Goal: Information Seeking & Learning: Learn about a topic

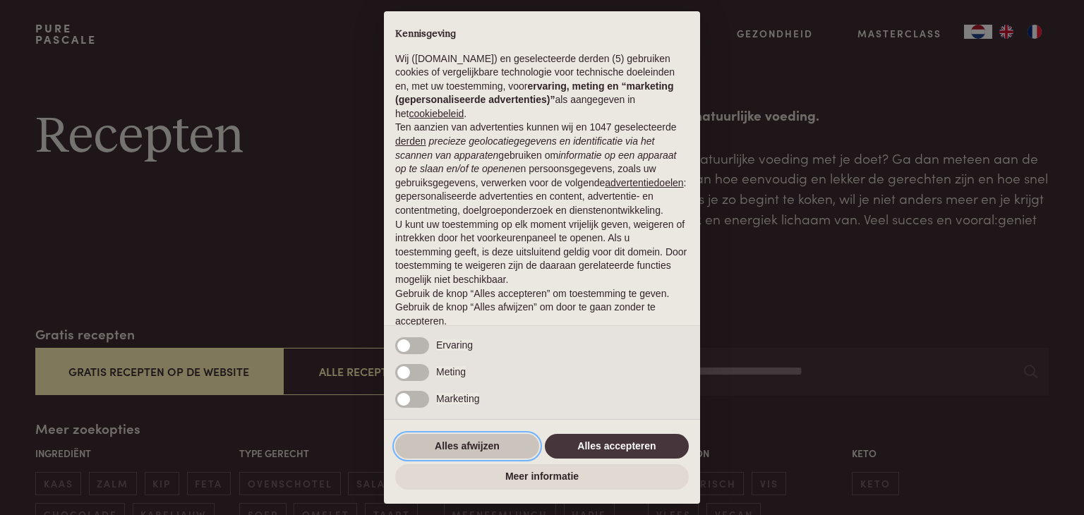
click at [476, 441] on button "Alles afwijzen" at bounding box center [467, 446] width 144 height 25
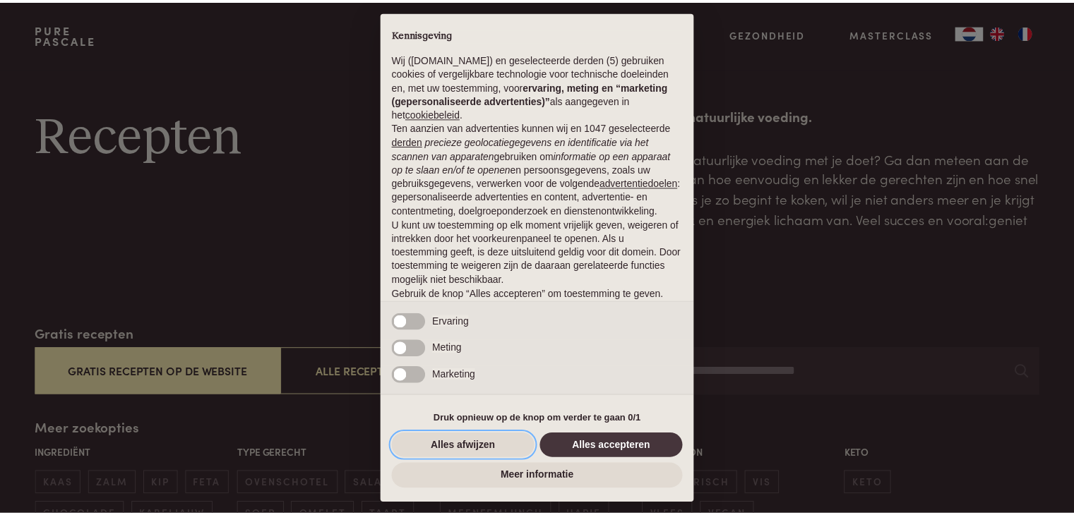
scroll to position [52, 0]
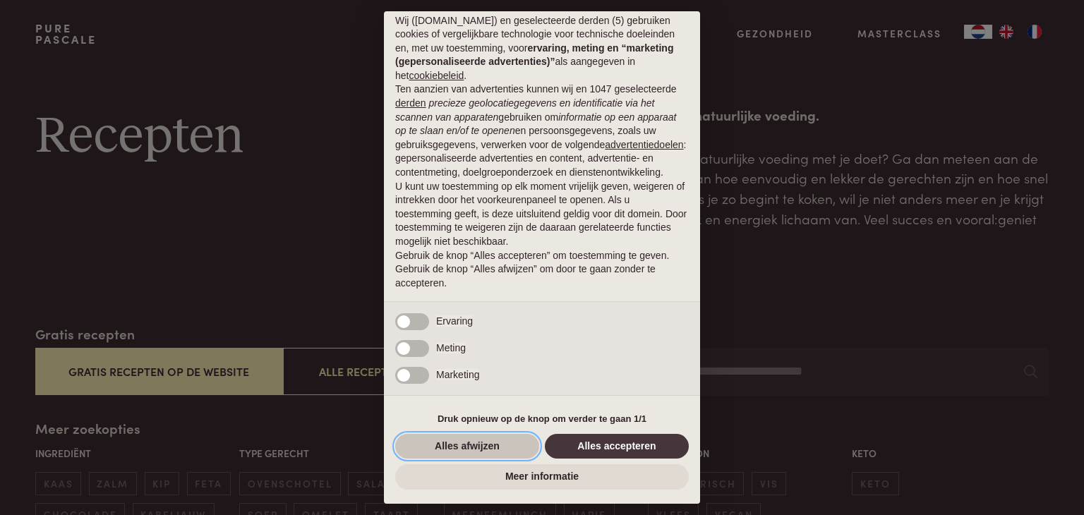
click at [469, 441] on button "Alles afwijzen" at bounding box center [467, 446] width 144 height 25
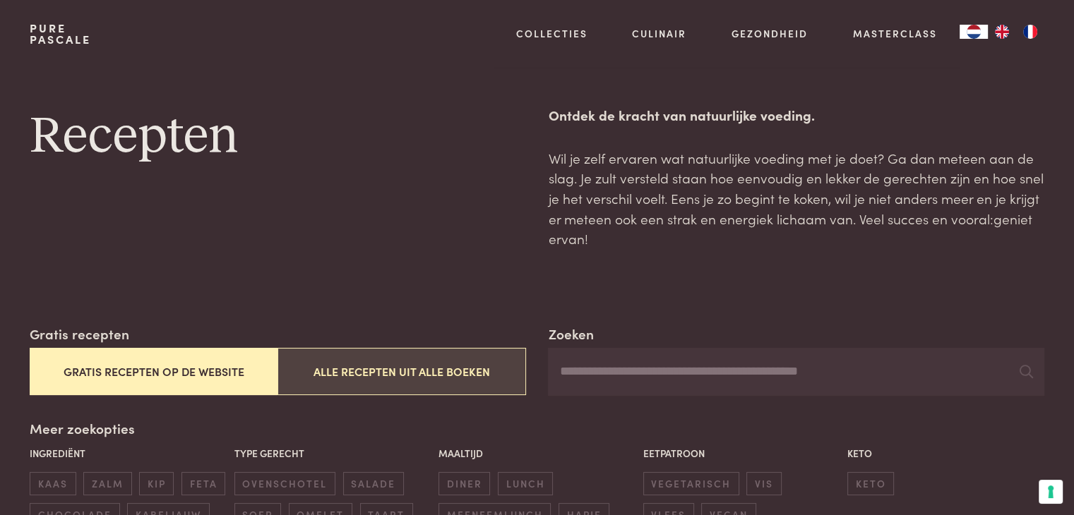
click at [453, 369] on button "Alle recepten uit alle boeken" at bounding box center [401, 371] width 248 height 47
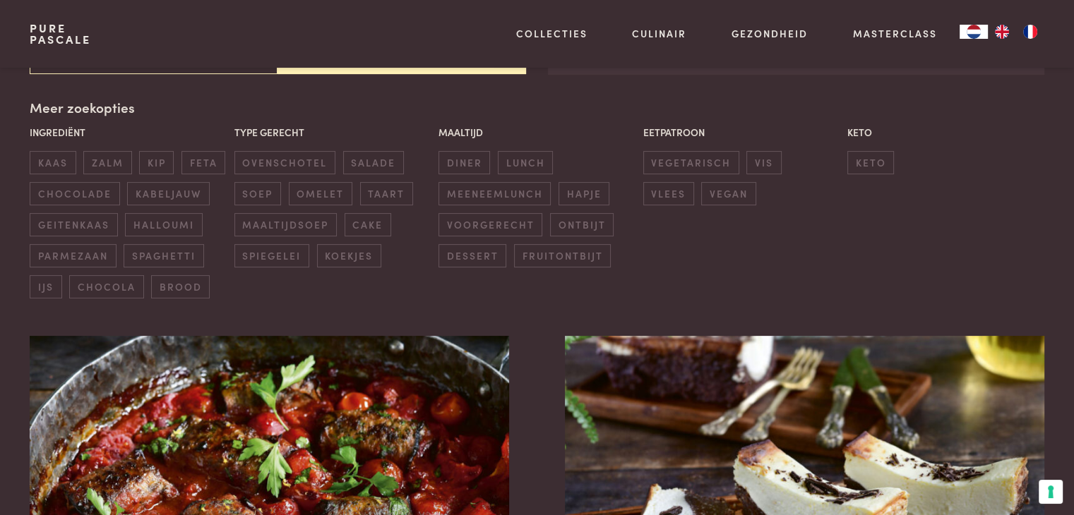
scroll to position [324, 0]
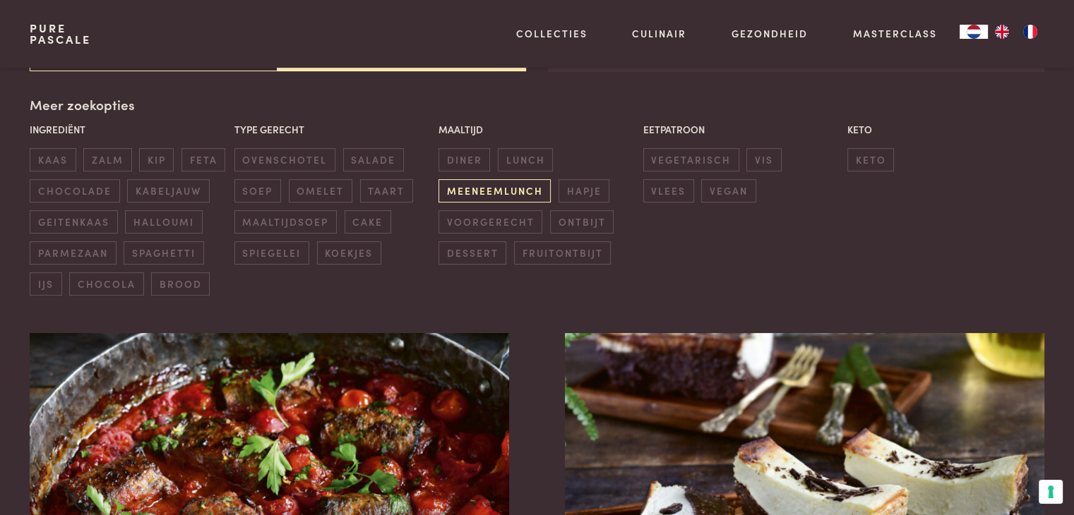
click at [513, 190] on span "meeneemlunch" at bounding box center [494, 190] width 112 height 23
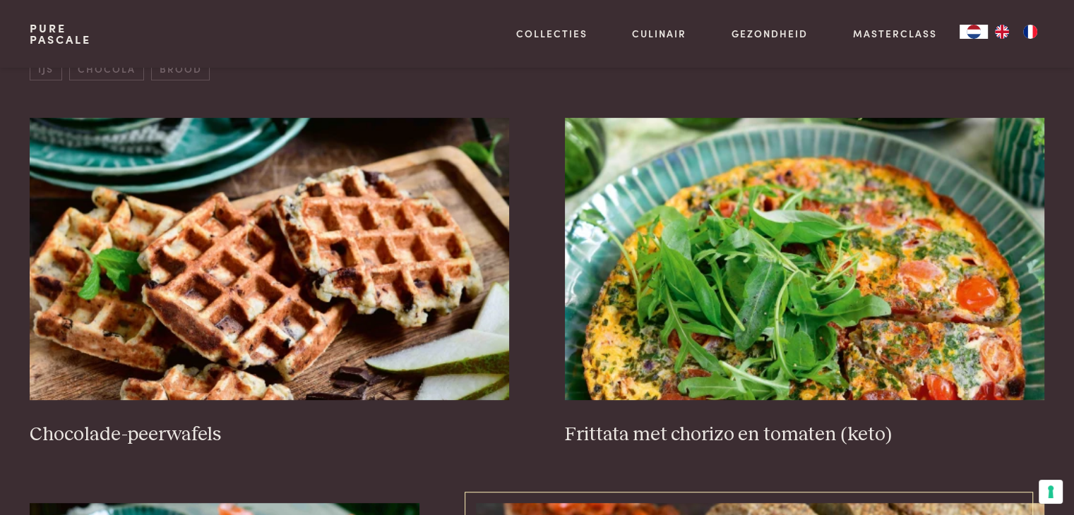
scroll to position [324, 0]
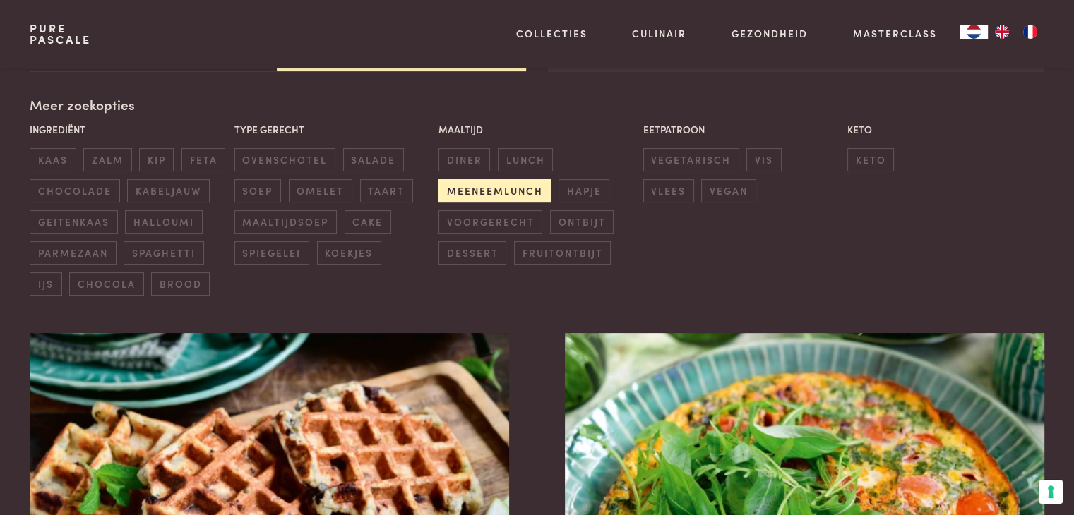
click at [520, 198] on span "meeneemlunch" at bounding box center [494, 190] width 112 height 23
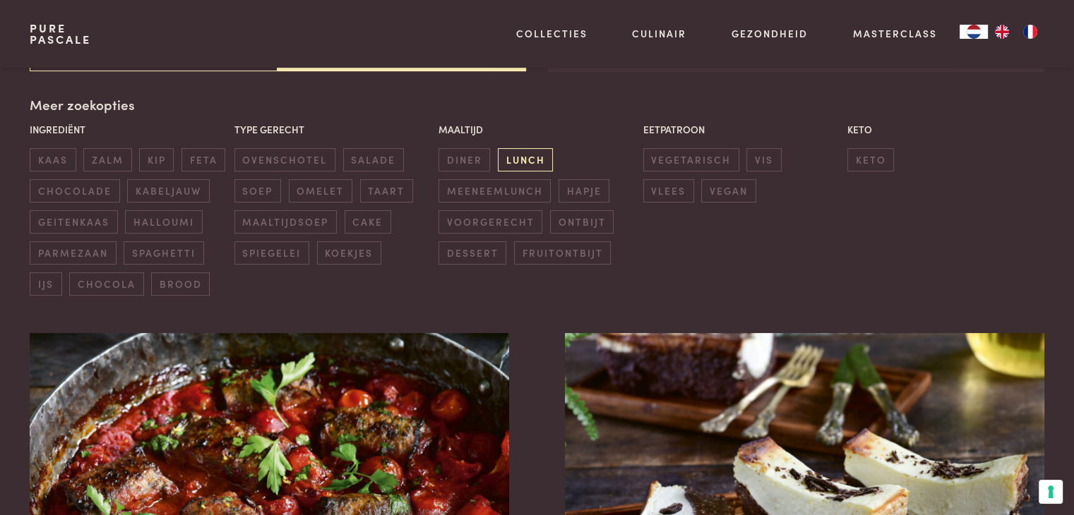
click at [528, 162] on span "lunch" at bounding box center [525, 159] width 55 height 23
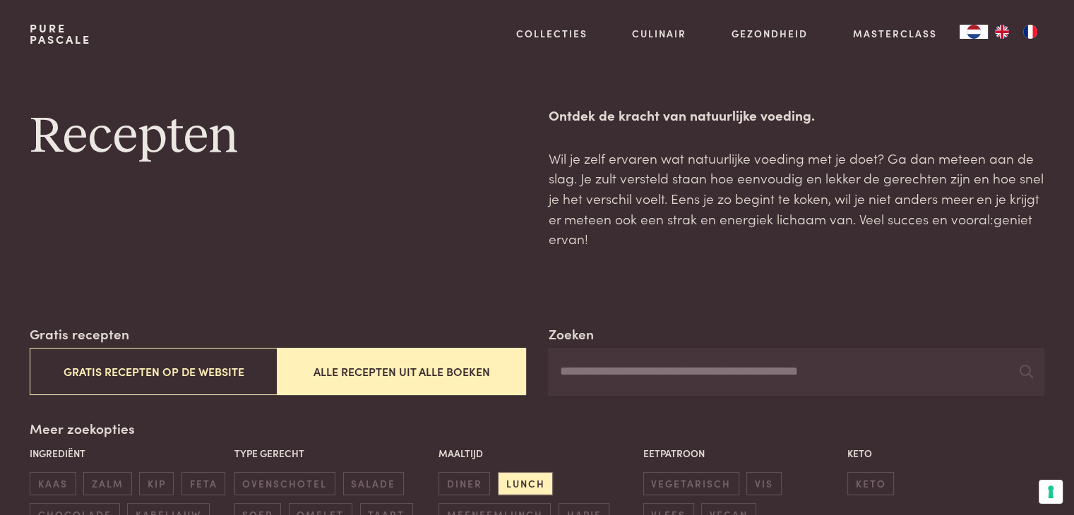
drag, startPoint x: 602, startPoint y: 375, endPoint x: 609, endPoint y: 373, distance: 7.4
click at [602, 375] on input "Zoeken" at bounding box center [796, 372] width 496 height 48
type input "****"
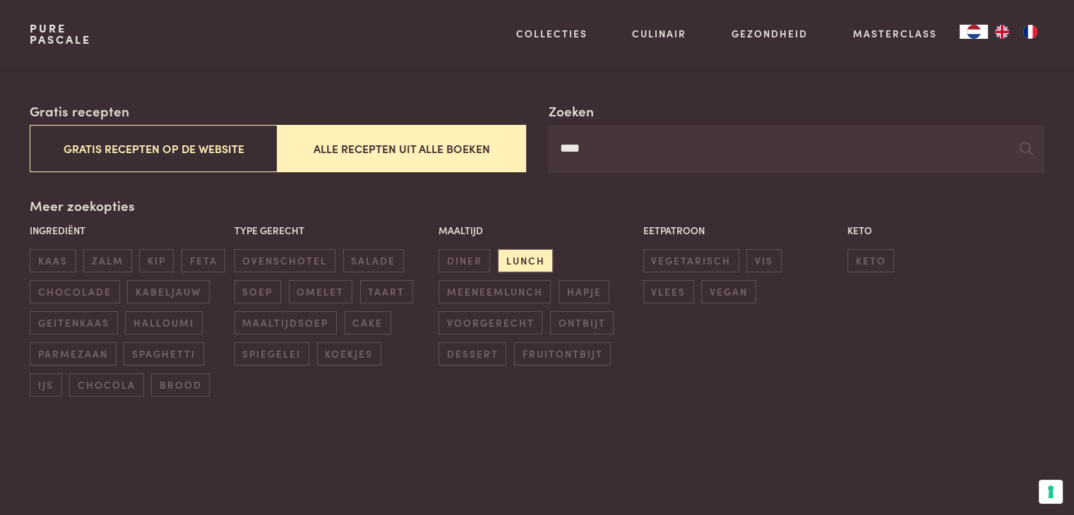
scroll to position [71, 0]
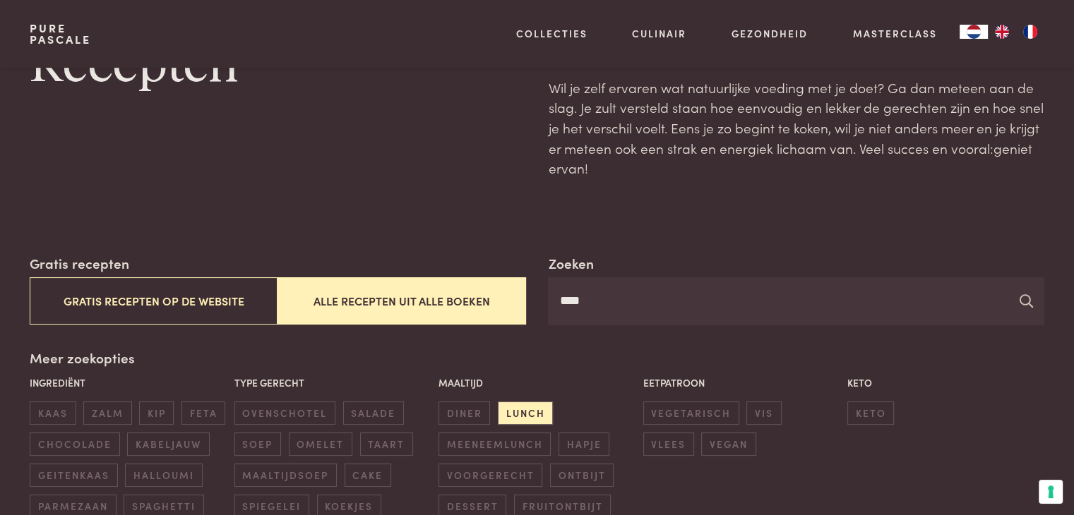
click at [1029, 300] on icon at bounding box center [1026, 300] width 13 height 13
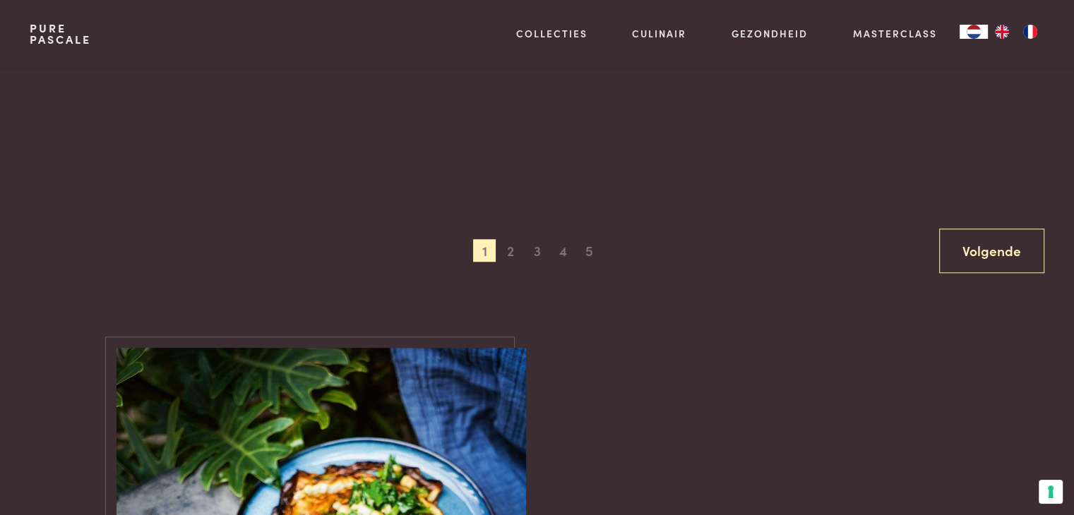
scroll to position [918, 0]
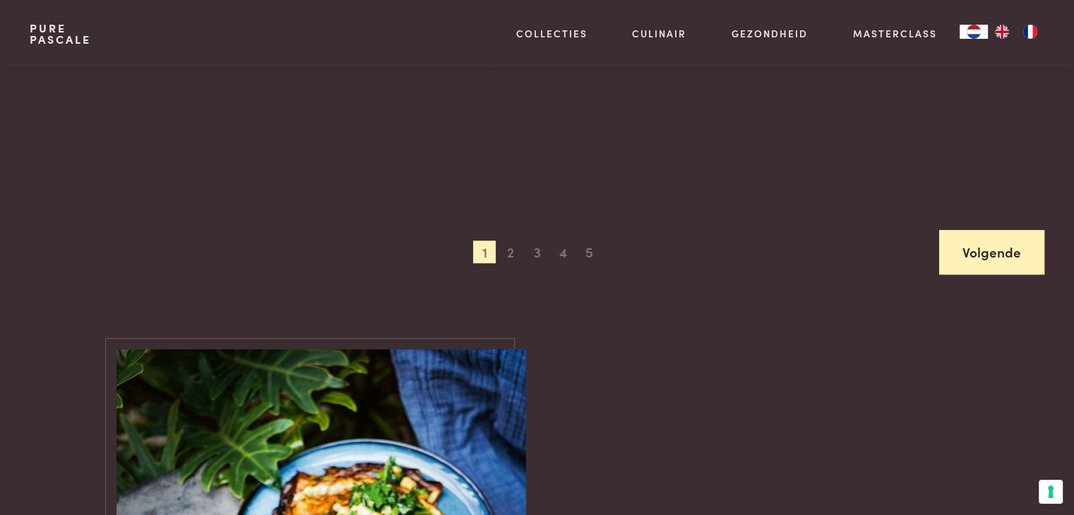
click at [1007, 252] on link "Volgende" at bounding box center [991, 252] width 105 height 44
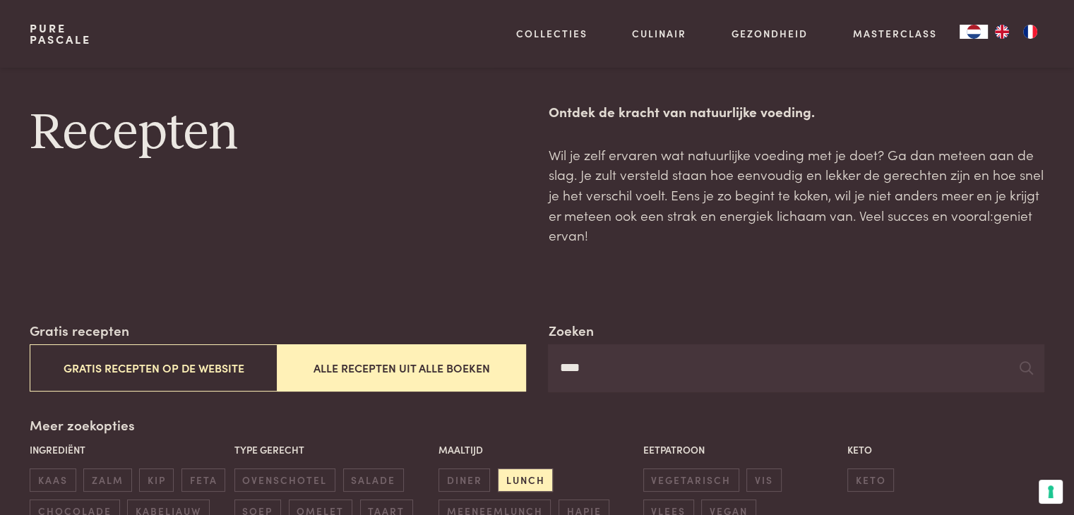
scroll to position [0, 0]
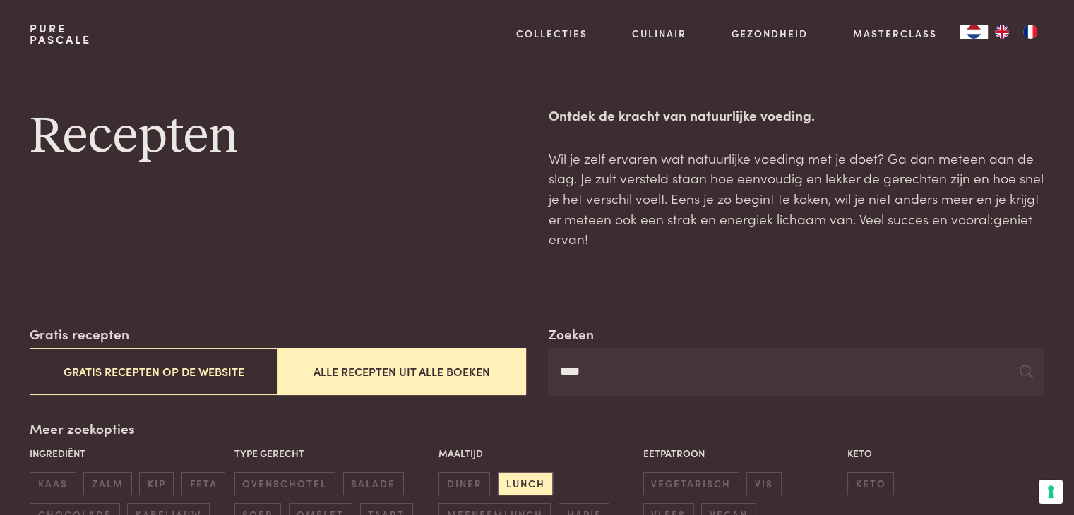
drag, startPoint x: 631, startPoint y: 376, endPoint x: 500, endPoint y: 379, distance: 131.4
click at [515, 374] on div "Zoeken **** Gratis recepten Gratis recepten op de website Alle recepten uit all…" at bounding box center [537, 360] width 1014 height 72
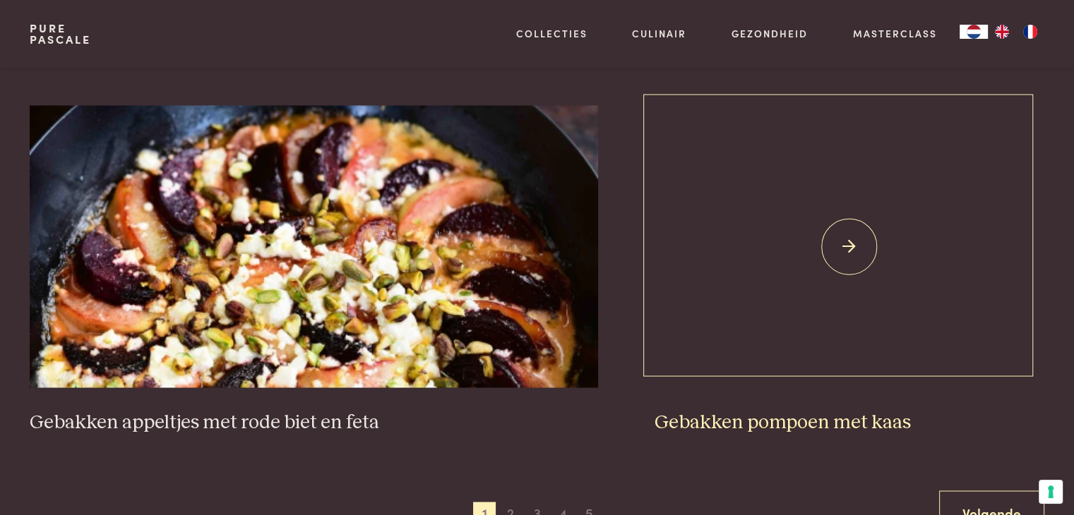
scroll to position [2612, 0]
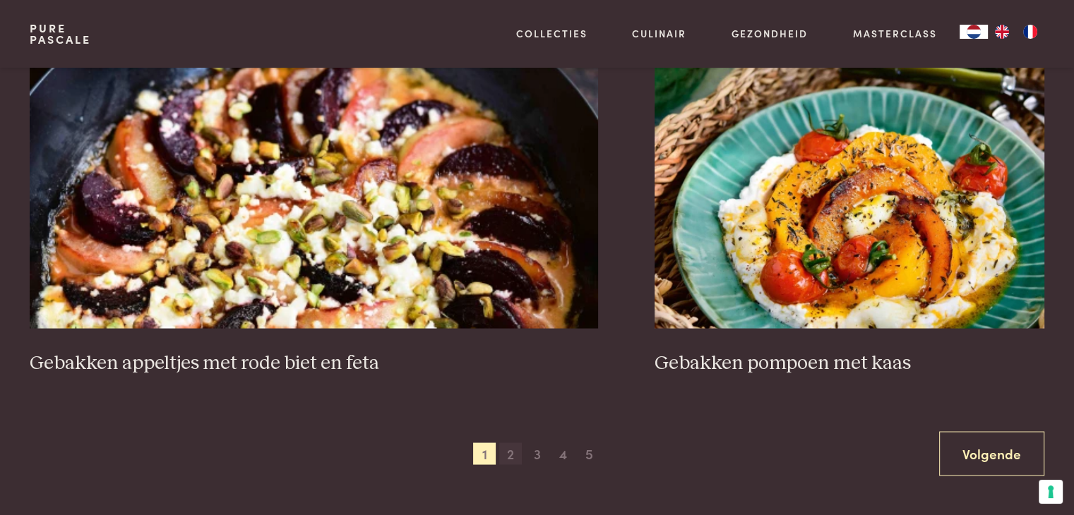
click at [514, 450] on span "2" at bounding box center [510, 454] width 23 height 23
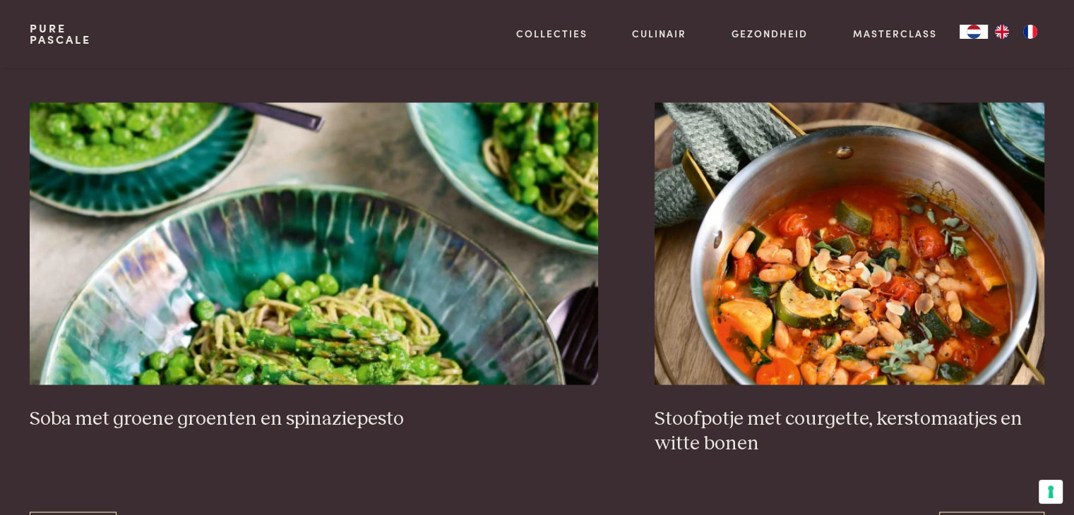
scroll to position [2513, 0]
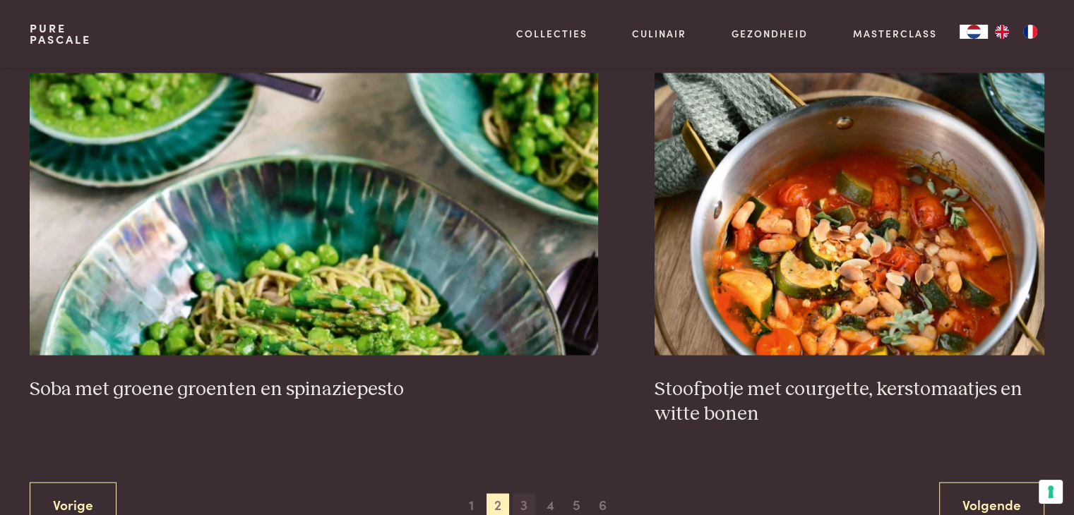
click at [525, 501] on span "3" at bounding box center [524, 505] width 23 height 23
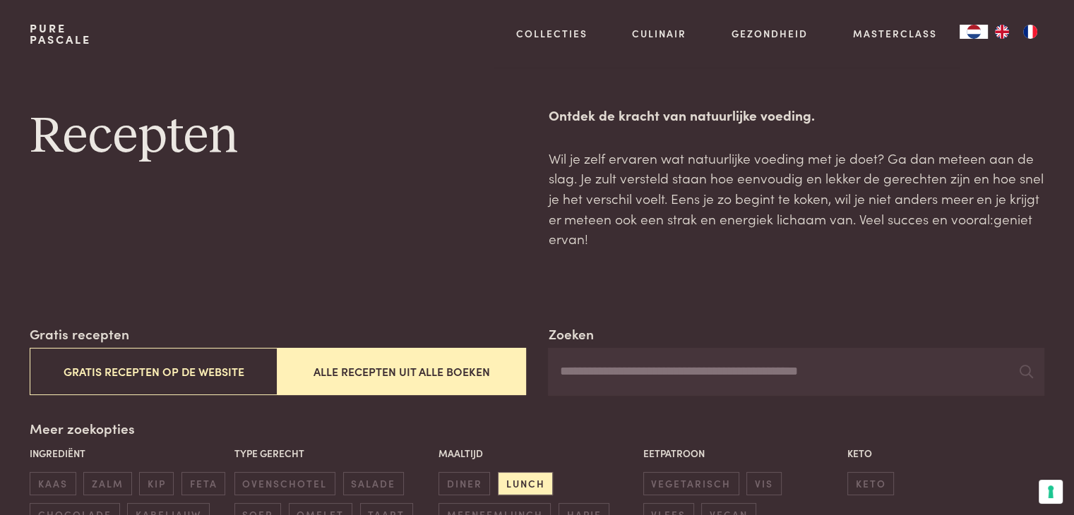
click at [601, 376] on input "Zoeken" at bounding box center [796, 372] width 496 height 48
type input "****"
click at [1025, 374] on icon at bounding box center [1026, 371] width 13 height 13
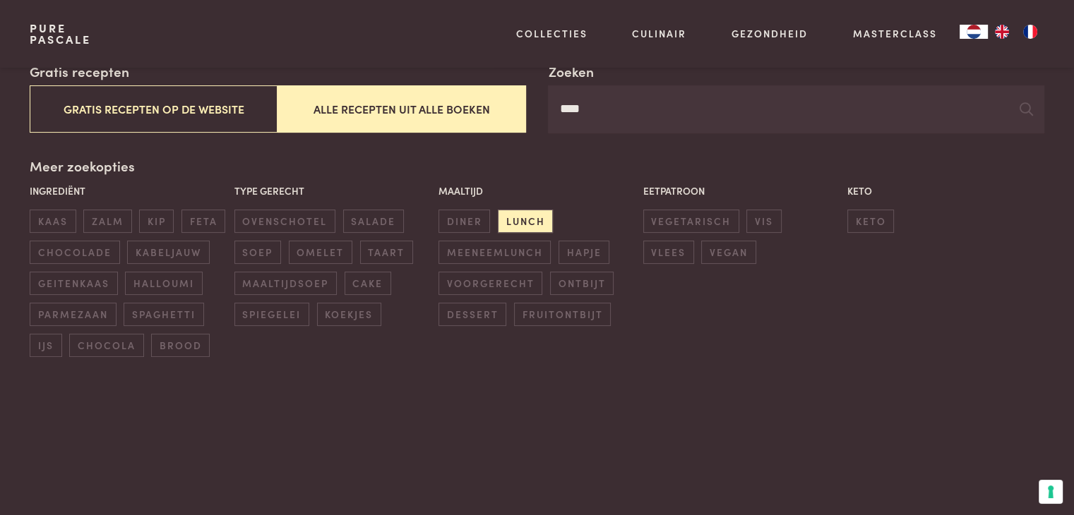
scroll to position [212, 0]
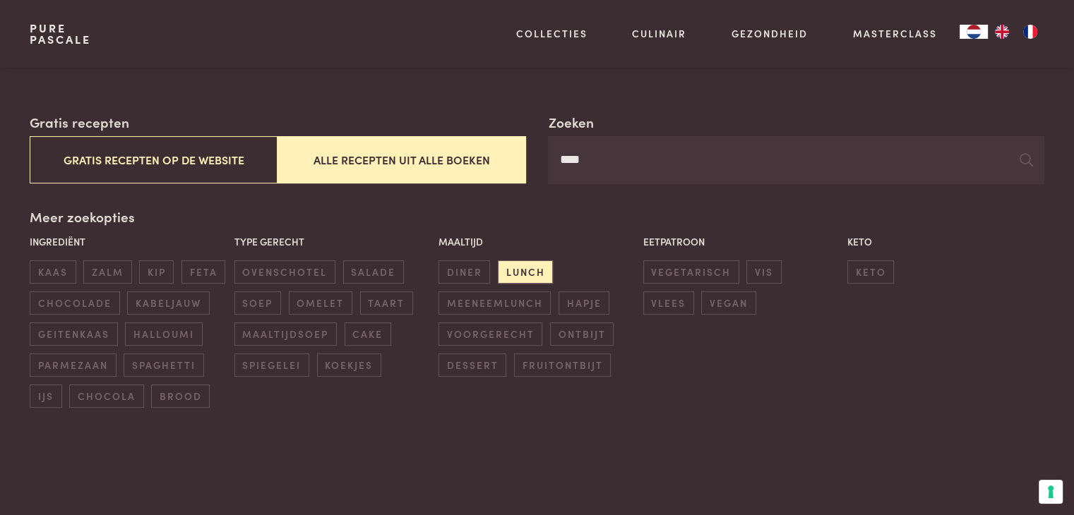
click at [580, 241] on p "Maaltijd" at bounding box center [536, 241] width 197 height 15
click at [531, 269] on span "lunch" at bounding box center [525, 272] width 55 height 23
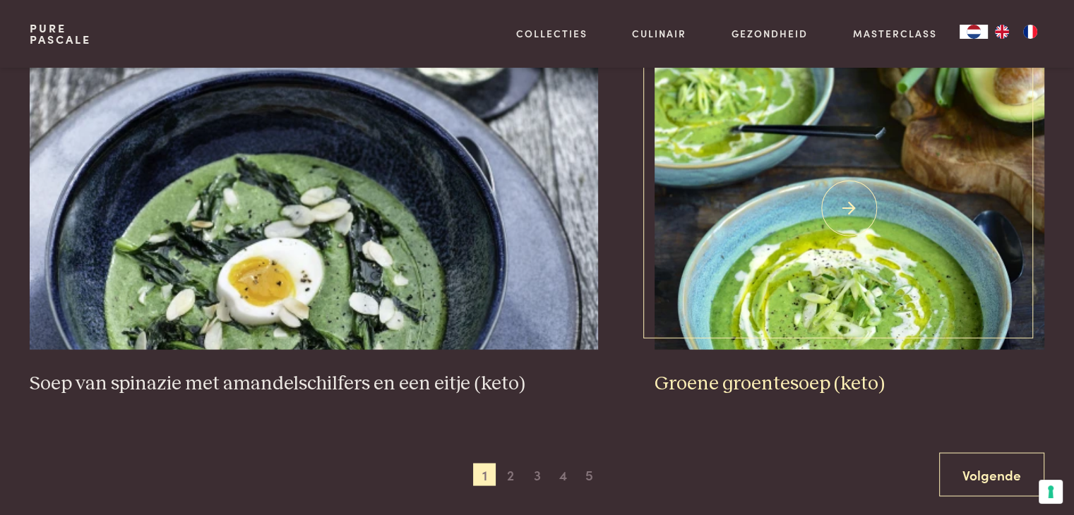
scroll to position [2654, 0]
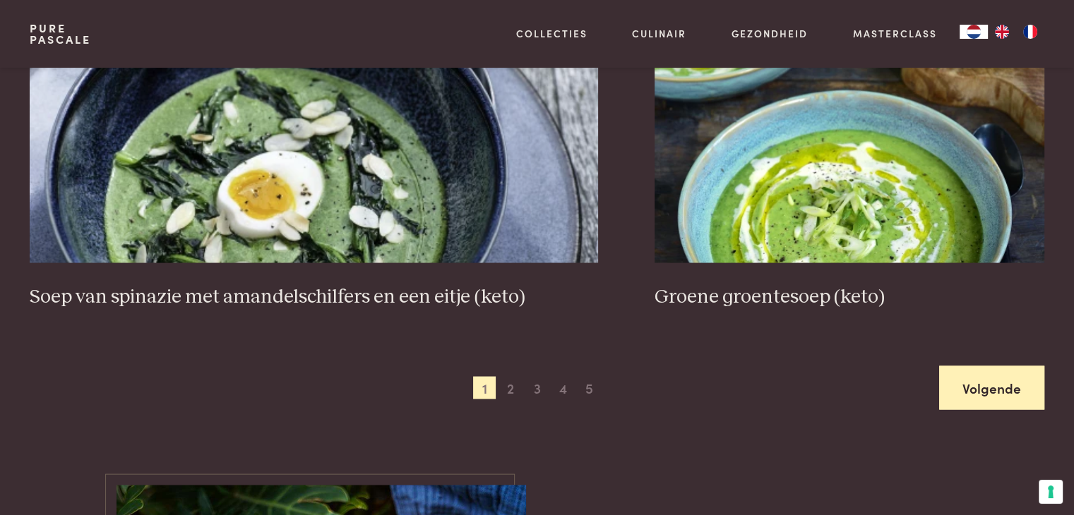
click at [1003, 379] on link "Volgende" at bounding box center [991, 388] width 105 height 44
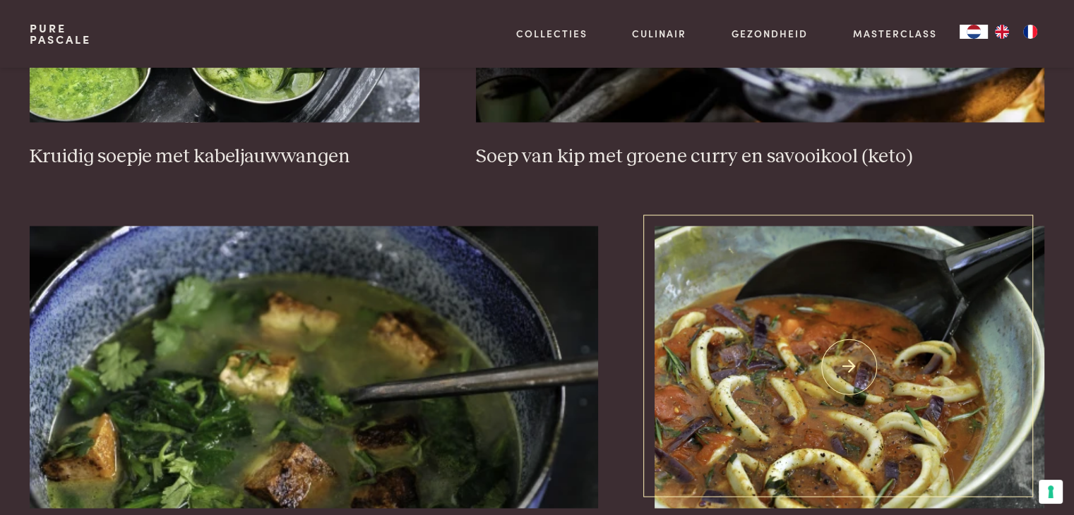
scroll to position [2513, 0]
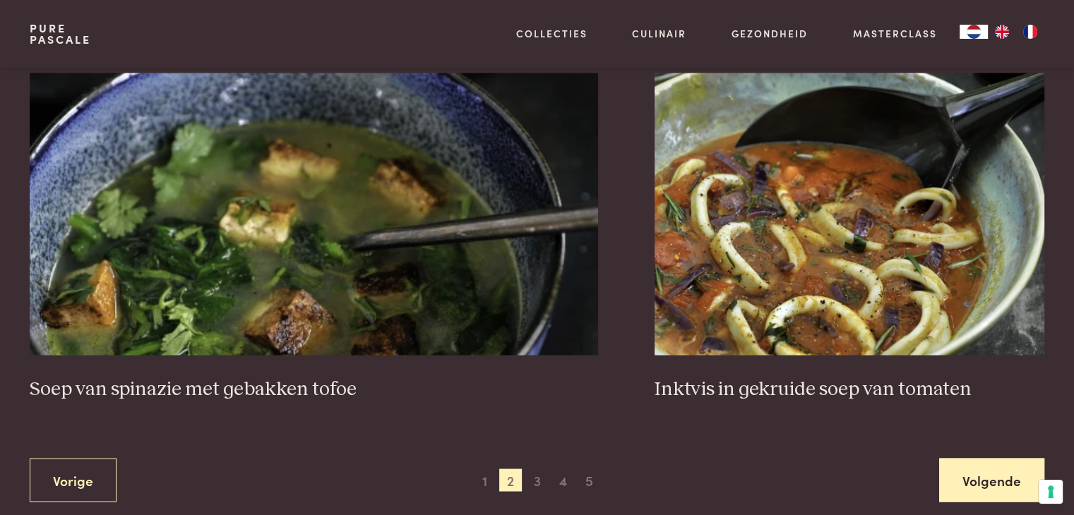
click at [1000, 472] on link "Volgende" at bounding box center [991, 480] width 105 height 44
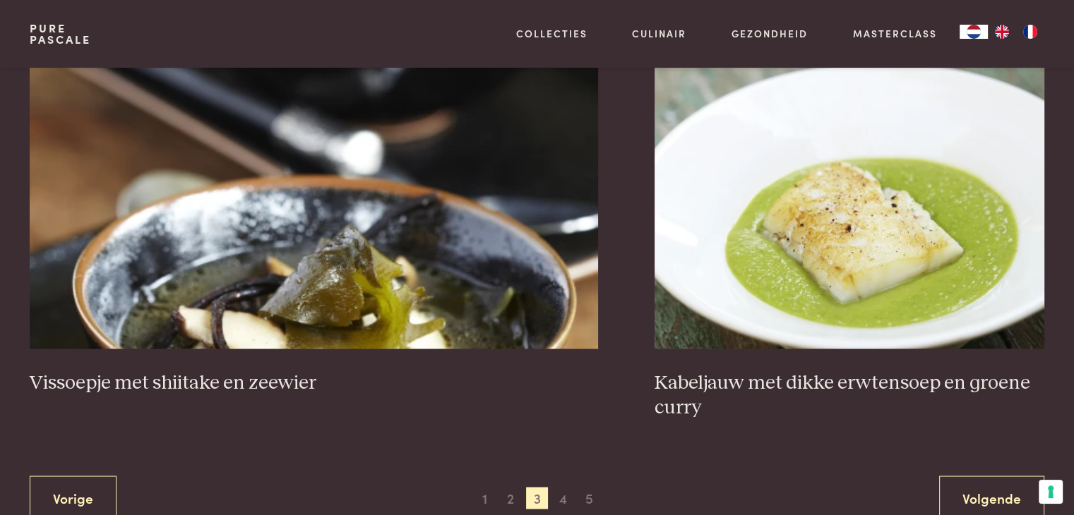
scroll to position [2654, 0]
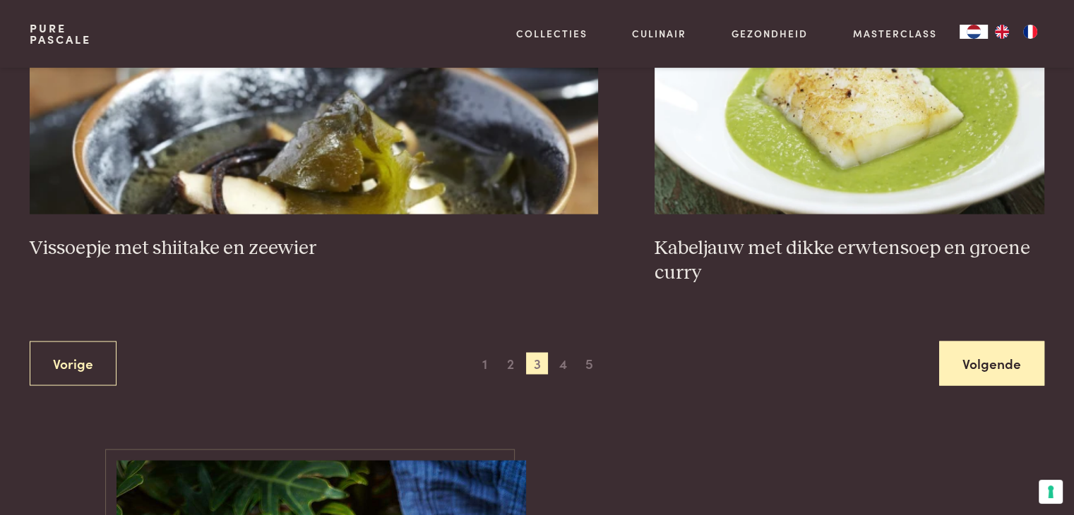
click at [991, 366] on link "Volgende" at bounding box center [991, 363] width 105 height 44
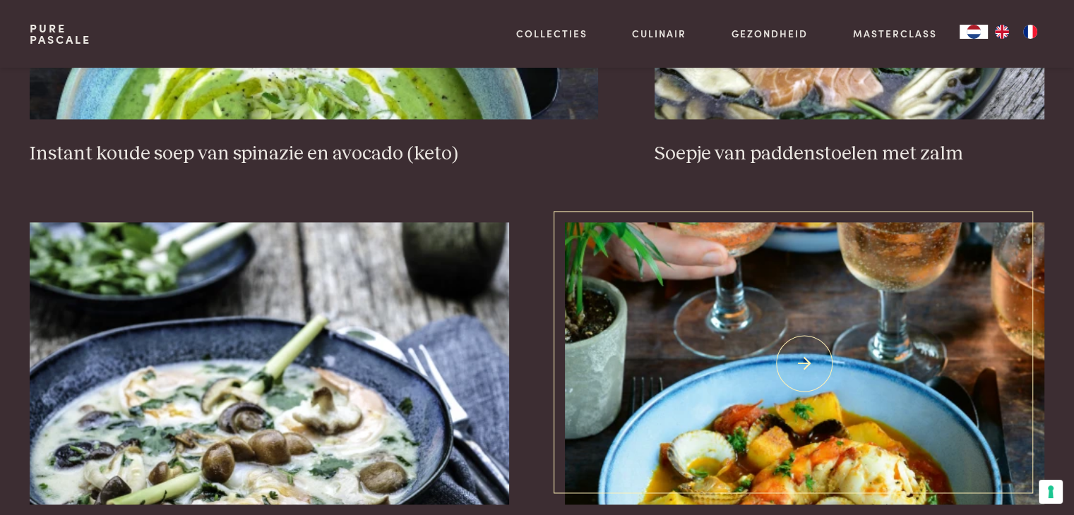
scroll to position [1807, 0]
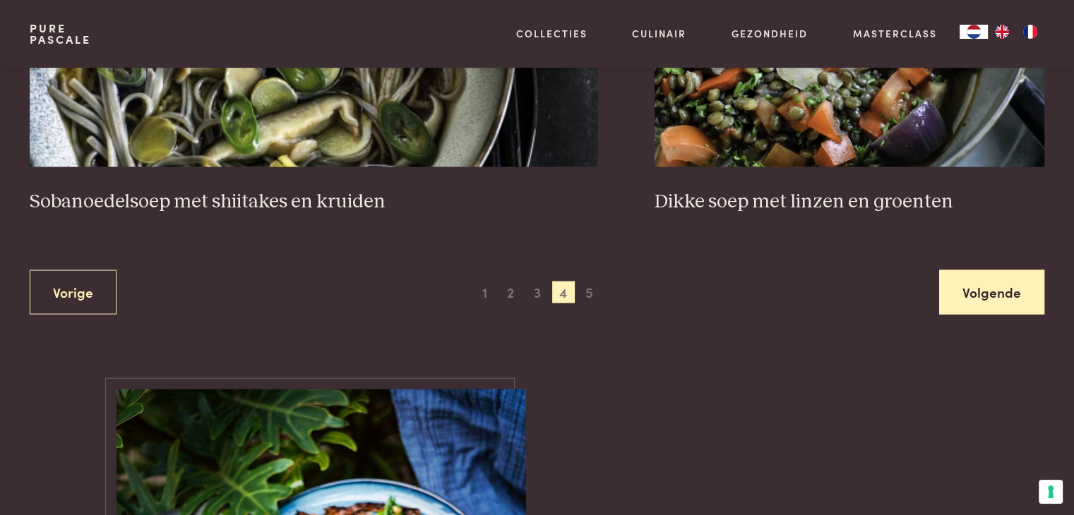
click at [1028, 287] on link "Volgende" at bounding box center [991, 292] width 105 height 44
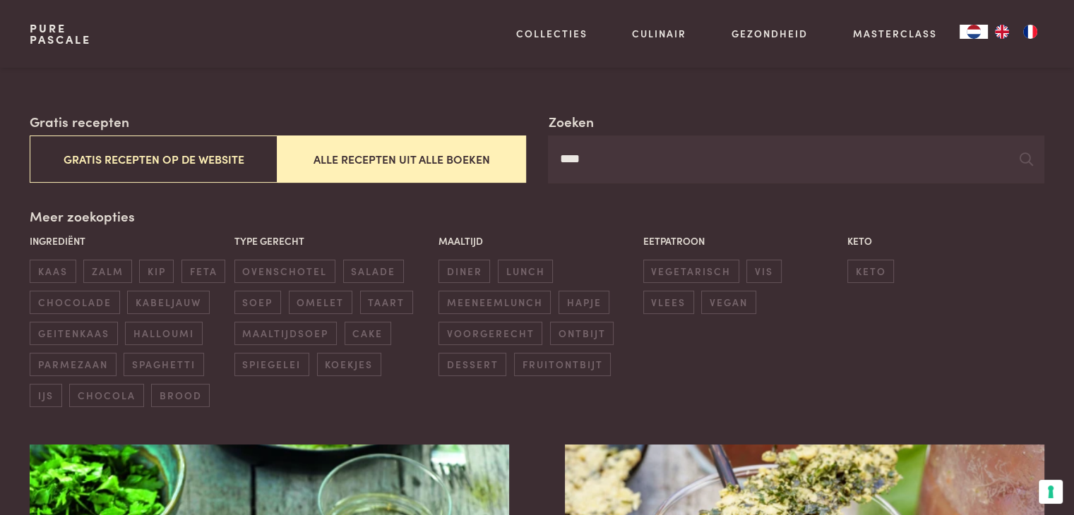
scroll to position [353, 0]
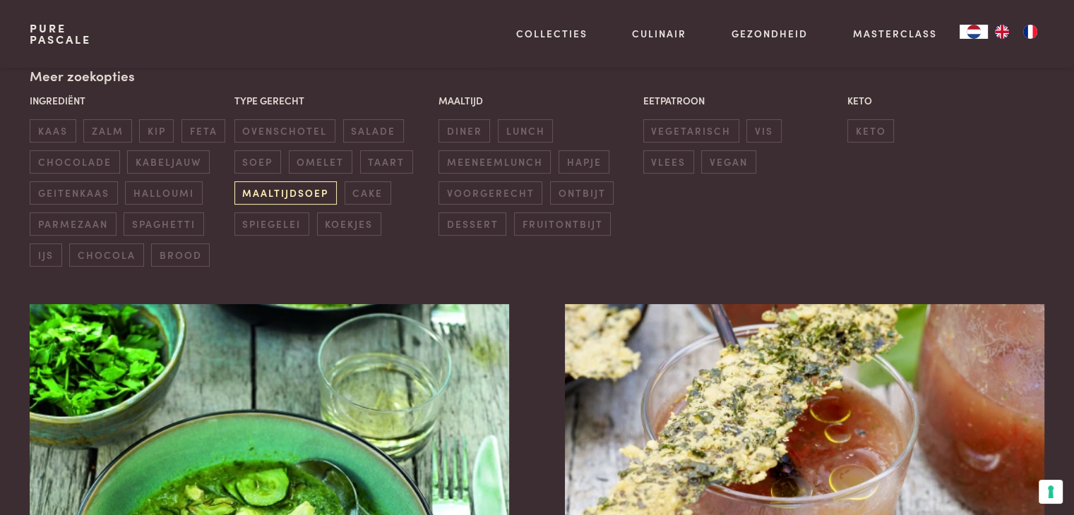
click at [294, 193] on span "maaltijdsoep" at bounding box center [285, 192] width 102 height 23
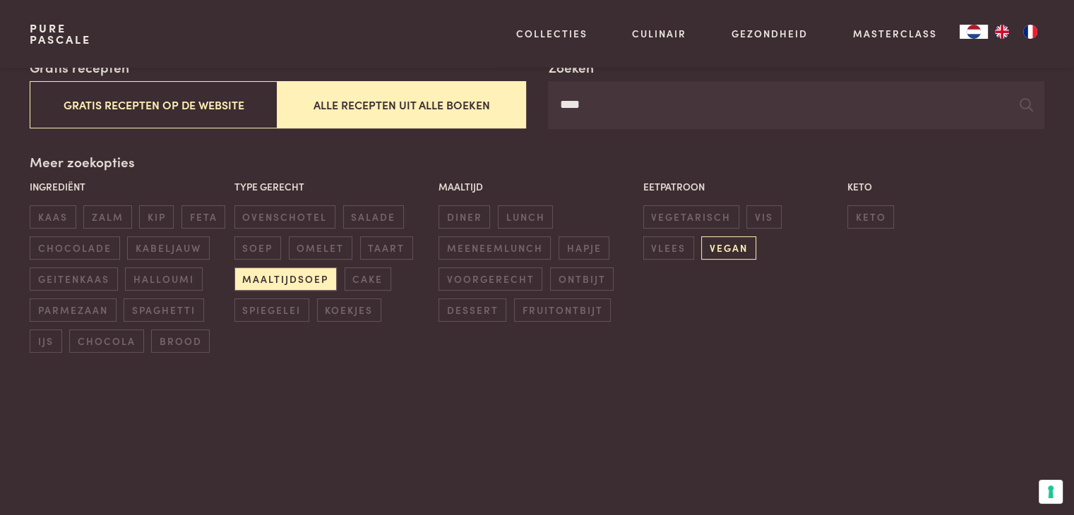
scroll to position [253, 0]
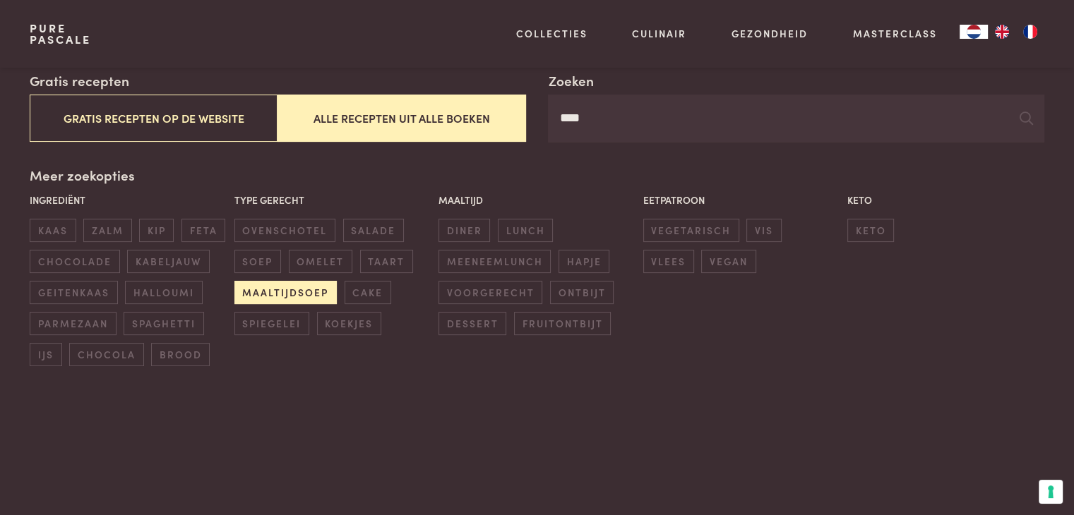
click at [297, 294] on span "maaltijdsoep" at bounding box center [285, 292] width 102 height 23
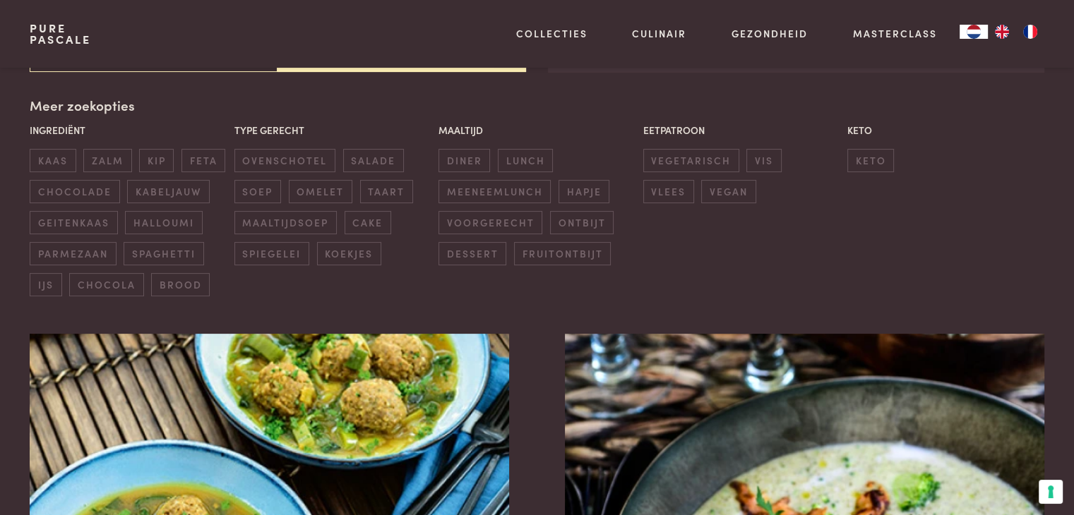
scroll to position [324, 0]
click at [467, 159] on span "diner" at bounding box center [464, 159] width 52 height 23
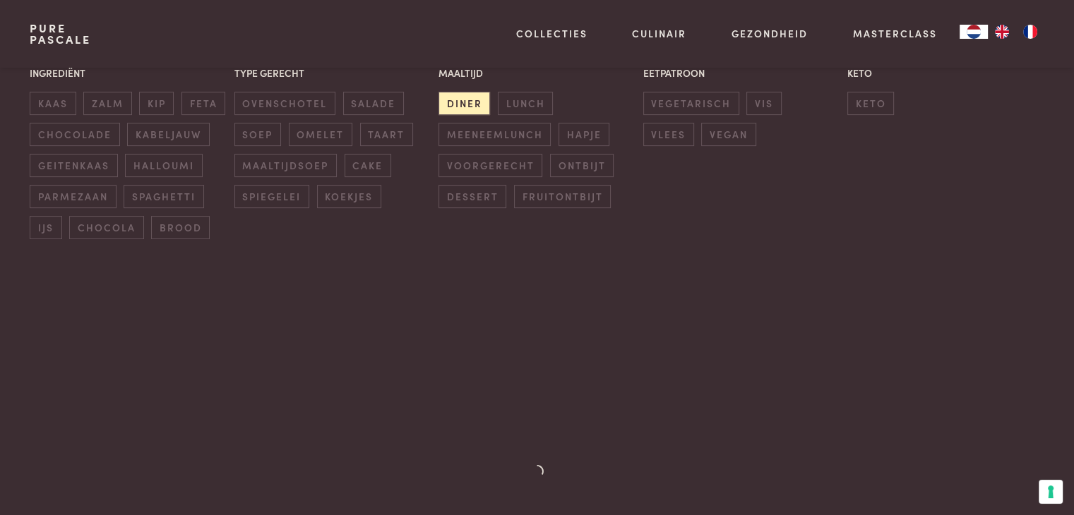
scroll to position [253, 0]
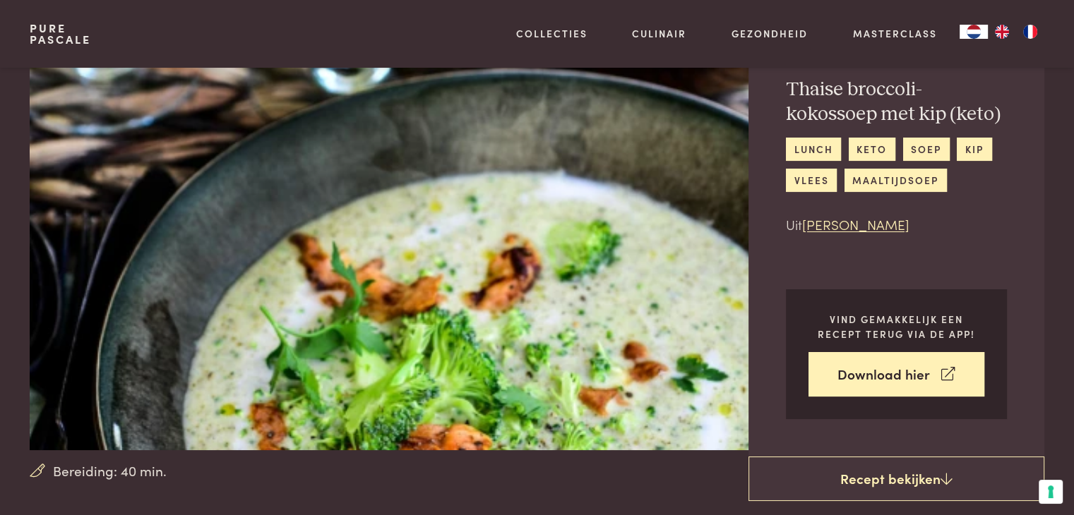
scroll to position [71, 0]
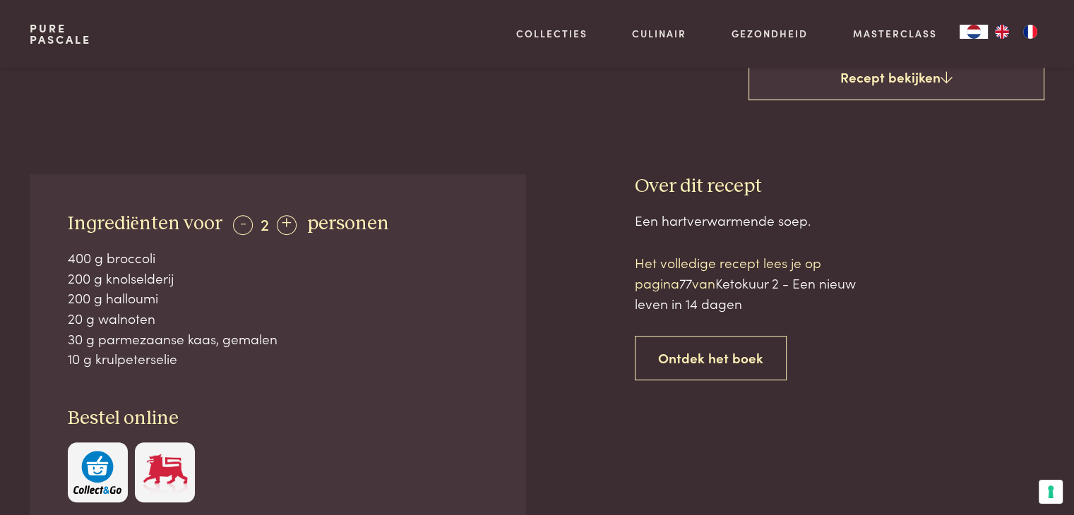
scroll to position [565, 0]
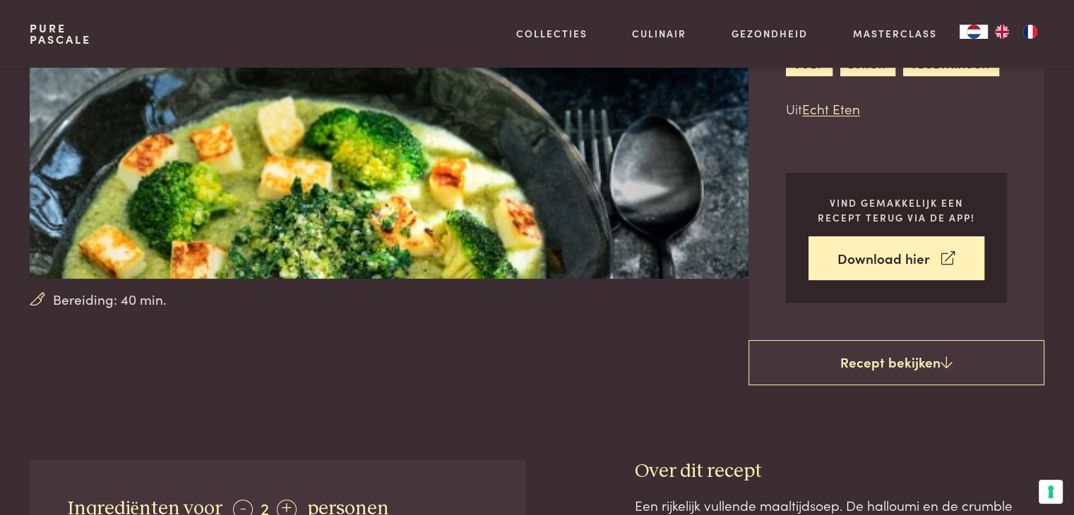
scroll to position [282, 0]
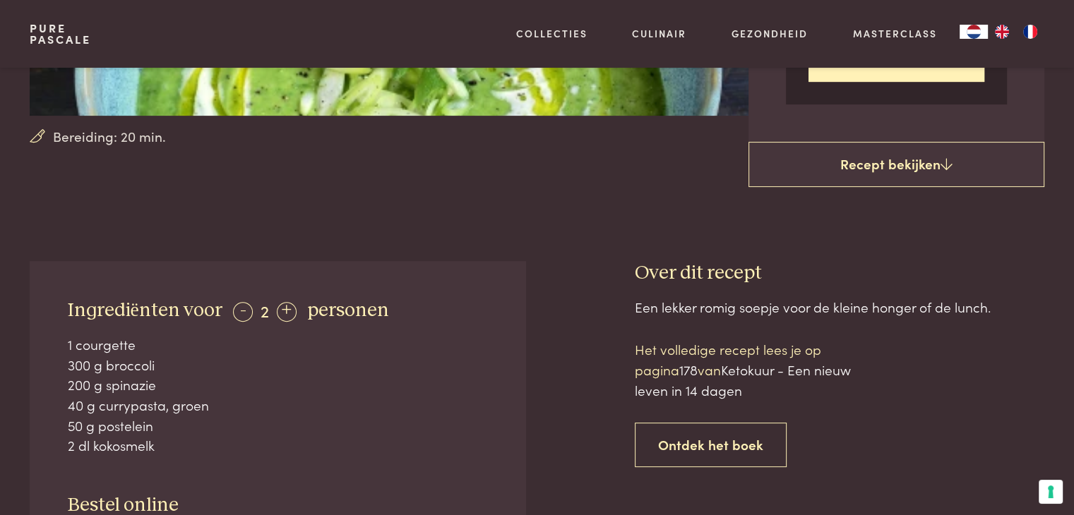
scroll to position [424, 0]
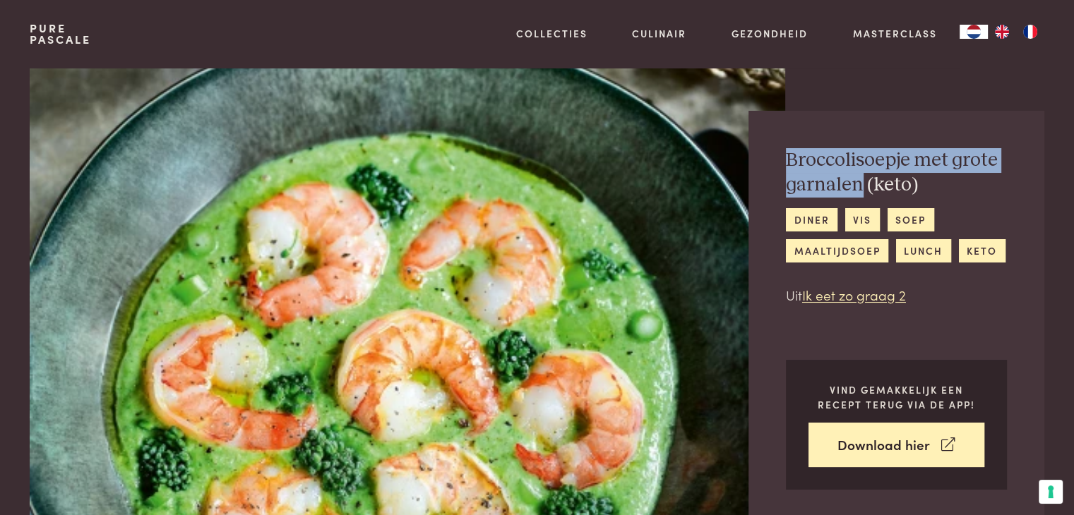
drag, startPoint x: 862, startPoint y: 183, endPoint x: 782, endPoint y: 163, distance: 82.9
click at [782, 163] on div "Broccolisoepje met grote garnalen (keto) diner vis soep maaltijdsoep lunch keto…" at bounding box center [896, 319] width 296 height 417
copy h2 "Broccolisoepje met grote garnalen"
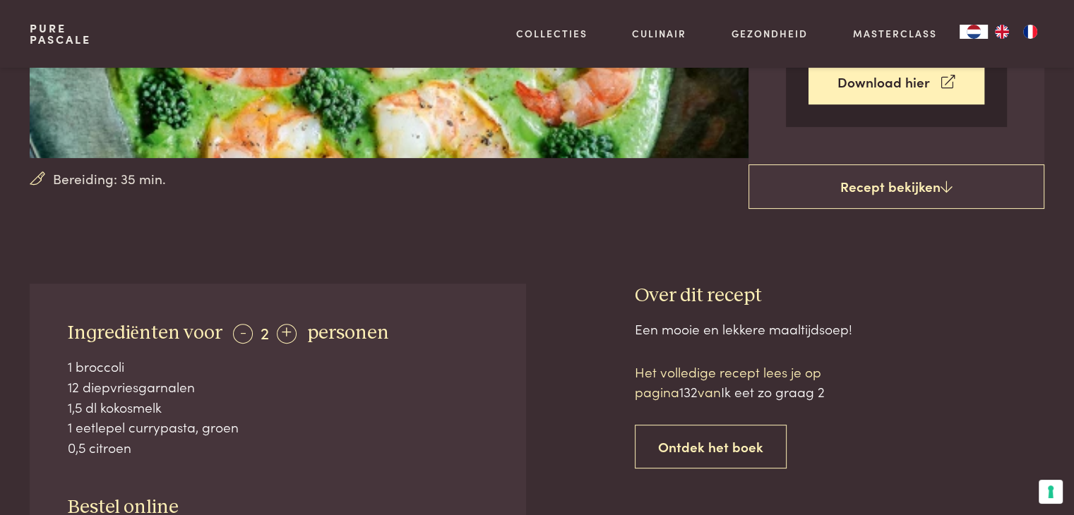
scroll to position [424, 0]
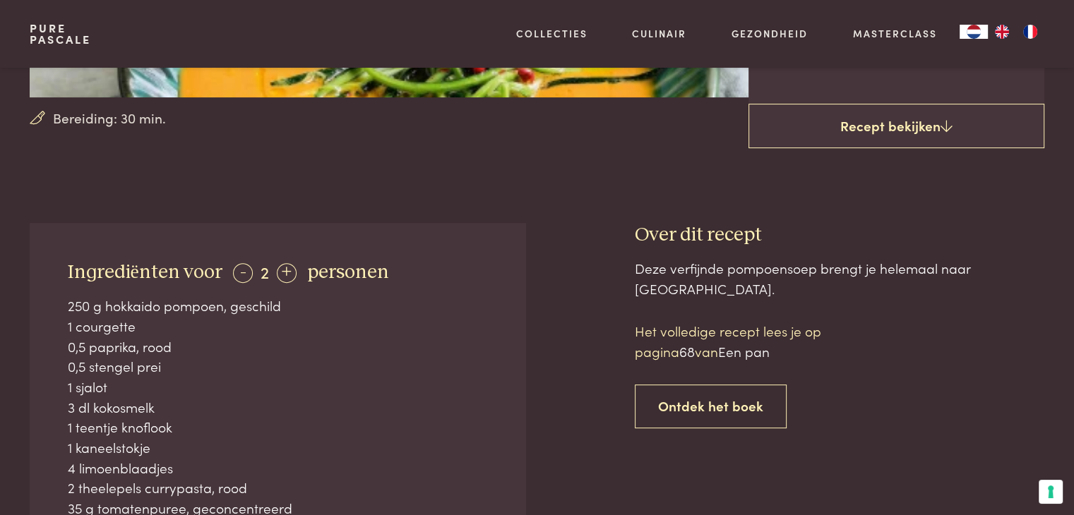
scroll to position [494, 0]
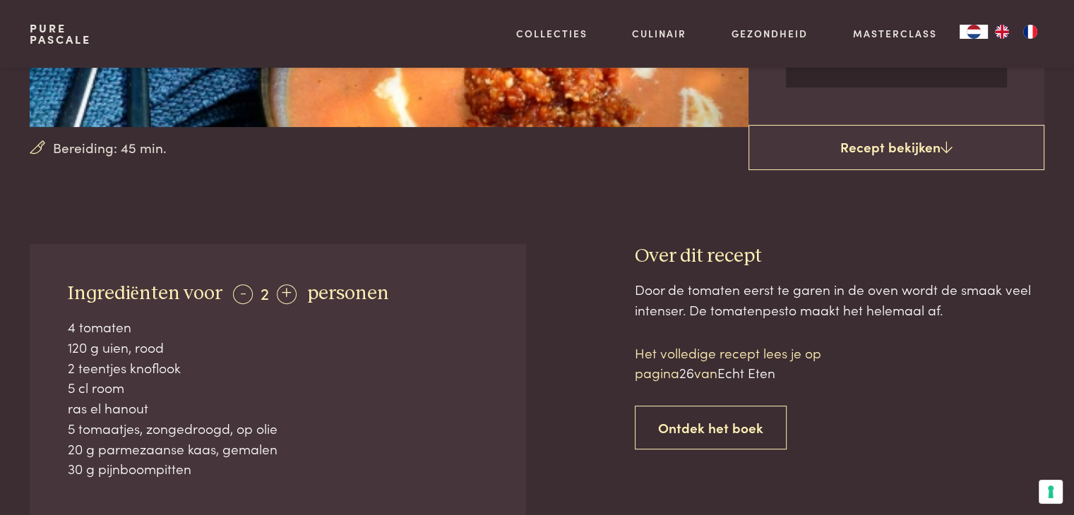
scroll to position [353, 0]
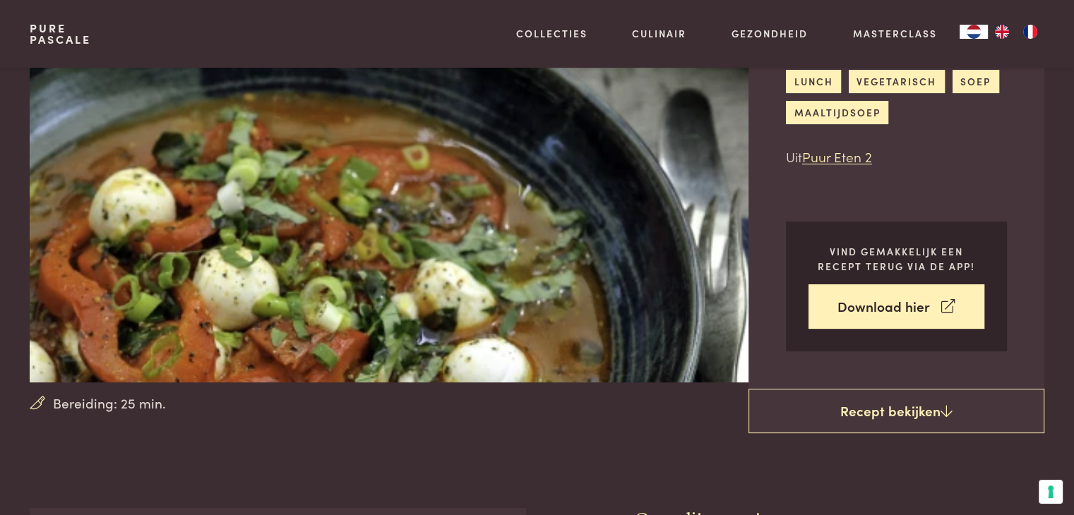
scroll to position [141, 0]
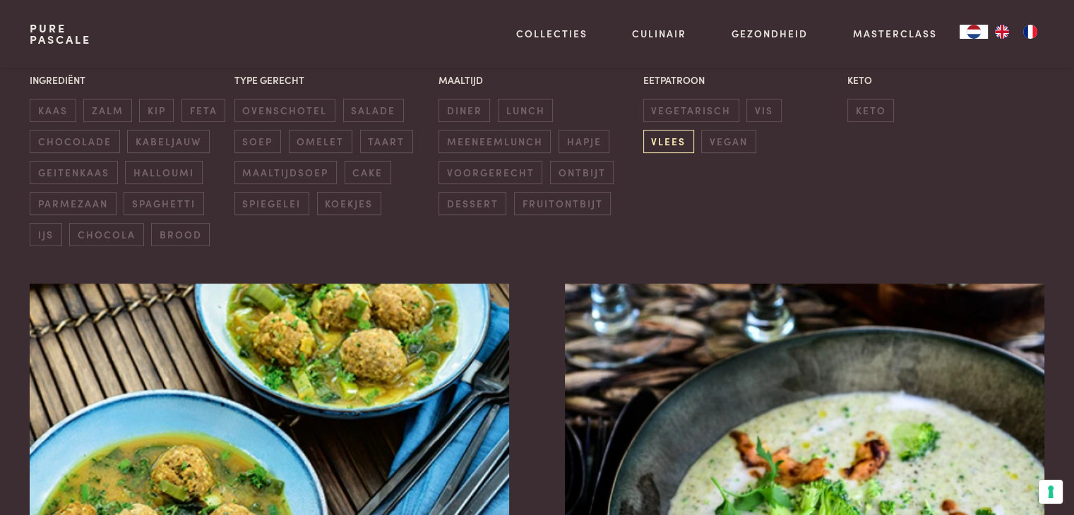
scroll to position [183, 0]
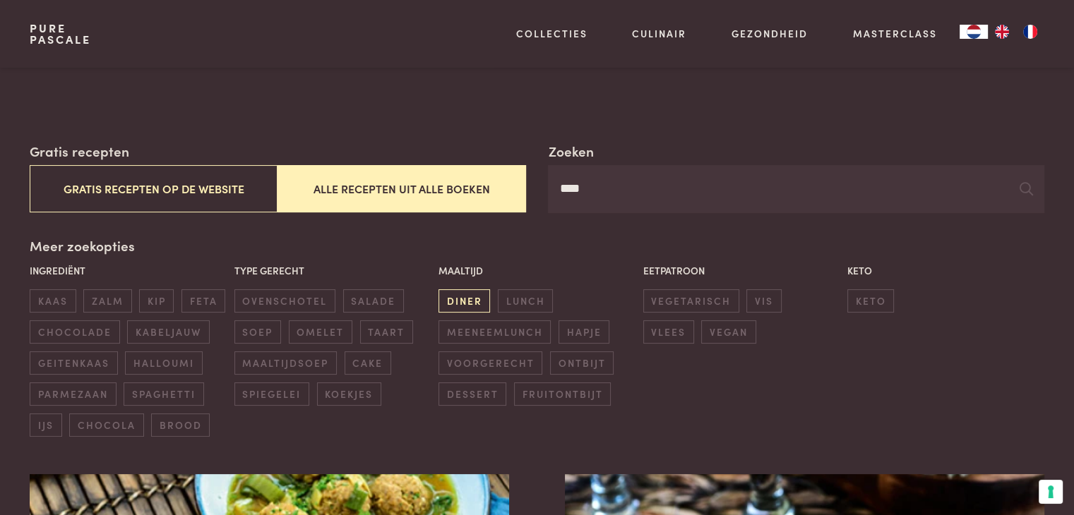
click at [460, 301] on span "diner" at bounding box center [464, 300] width 52 height 23
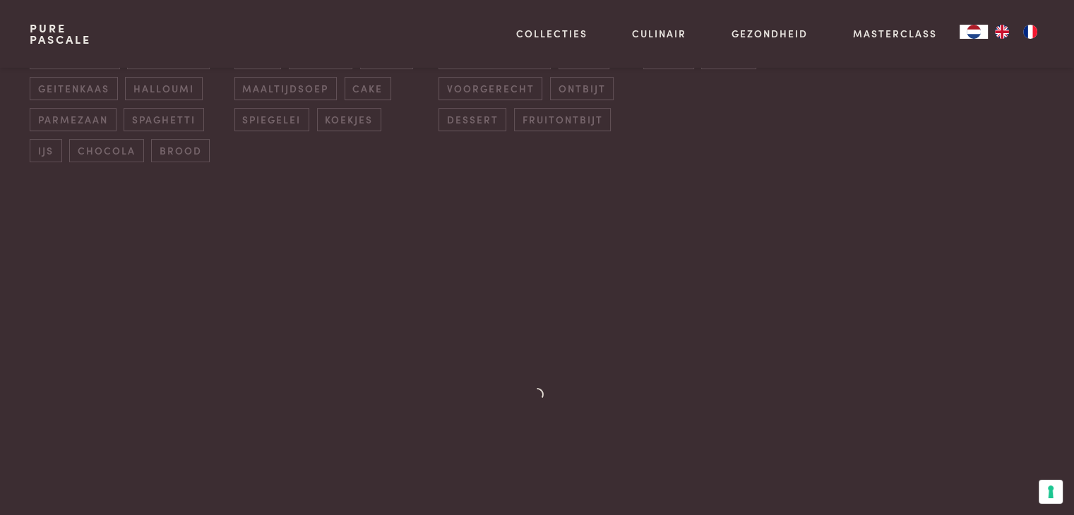
scroll to position [465, 0]
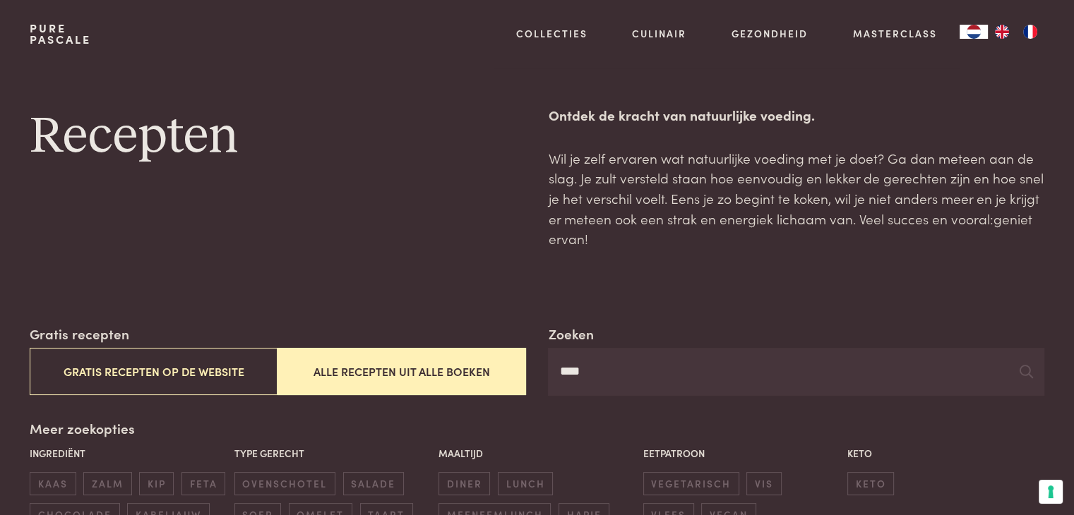
click at [426, 368] on button "Alle recepten uit alle boeken" at bounding box center [401, 371] width 248 height 47
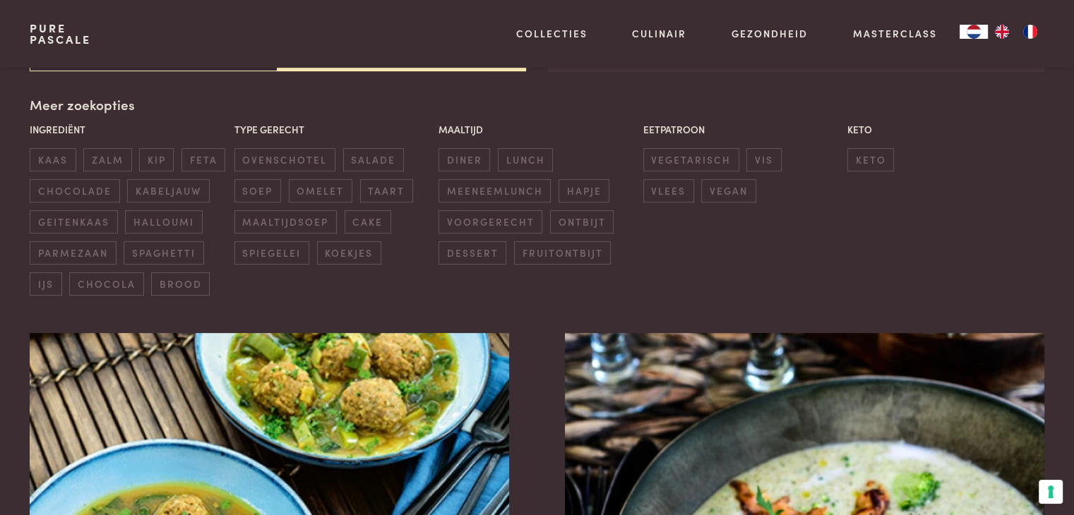
scroll to position [42, 0]
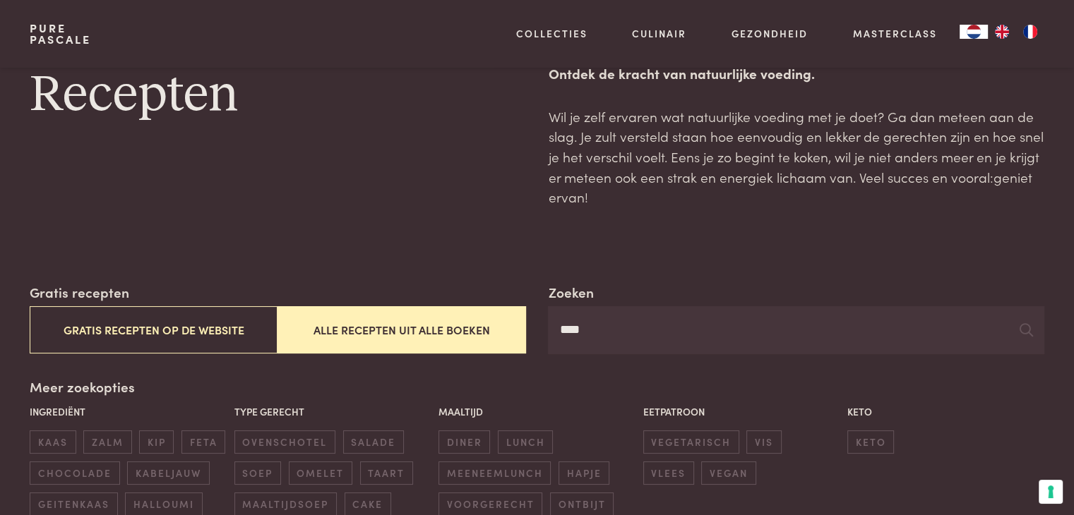
drag, startPoint x: 606, startPoint y: 332, endPoint x: 503, endPoint y: 333, distance: 103.1
click at [504, 331] on div "Zoeken **** Gratis recepten Gratis recepten op de website Alle recepten uit all…" at bounding box center [537, 318] width 1014 height 72
click at [470, 441] on span "diner" at bounding box center [464, 442] width 52 height 23
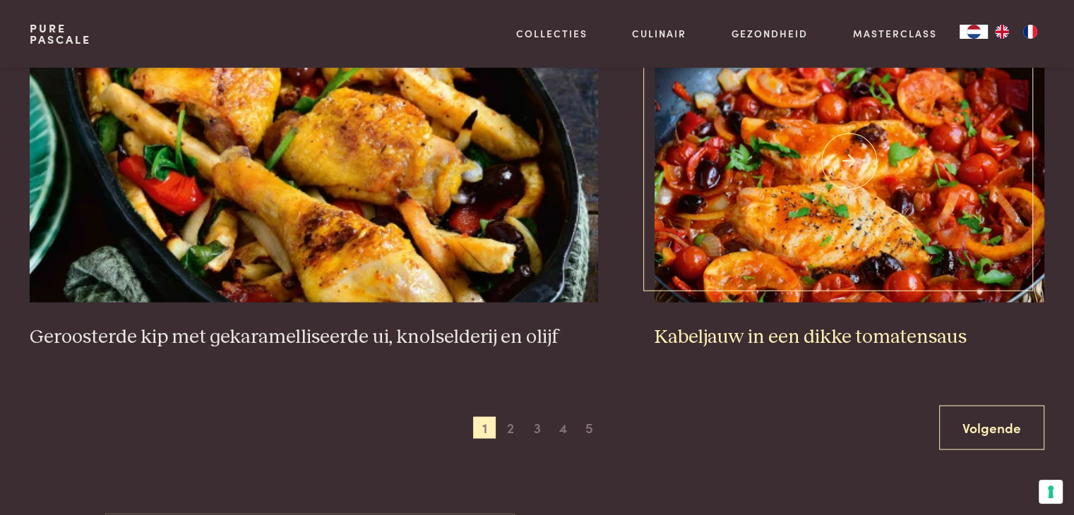
scroll to position [2654, 0]
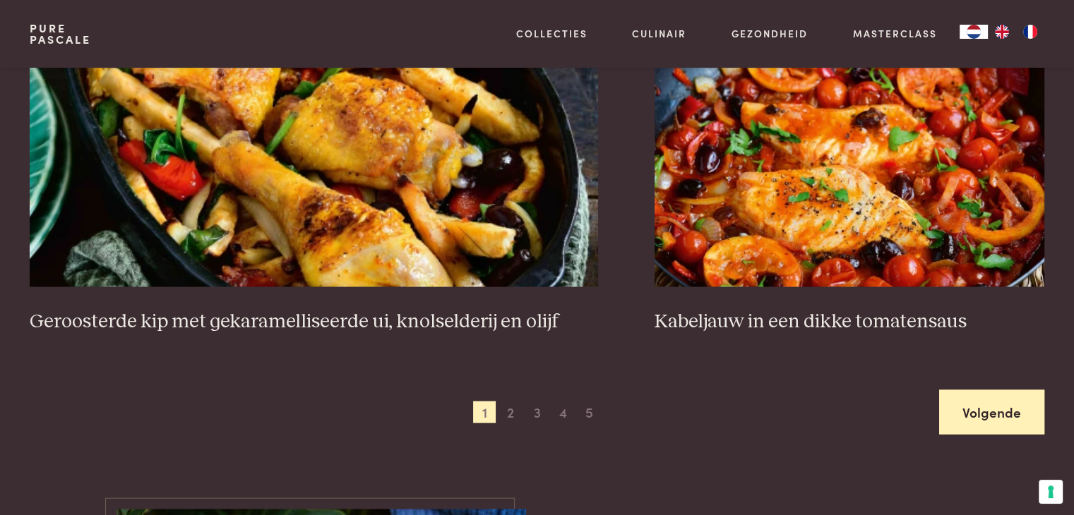
click at [1000, 407] on link "Volgende" at bounding box center [991, 412] width 105 height 44
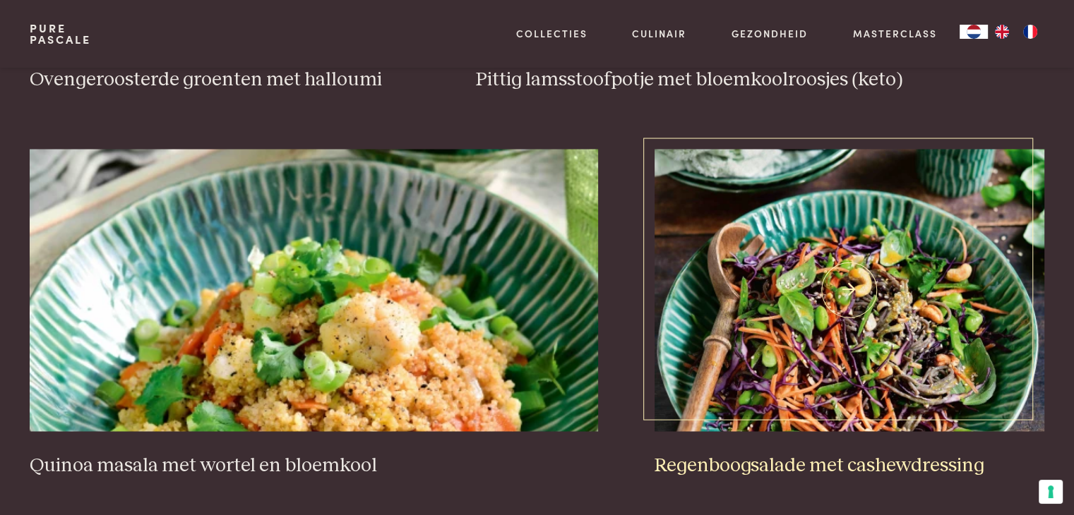
scroll to position [2442, 0]
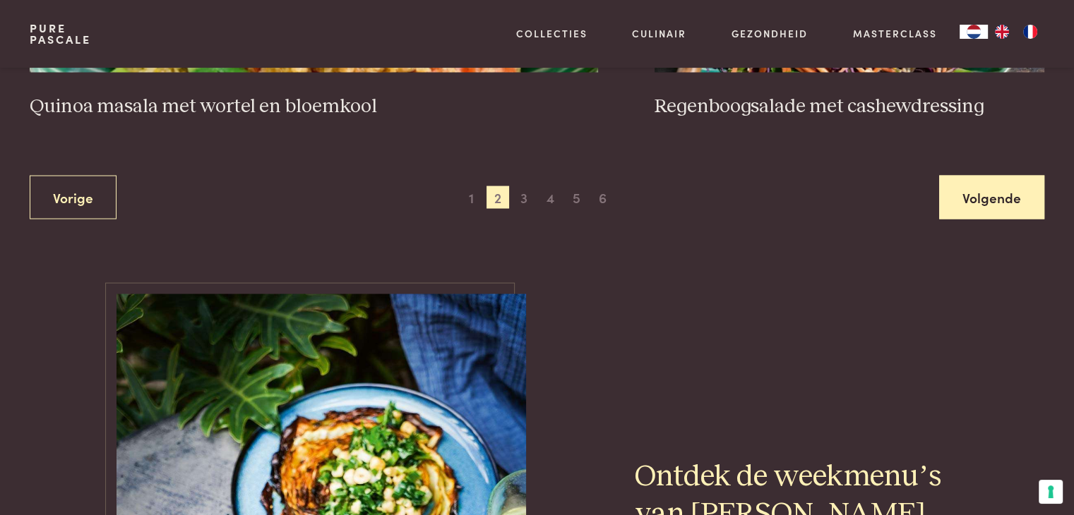
click at [1025, 195] on link "Volgende" at bounding box center [991, 198] width 105 height 44
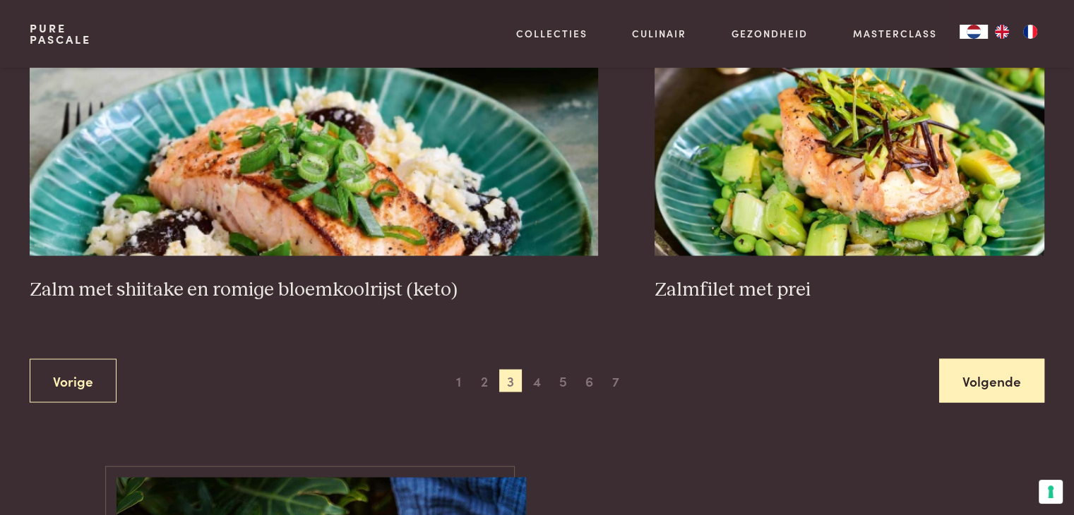
click at [970, 373] on link "Volgende" at bounding box center [991, 381] width 105 height 44
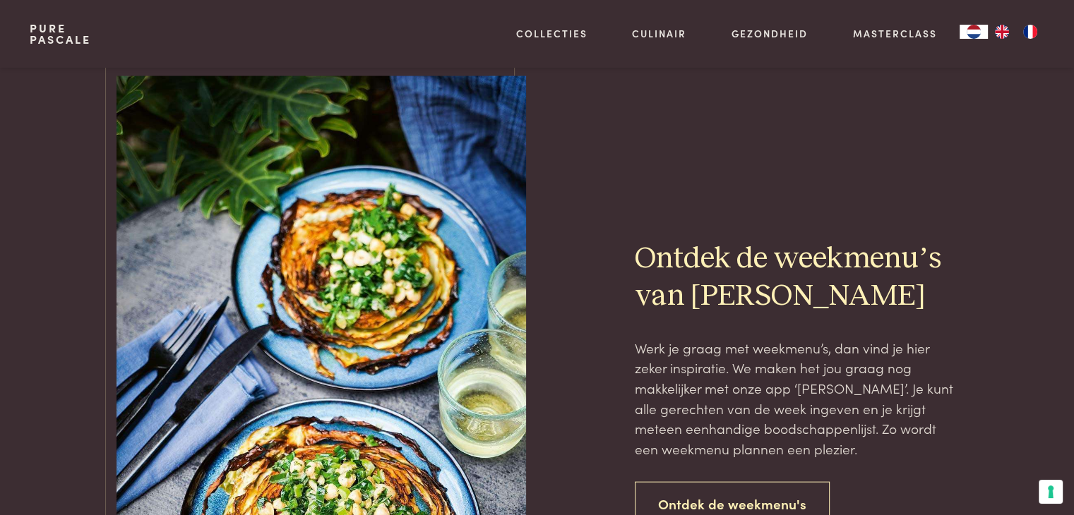
scroll to position [2855, 0]
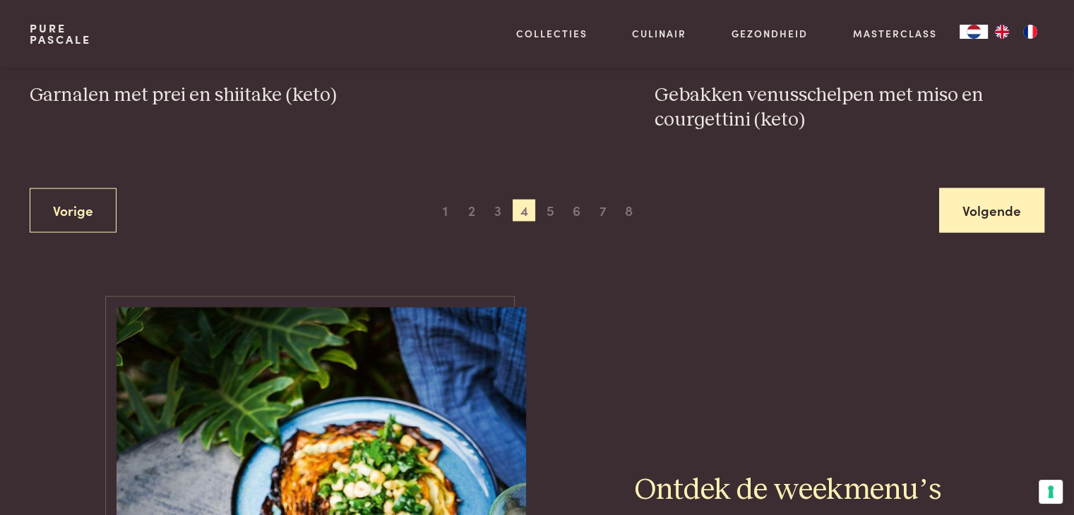
click at [1017, 215] on link "Volgende" at bounding box center [991, 211] width 105 height 44
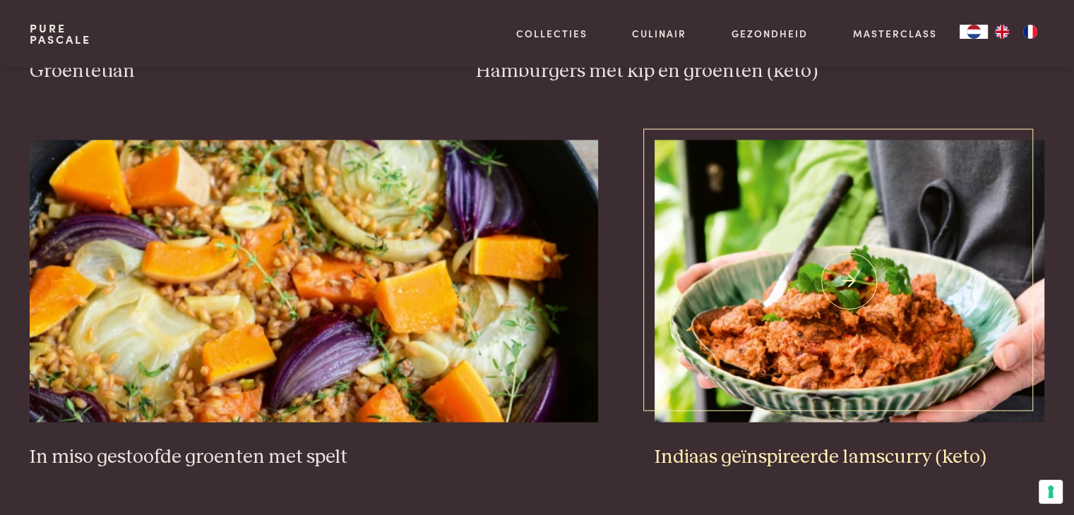
scroll to position [2654, 0]
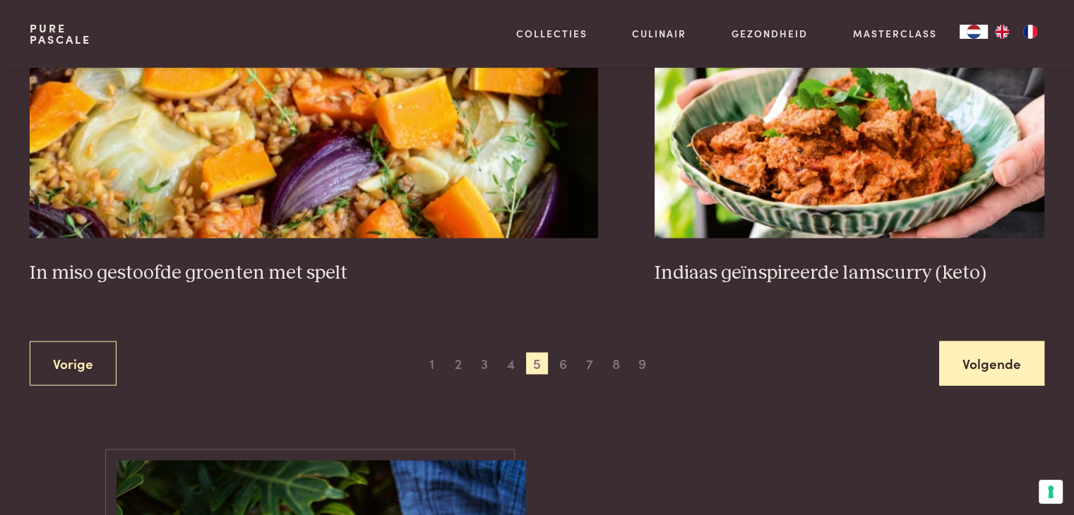
click at [993, 354] on link "Volgende" at bounding box center [991, 363] width 105 height 44
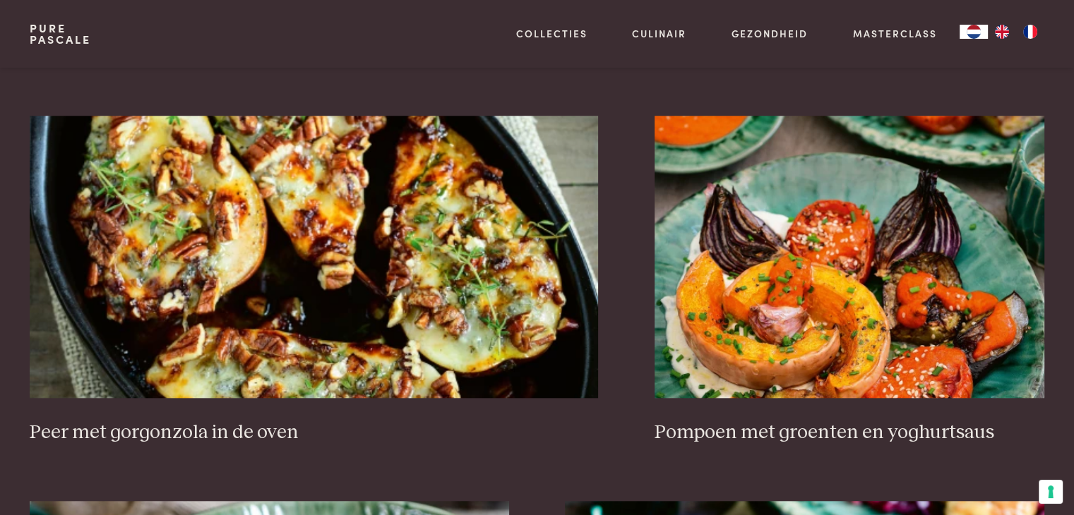
scroll to position [1383, 0]
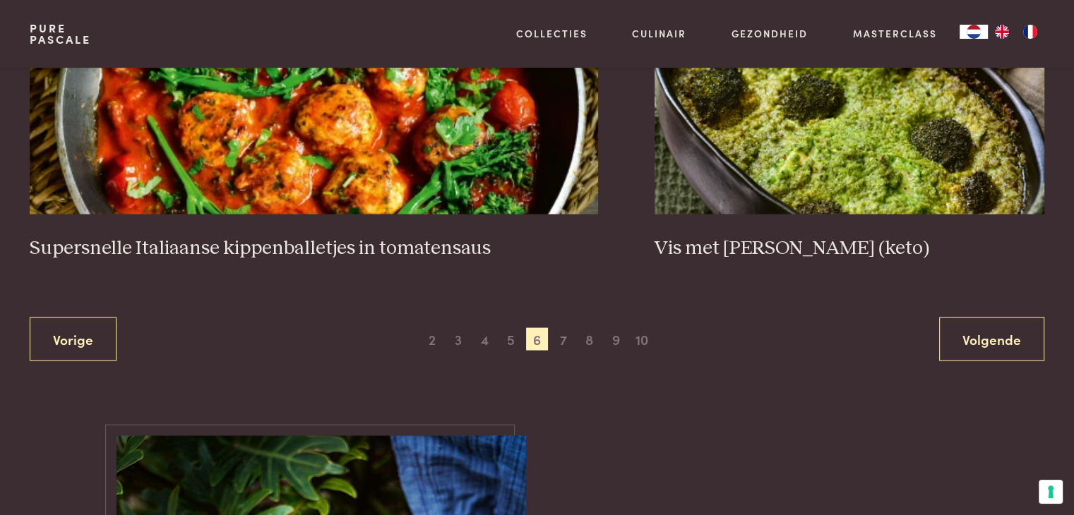
click at [998, 343] on link "Volgende" at bounding box center [991, 339] width 105 height 44
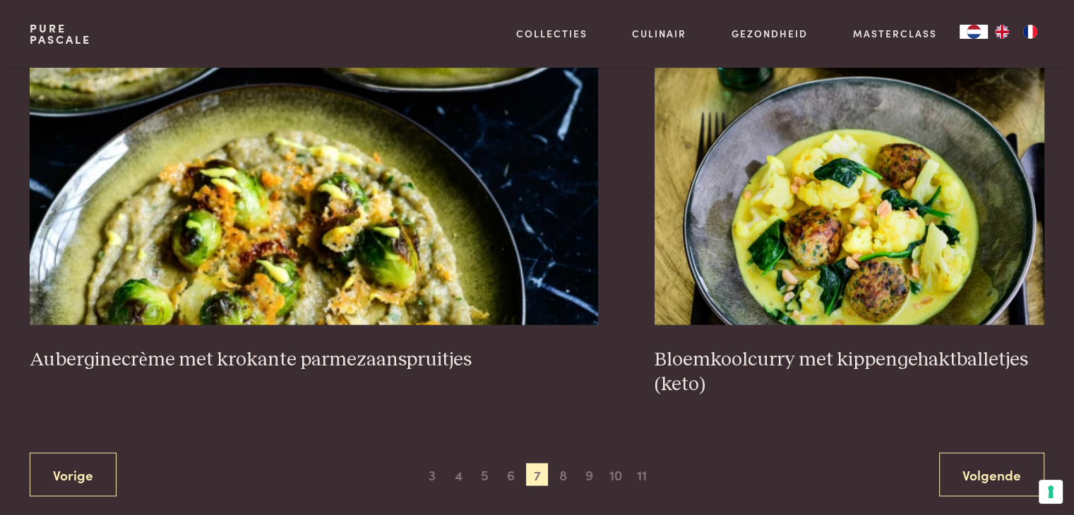
scroll to position [2725, 0]
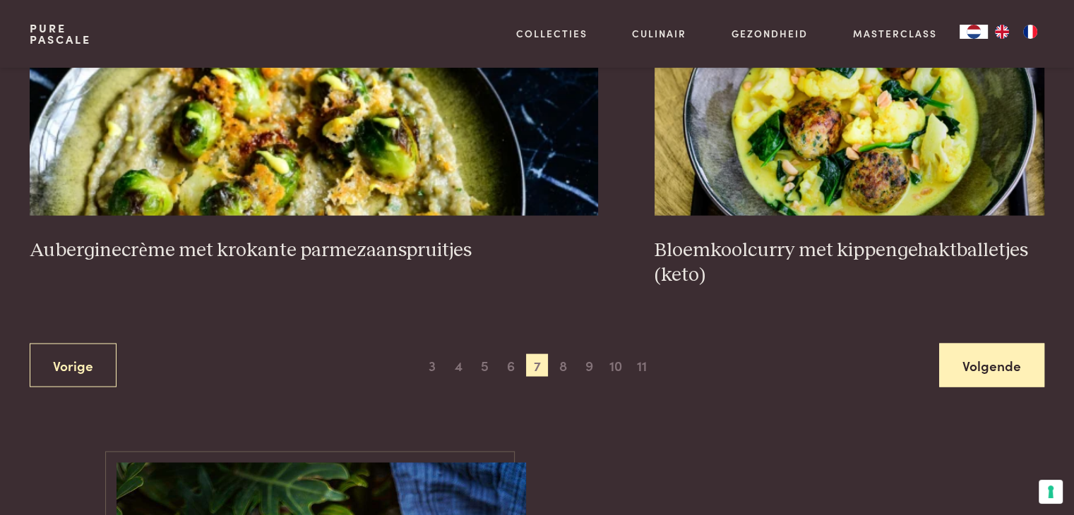
click at [1028, 374] on link "Volgende" at bounding box center [991, 366] width 105 height 44
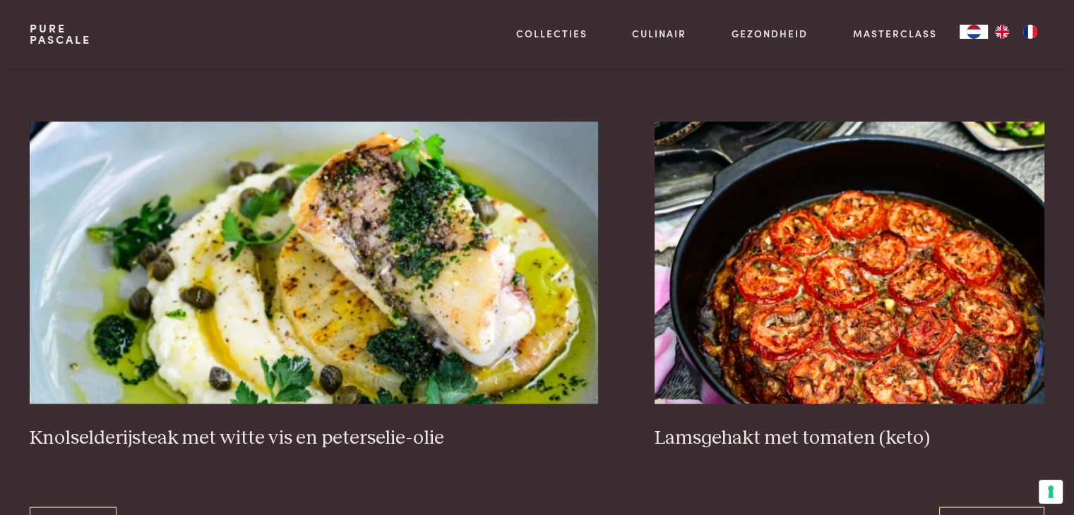
scroll to position [2583, 0]
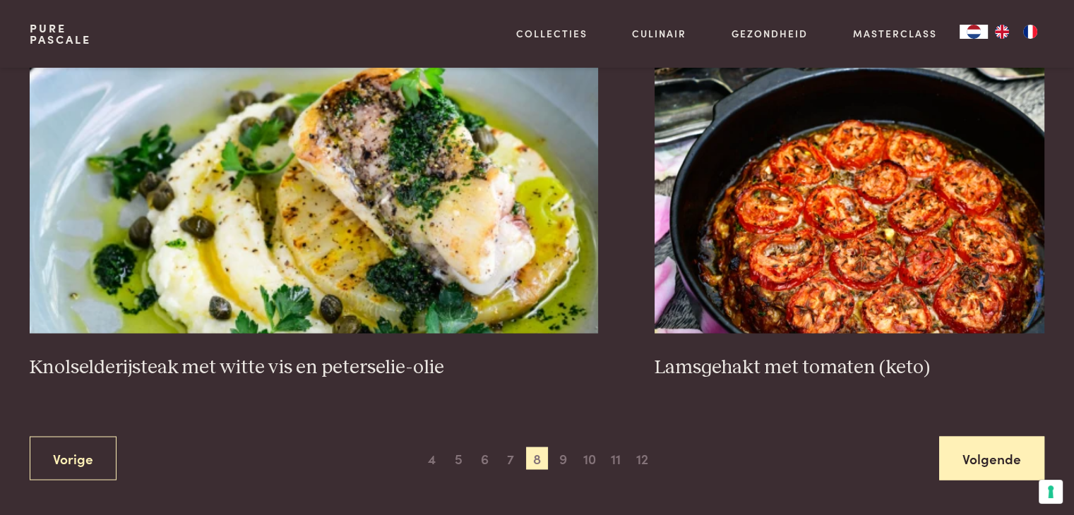
click at [961, 436] on link "Volgende" at bounding box center [991, 458] width 105 height 44
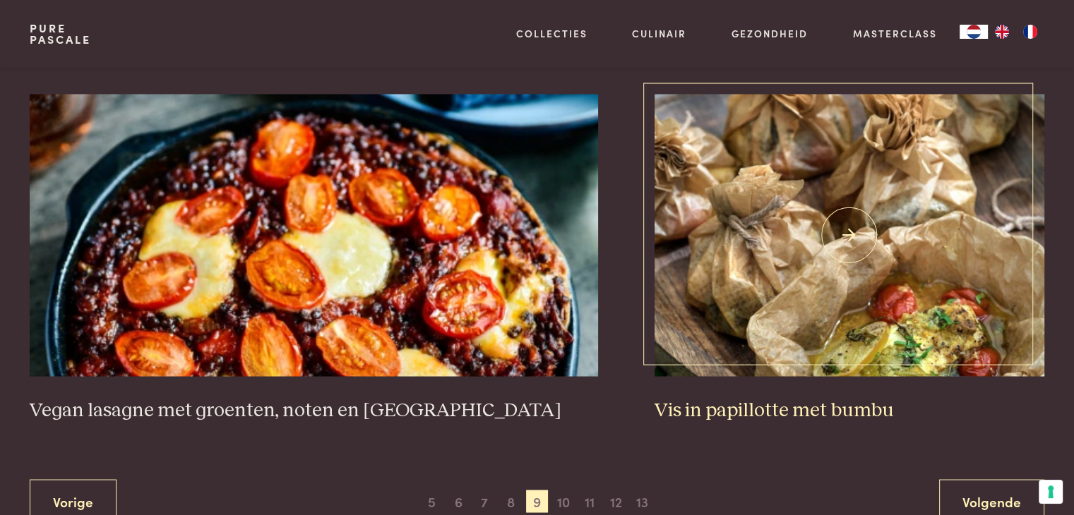
scroll to position [2583, 0]
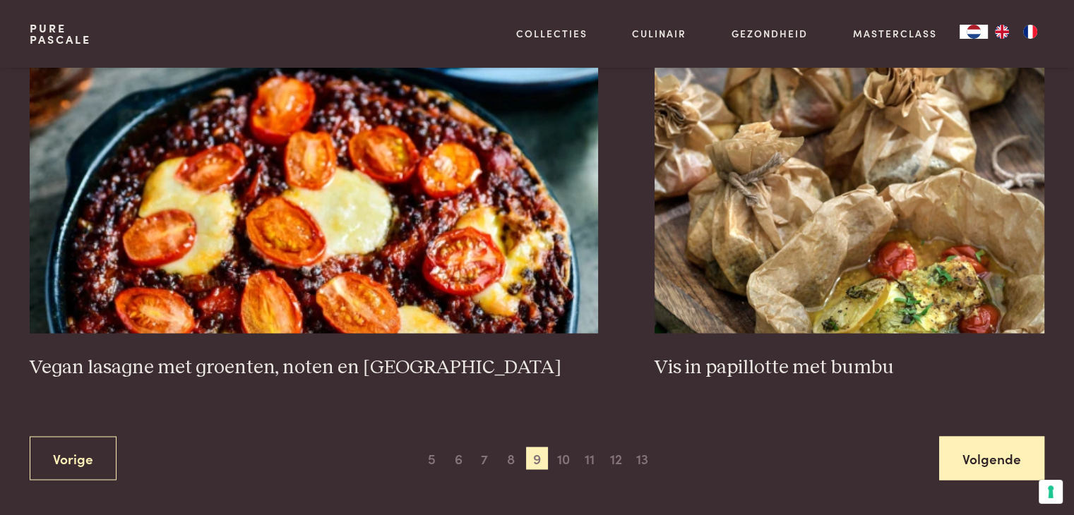
click at [993, 455] on link "Volgende" at bounding box center [991, 458] width 105 height 44
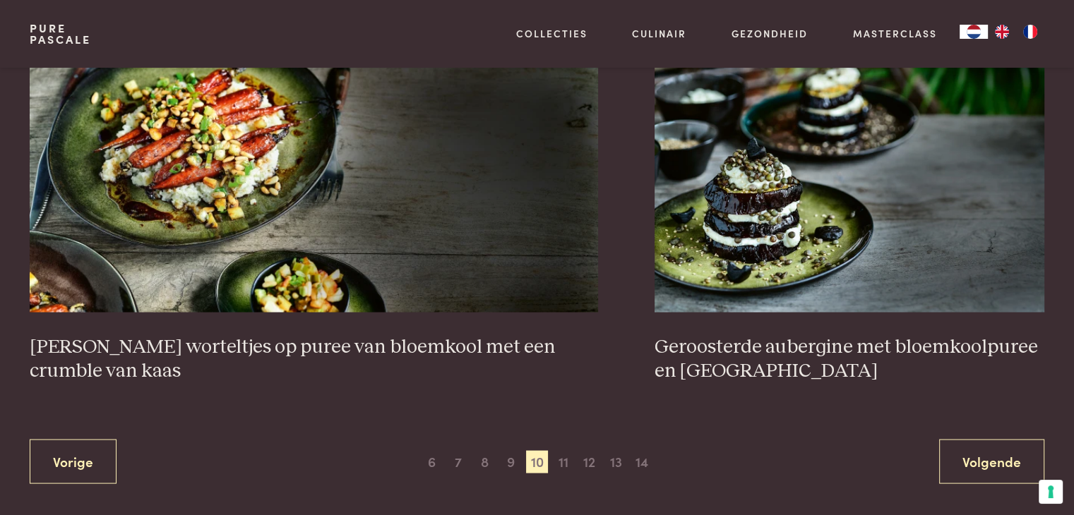
scroll to position [2654, 0]
click at [959, 449] on link "Volgende" at bounding box center [991, 460] width 105 height 44
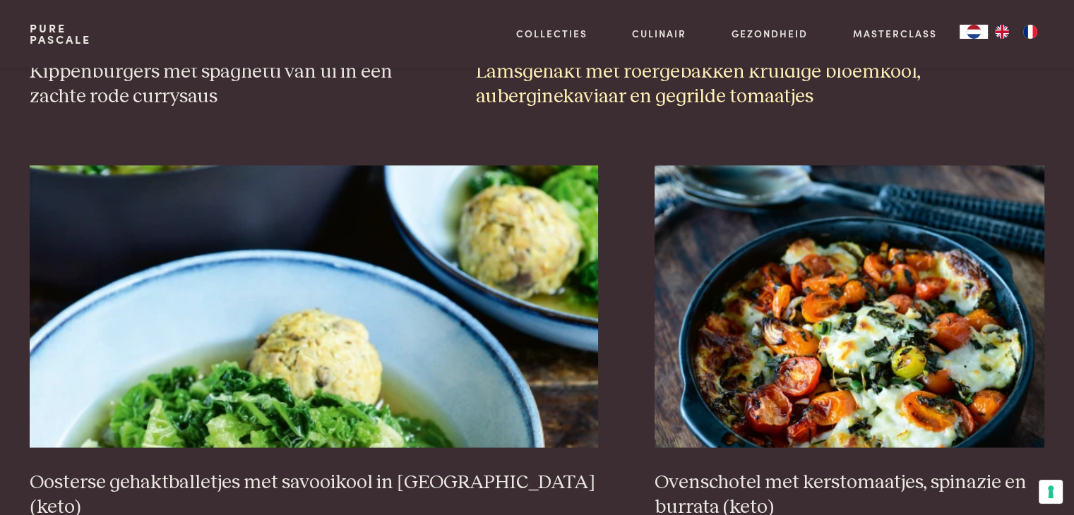
scroll to position [2583, 0]
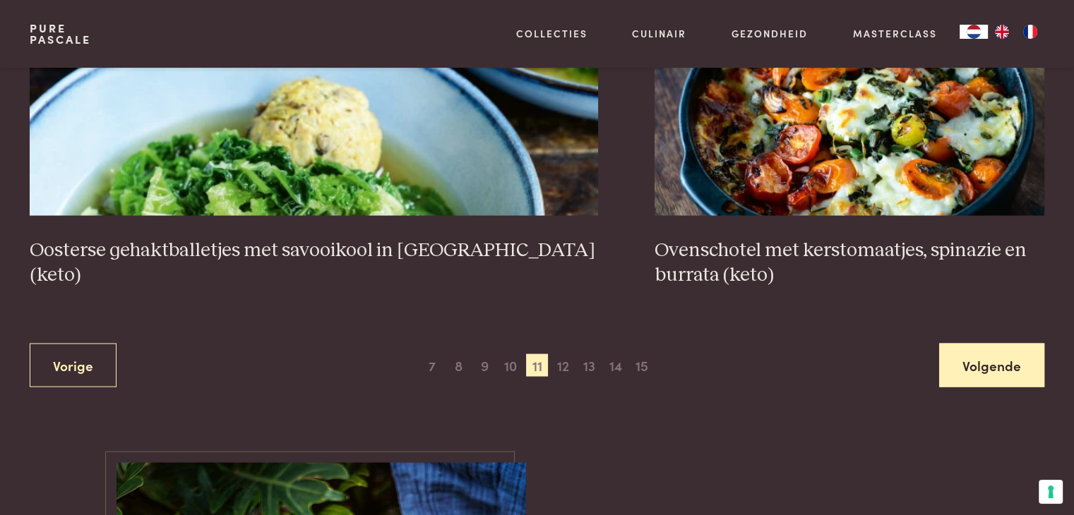
click at [986, 369] on link "Volgende" at bounding box center [991, 366] width 105 height 44
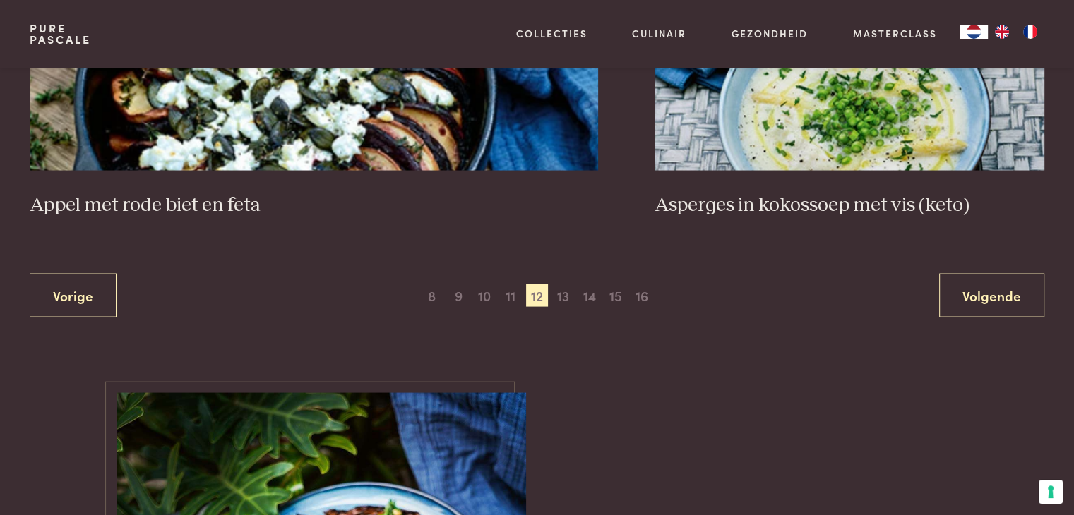
scroll to position [2798, 0]
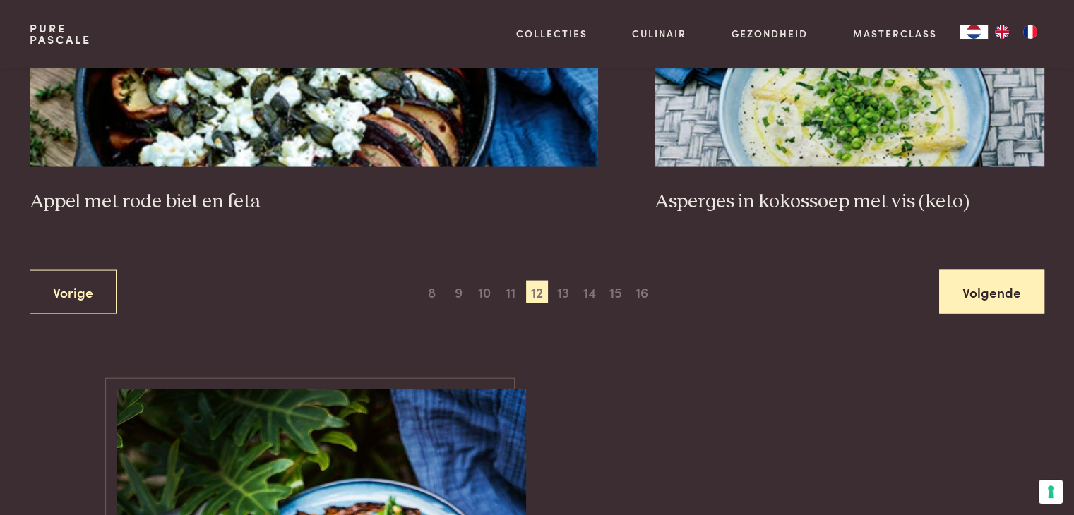
click at [1001, 270] on link "Volgende" at bounding box center [991, 292] width 105 height 44
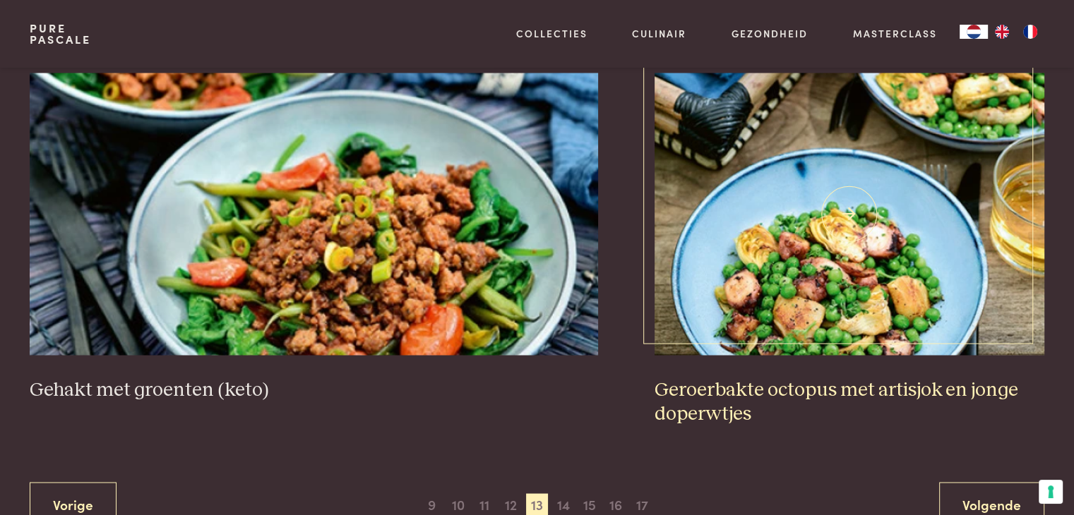
scroll to position [2654, 0]
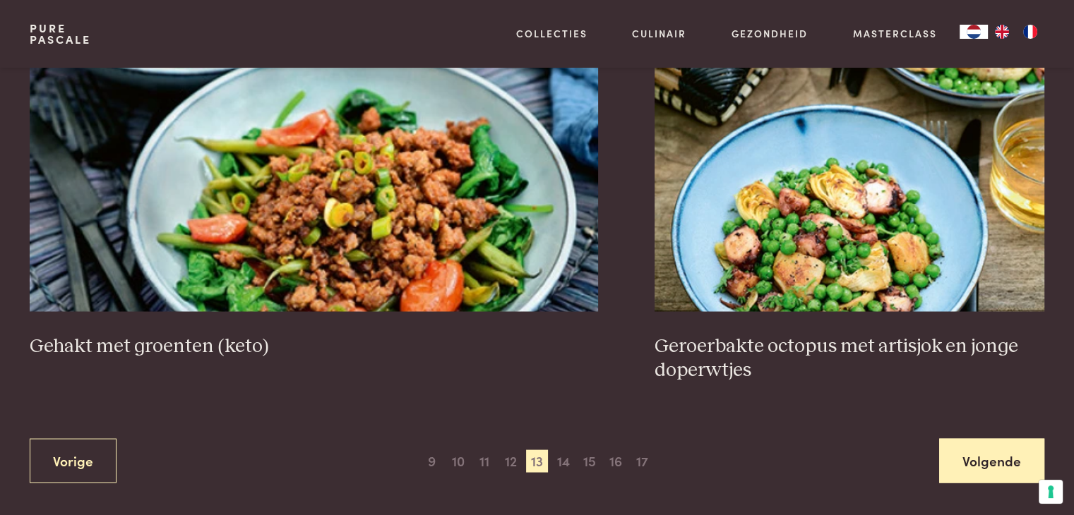
click at [991, 438] on link "Volgende" at bounding box center [991, 460] width 105 height 44
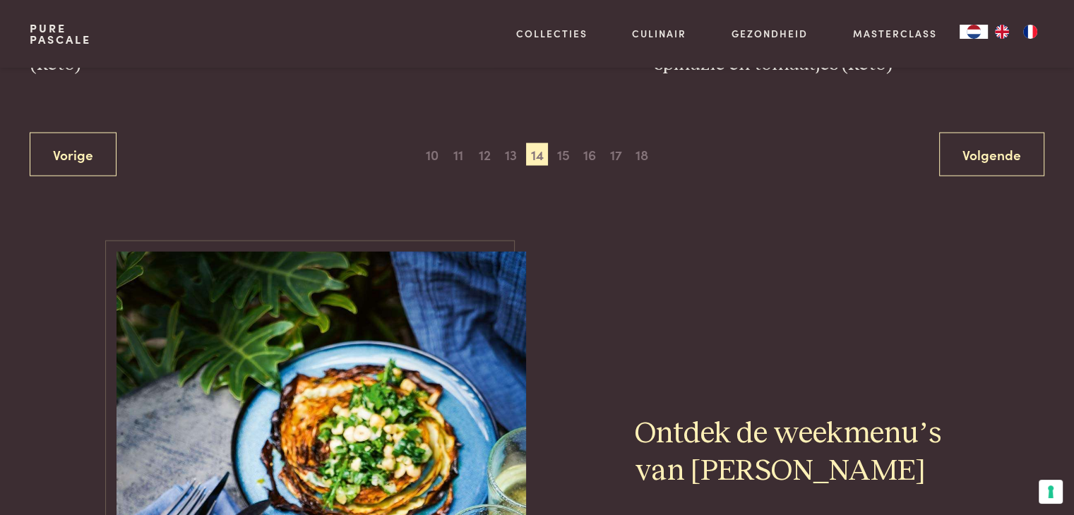
scroll to position [2936, 0]
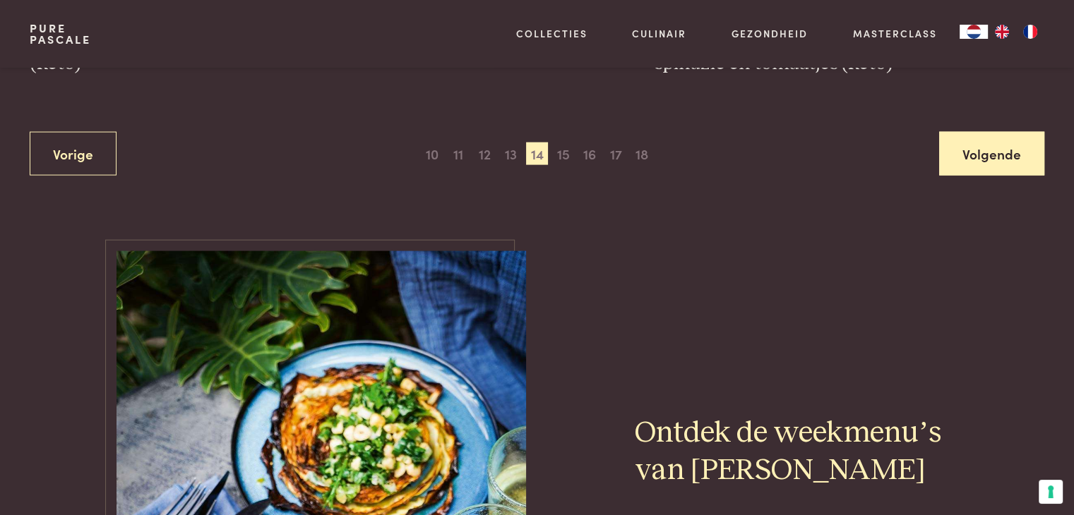
click at [977, 153] on link "Volgende" at bounding box center [991, 154] width 105 height 44
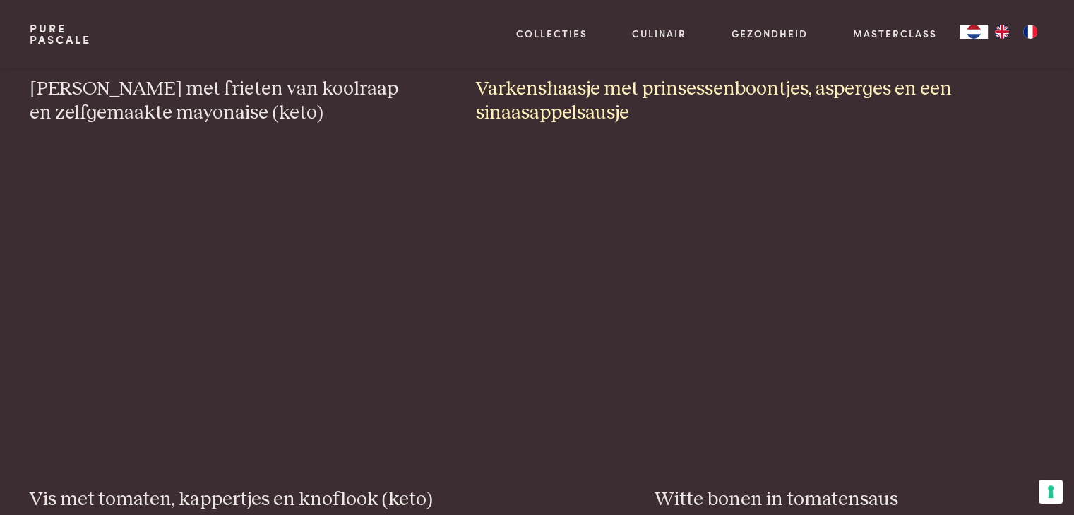
scroll to position [2583, 0]
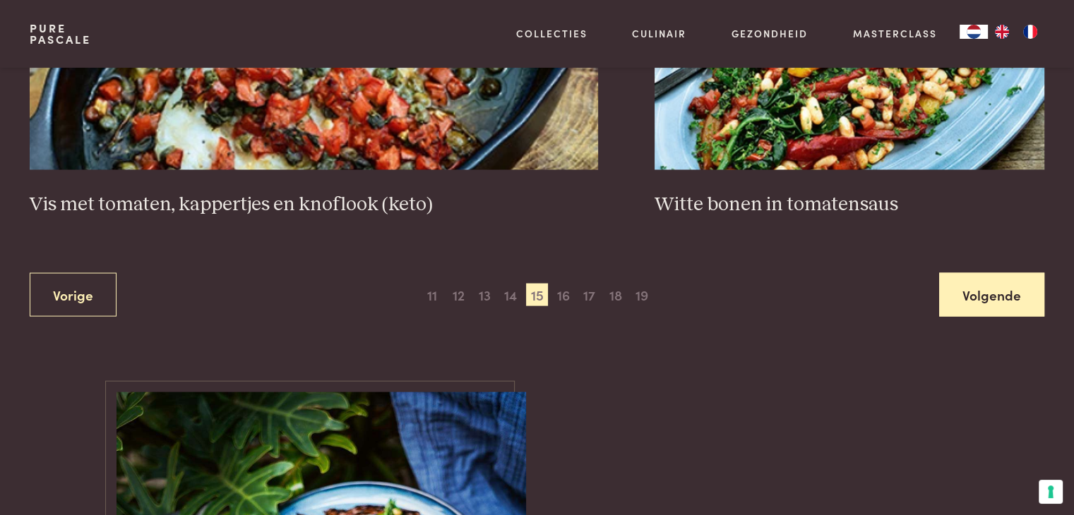
click at [960, 292] on link "Volgende" at bounding box center [991, 295] width 105 height 44
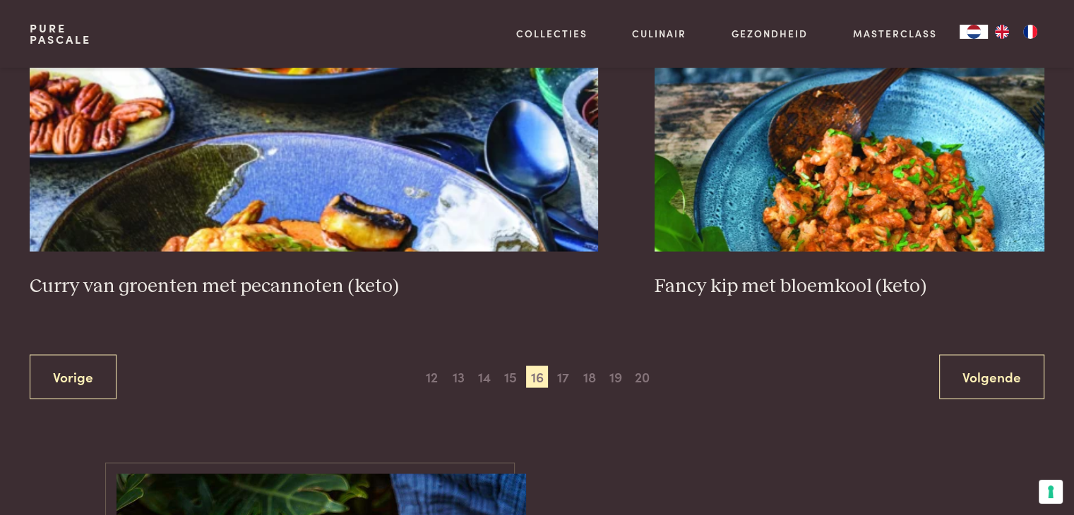
scroll to position [2795, 0]
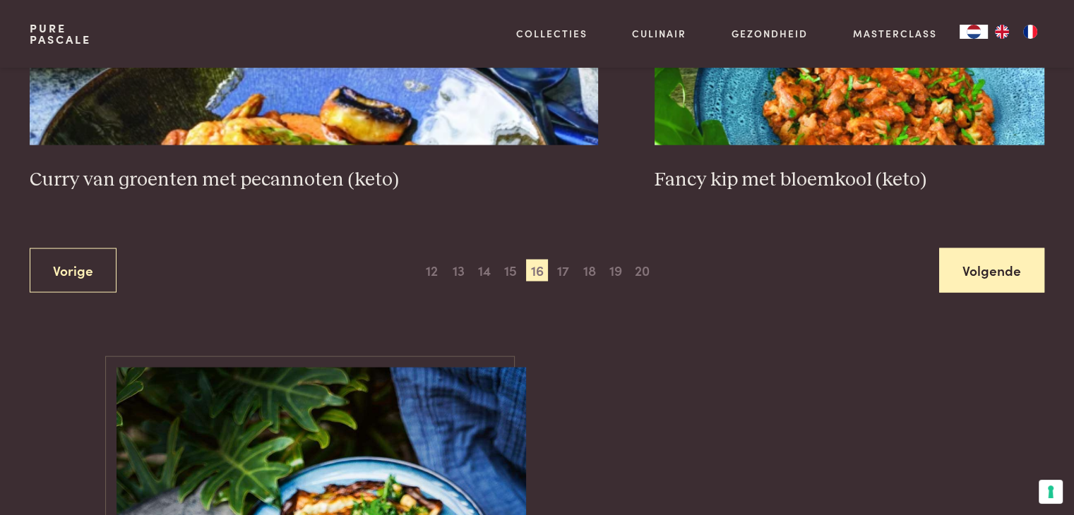
click at [1006, 263] on link "Volgende" at bounding box center [991, 271] width 105 height 44
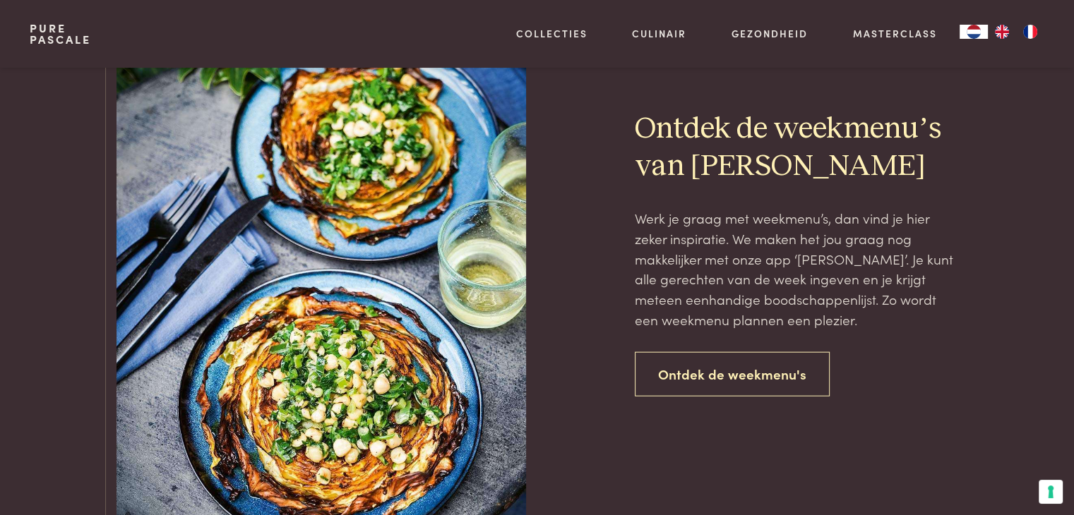
scroll to position [2936, 0]
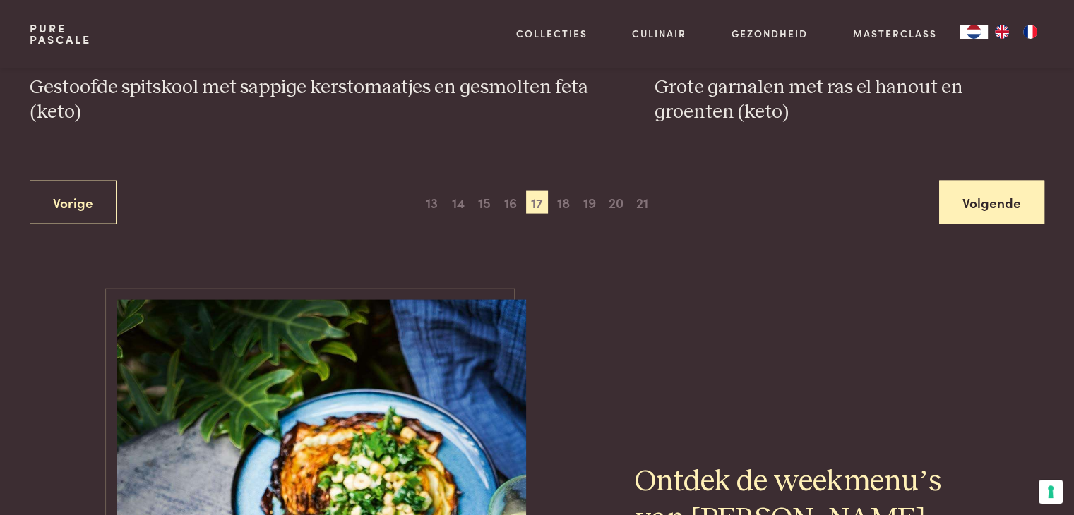
click at [991, 193] on link "Volgende" at bounding box center [991, 203] width 105 height 44
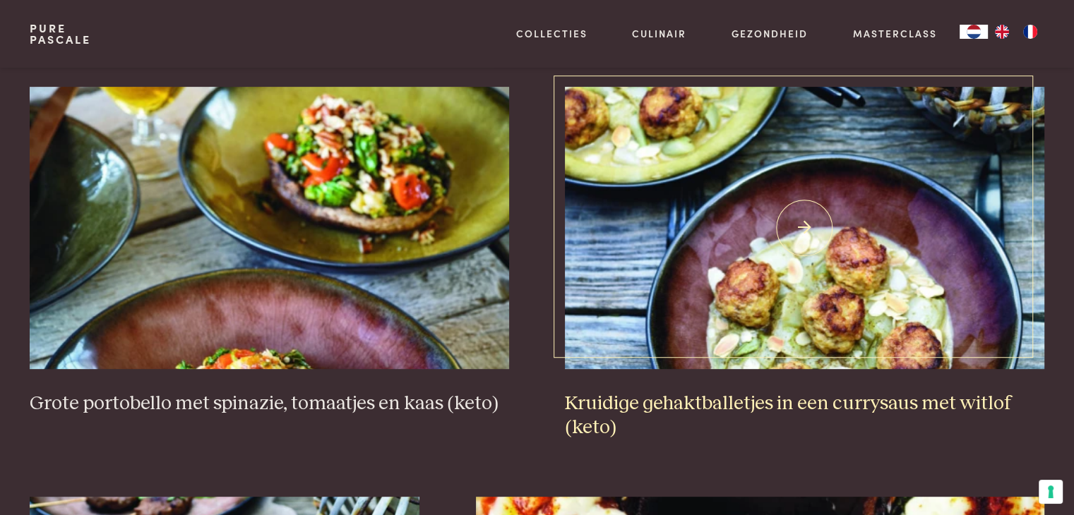
scroll to position [606, 0]
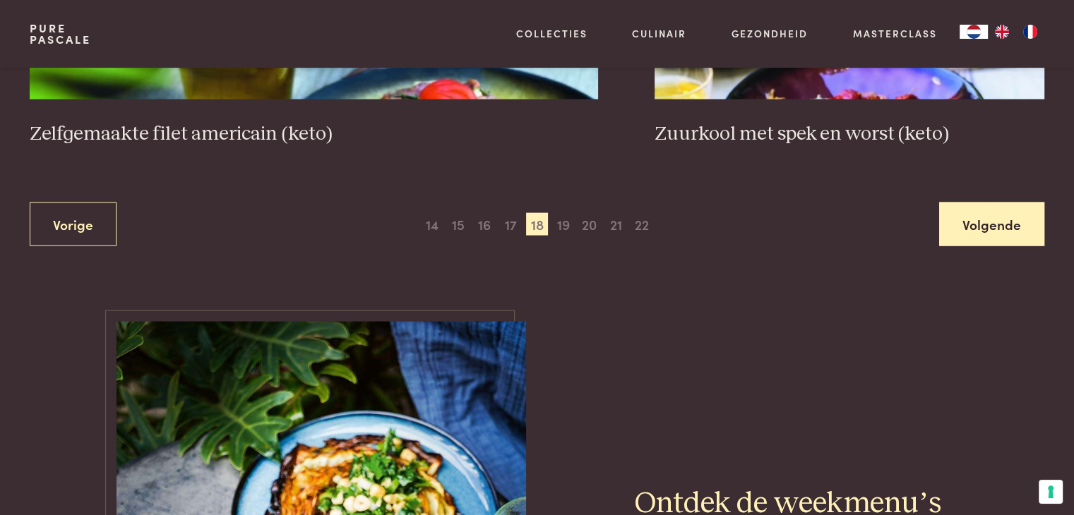
click at [981, 227] on link "Volgende" at bounding box center [991, 225] width 105 height 44
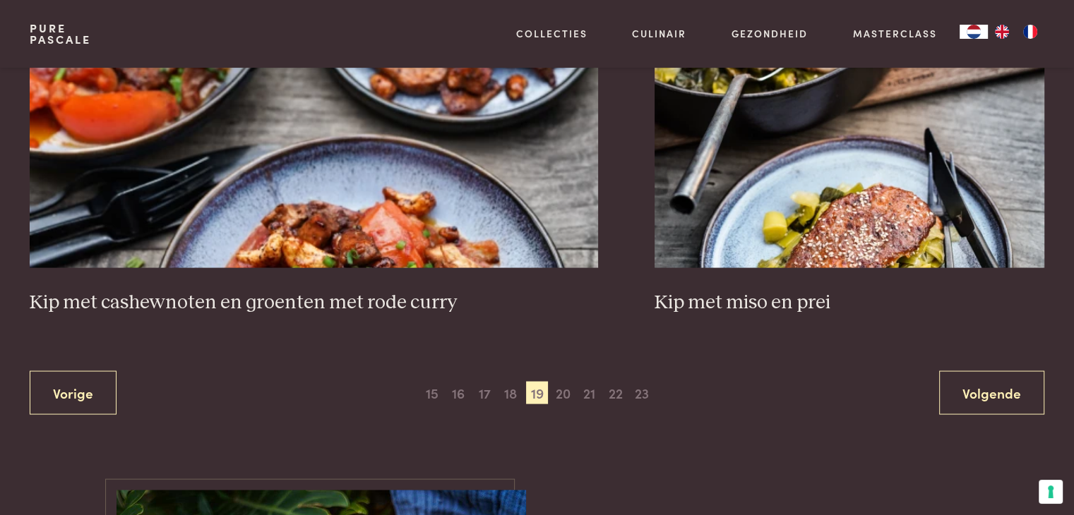
scroll to position [2725, 0]
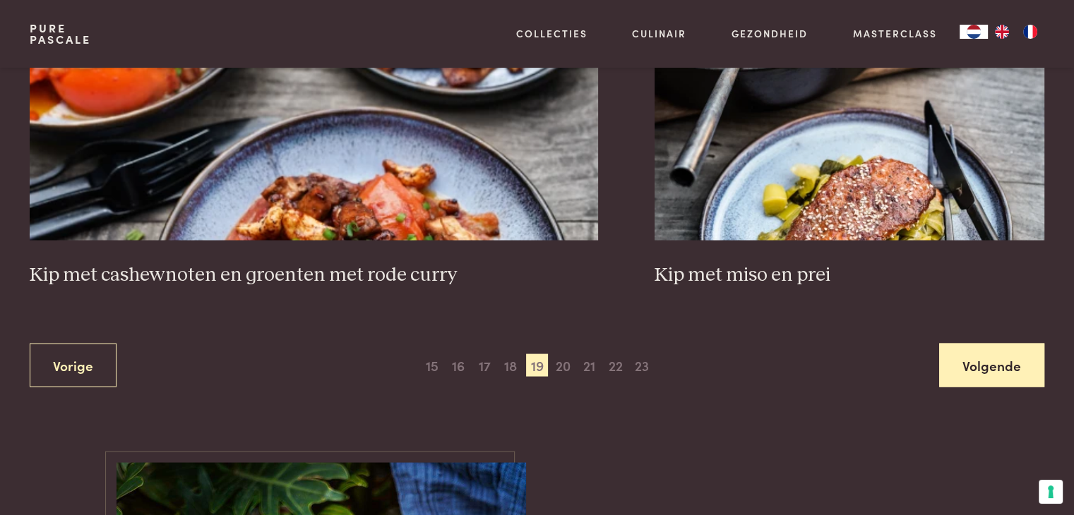
click at [982, 344] on link "Volgende" at bounding box center [991, 366] width 105 height 44
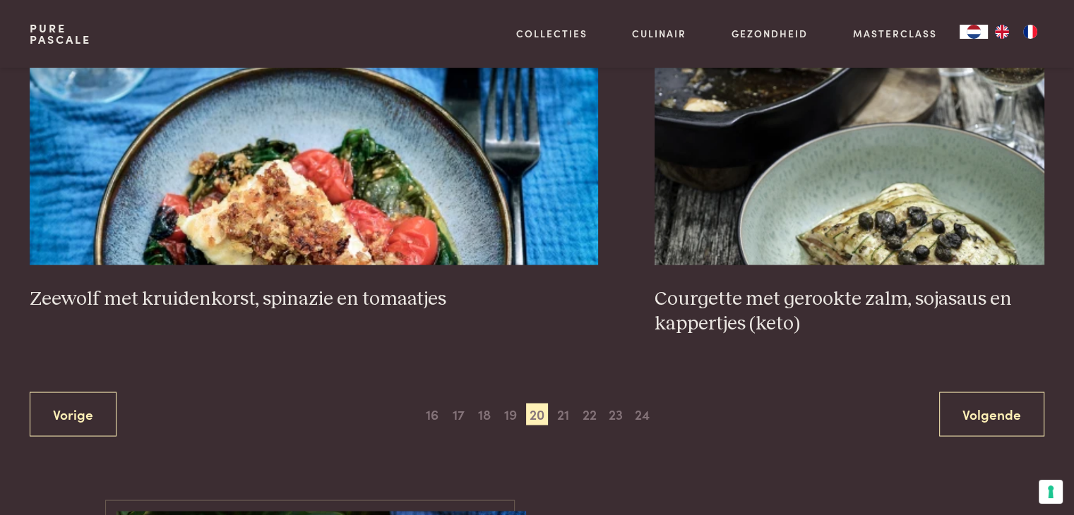
scroll to position [2654, 0]
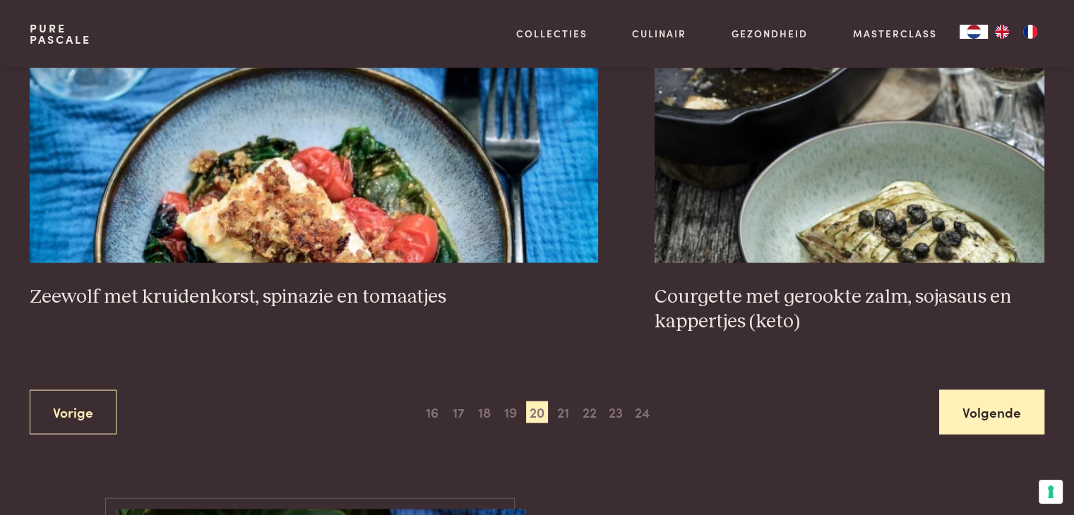
click at [1028, 407] on link "Volgende" at bounding box center [991, 412] width 105 height 44
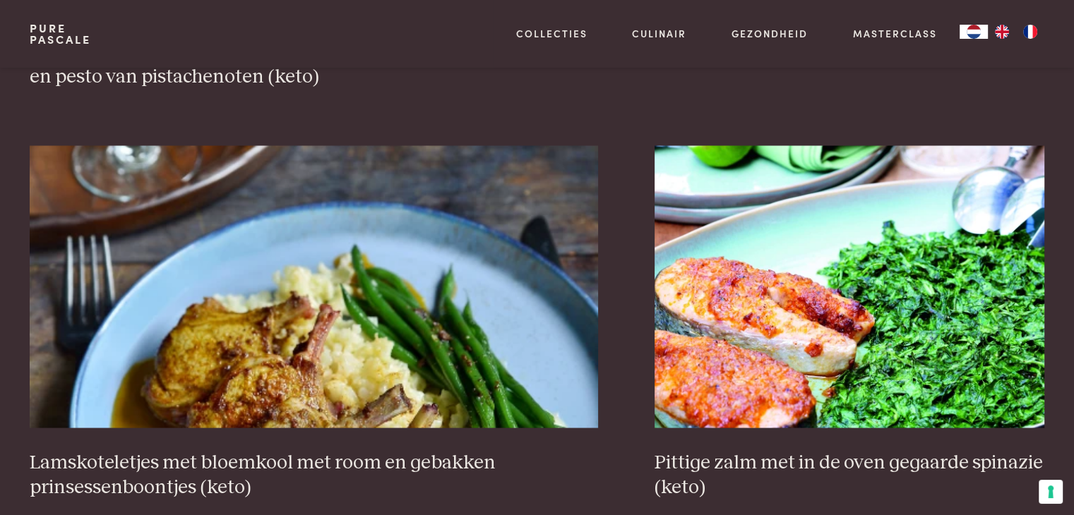
scroll to position [2725, 0]
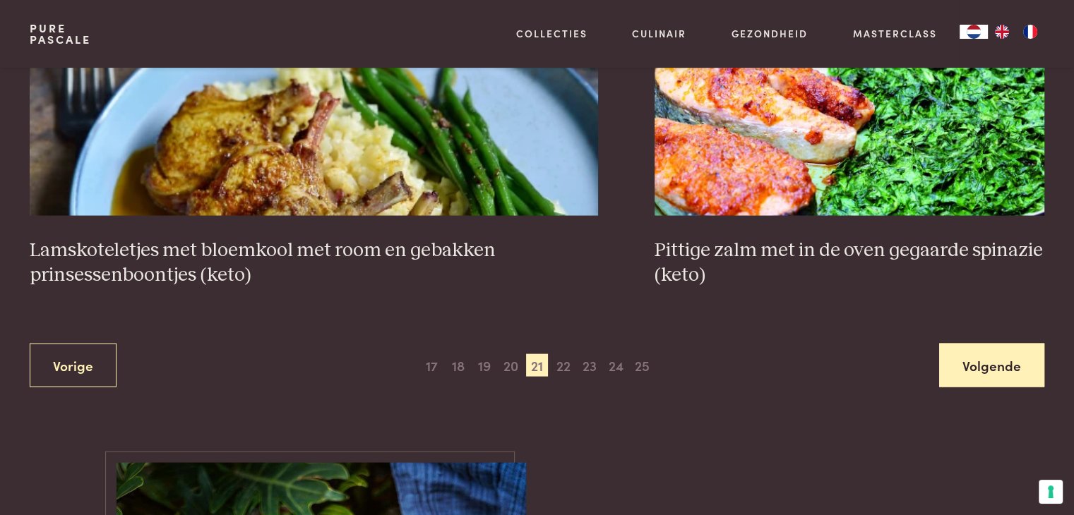
click at [963, 370] on link "Volgende" at bounding box center [991, 366] width 105 height 44
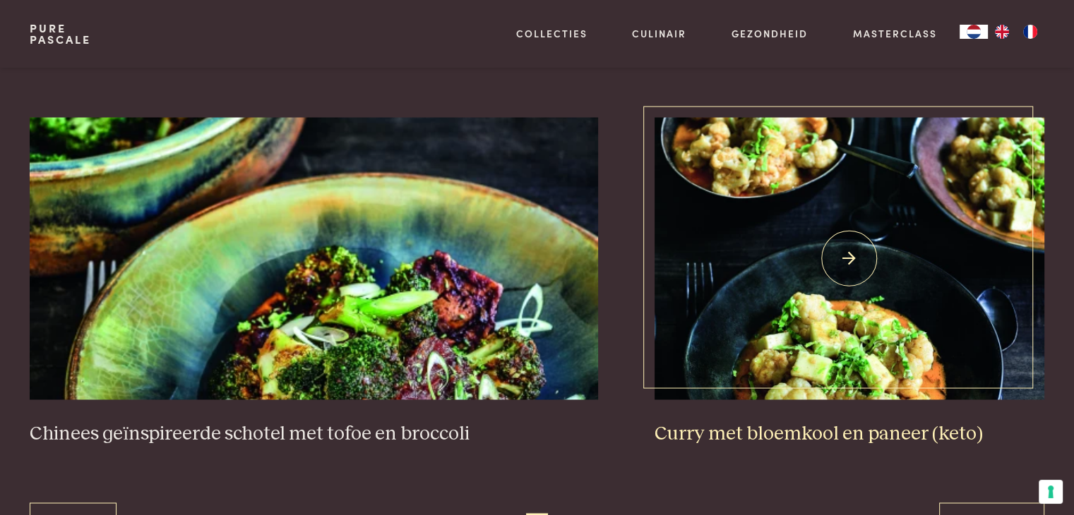
scroll to position [2583, 0]
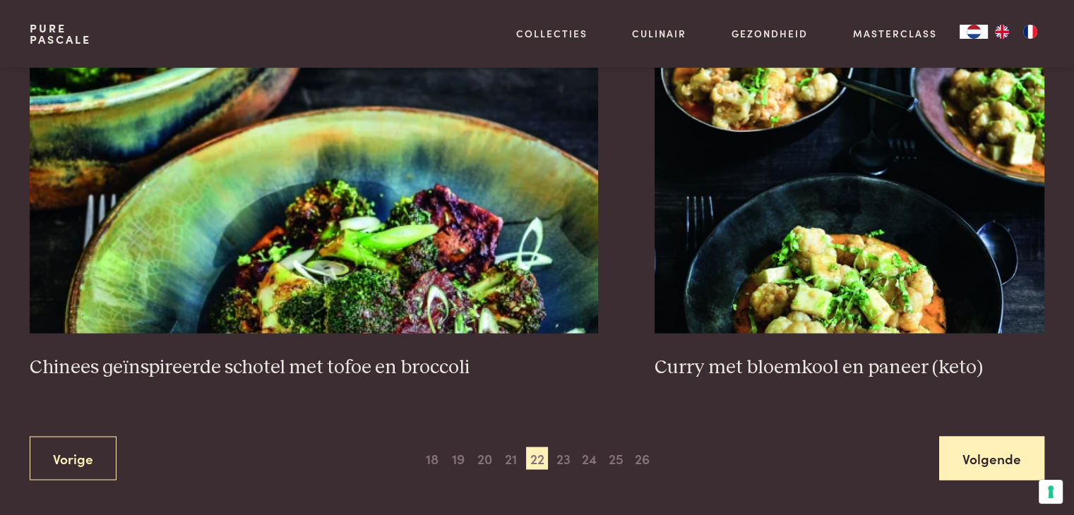
click at [987, 452] on link "Volgende" at bounding box center [991, 458] width 105 height 44
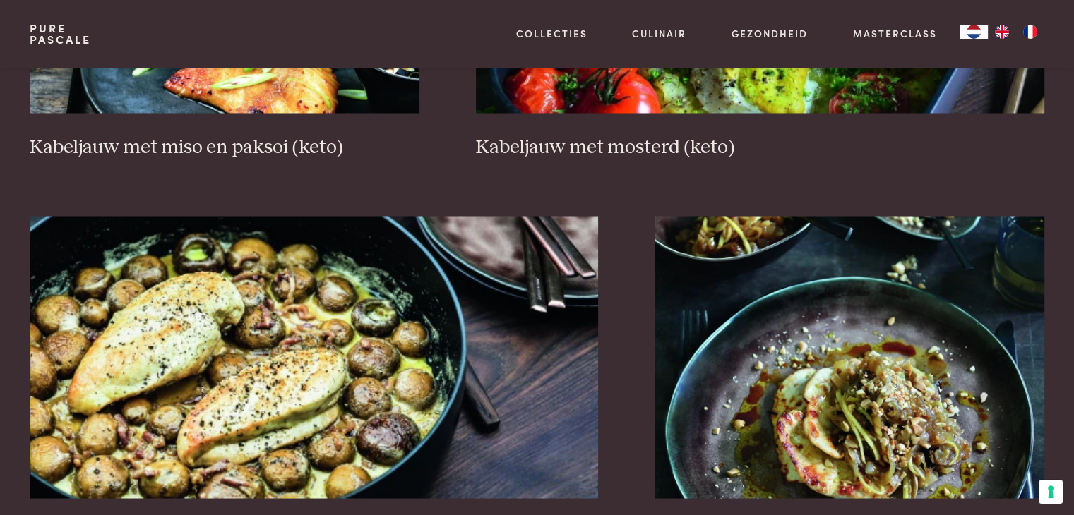
scroll to position [2583, 0]
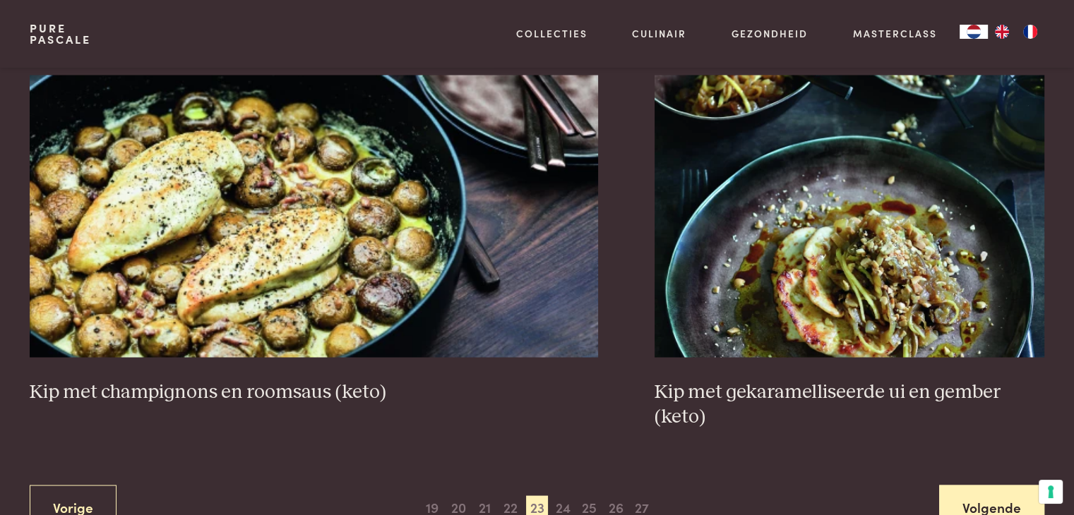
click at [964, 485] on link "Volgende" at bounding box center [991, 507] width 105 height 44
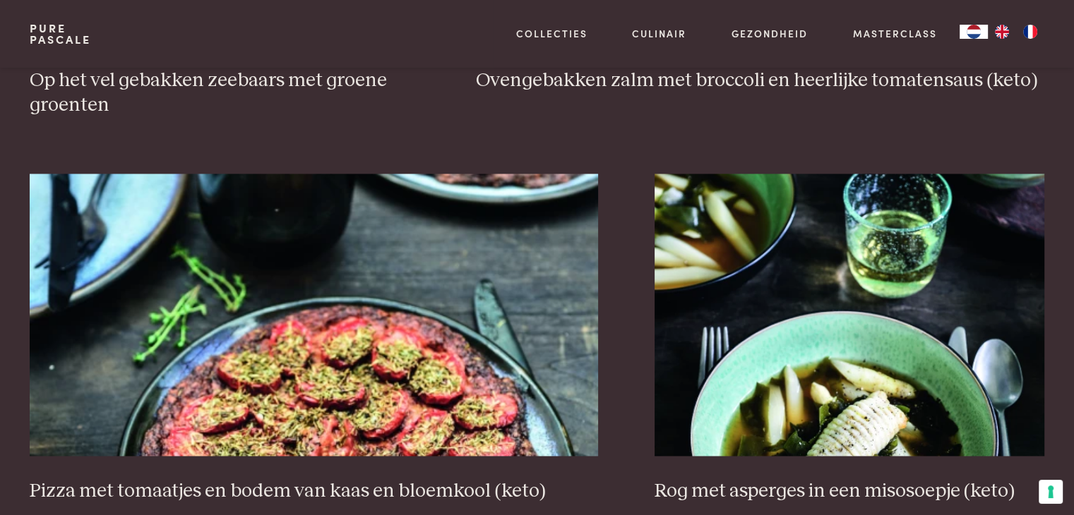
scroll to position [2583, 0]
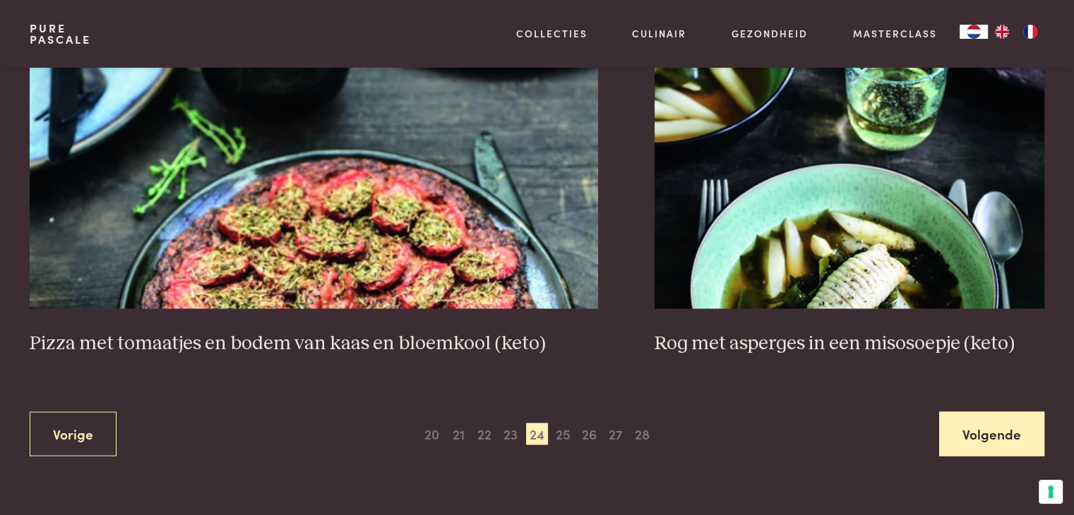
click at [988, 427] on link "Volgende" at bounding box center [991, 434] width 105 height 44
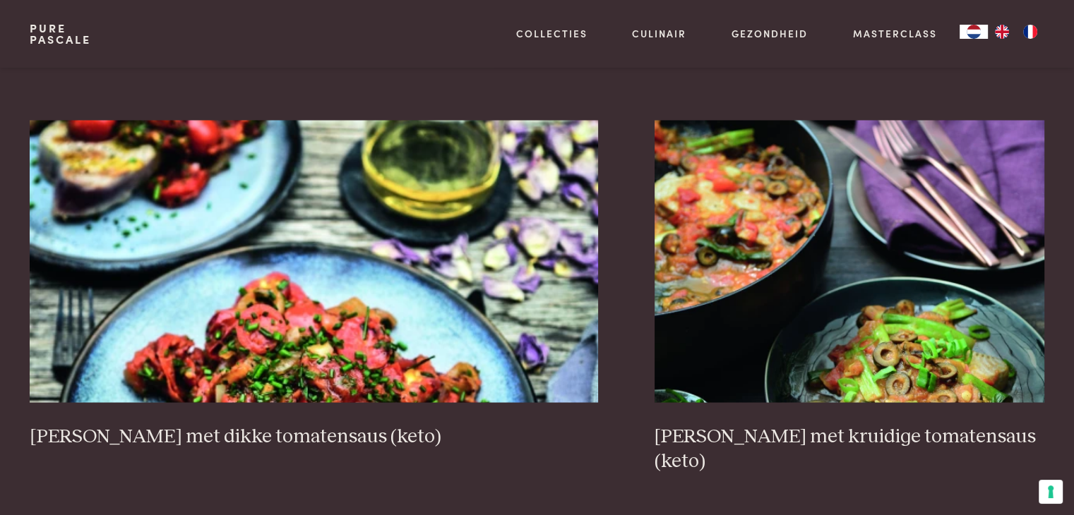
scroll to position [2654, 0]
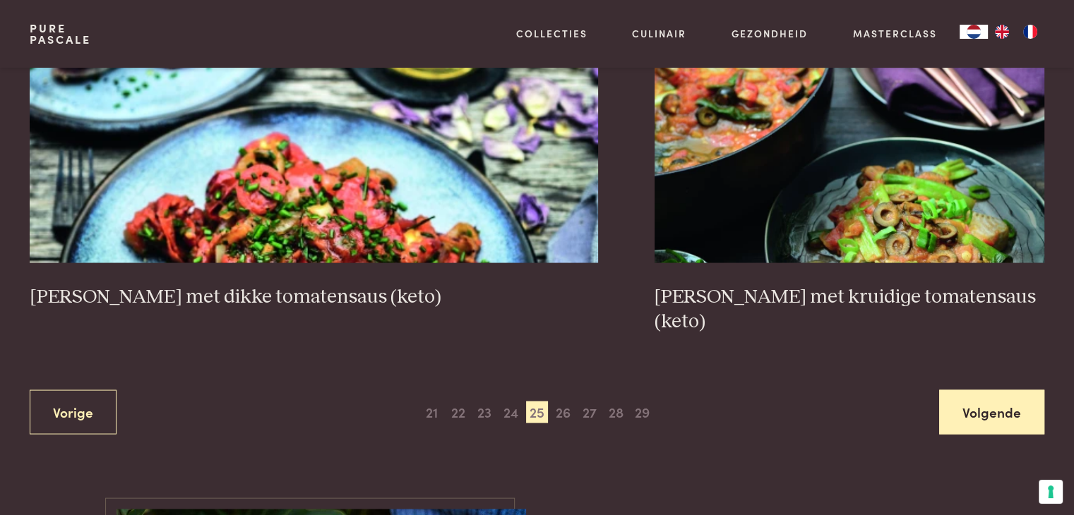
click at [1006, 390] on link "Volgende" at bounding box center [991, 412] width 105 height 44
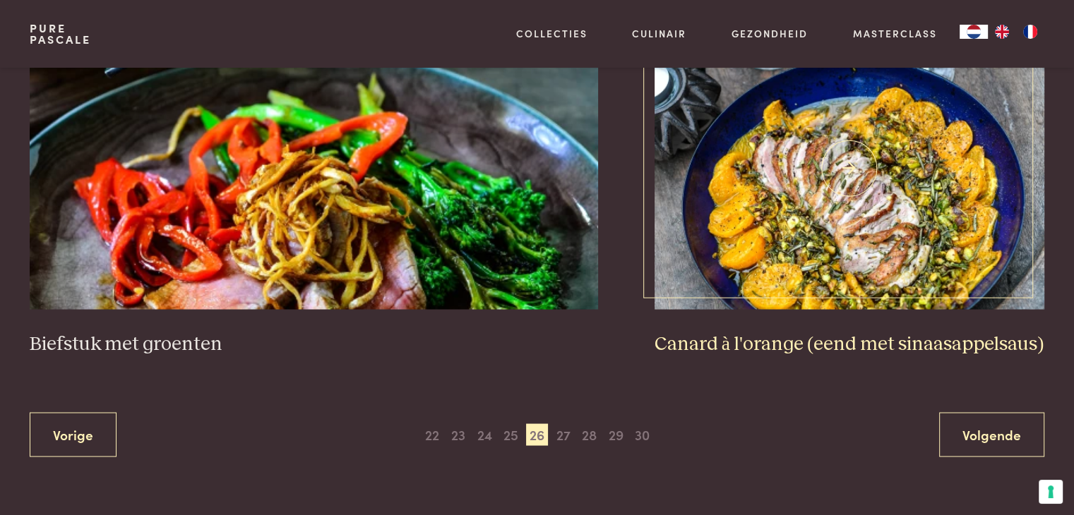
scroll to position [2583, 0]
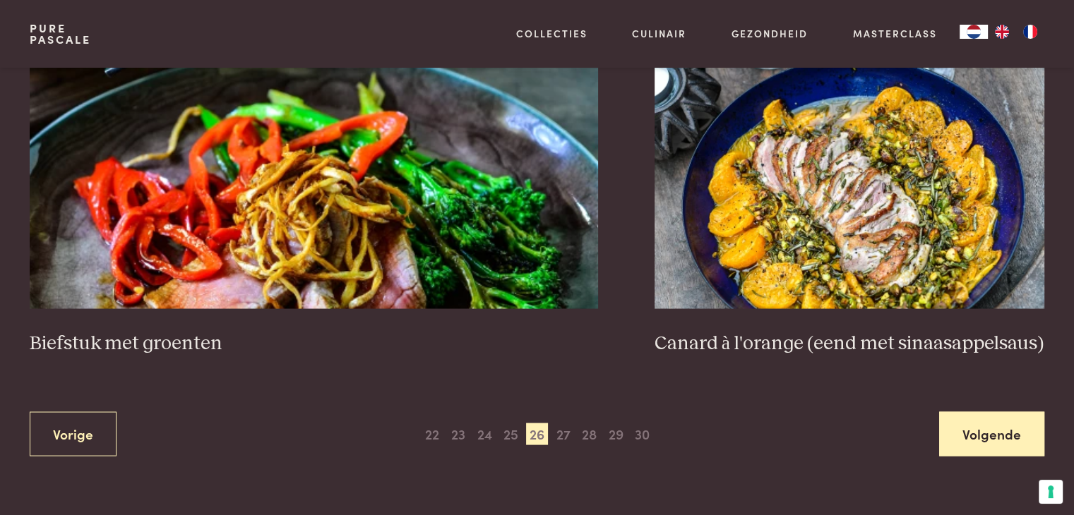
click at [964, 412] on link "Volgende" at bounding box center [991, 434] width 105 height 44
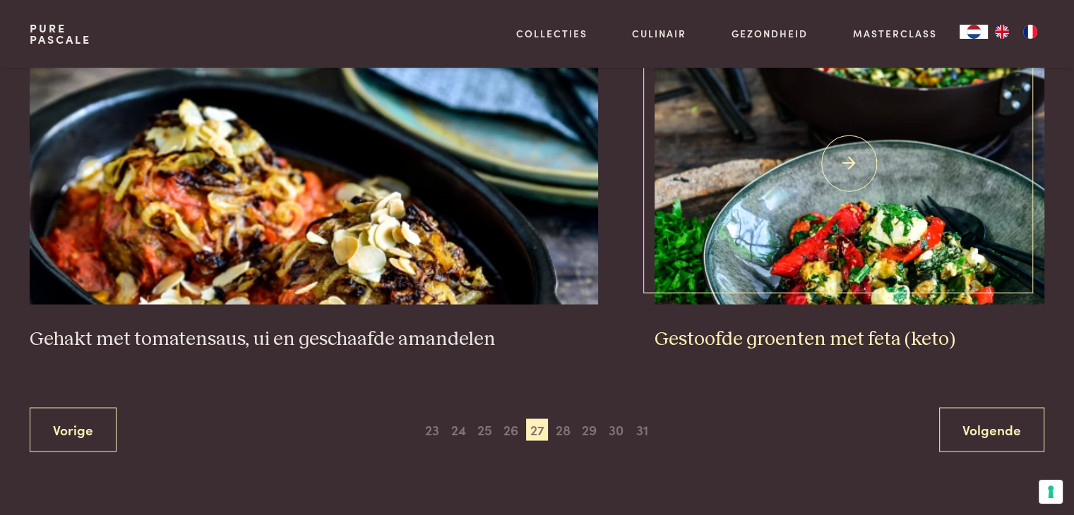
scroll to position [2654, 0]
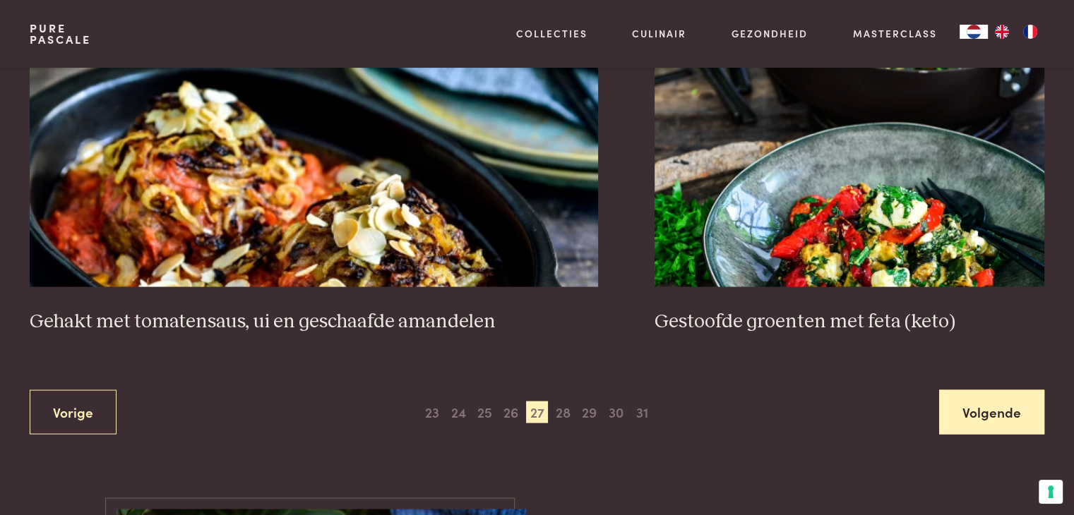
click at [991, 390] on link "Volgende" at bounding box center [991, 412] width 105 height 44
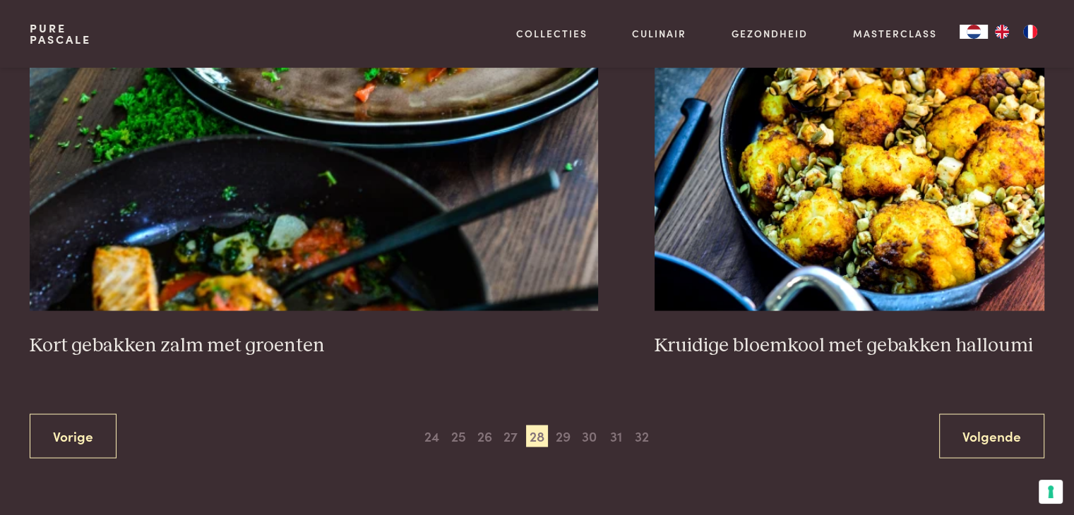
scroll to position [2583, 0]
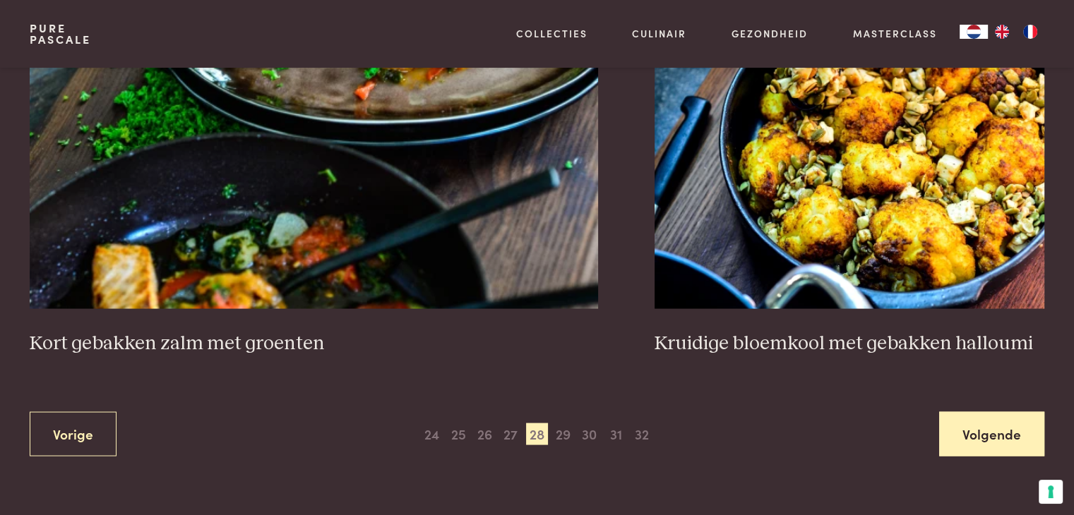
click at [1009, 412] on link "Volgende" at bounding box center [991, 434] width 105 height 44
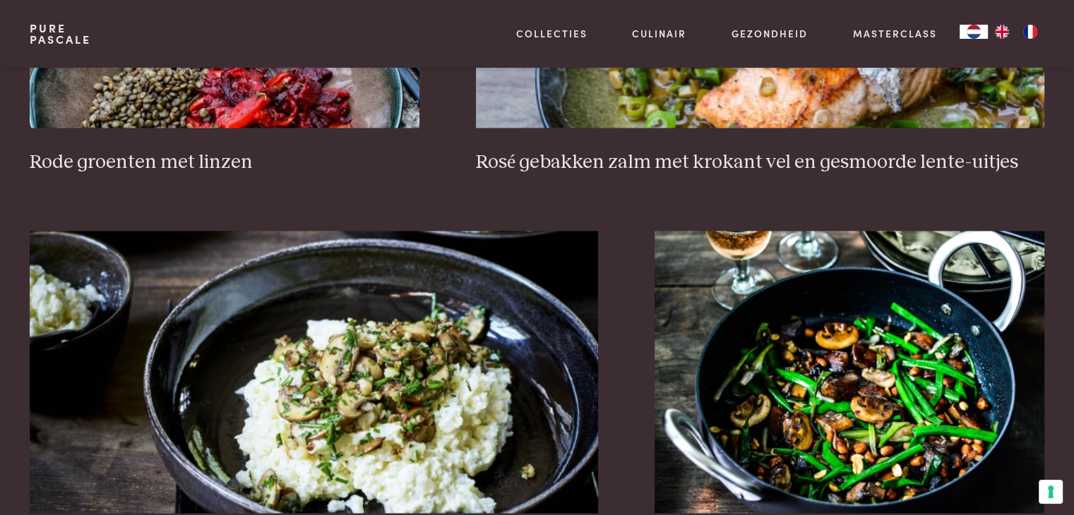
scroll to position [2513, 0]
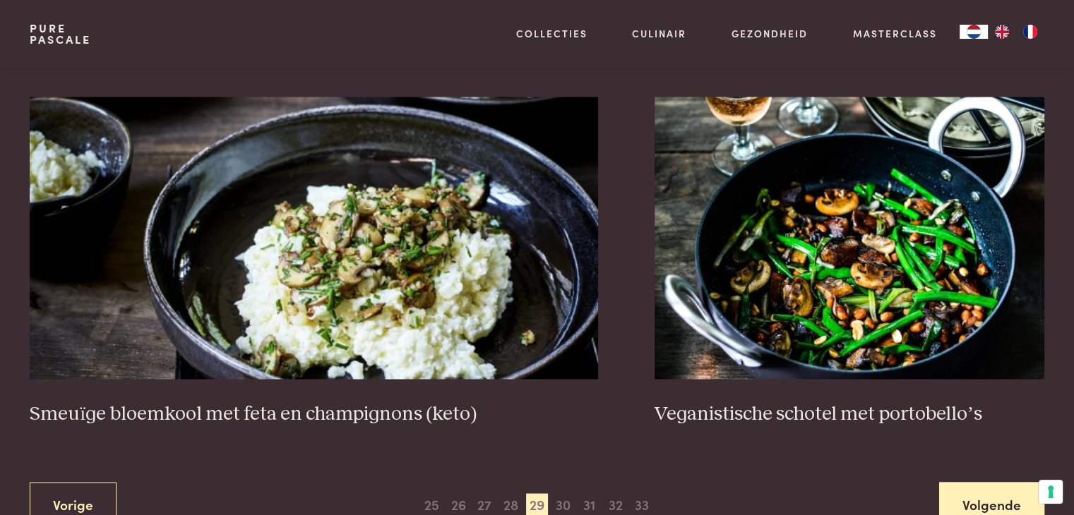
click at [981, 484] on link "Volgende" at bounding box center [991, 504] width 105 height 44
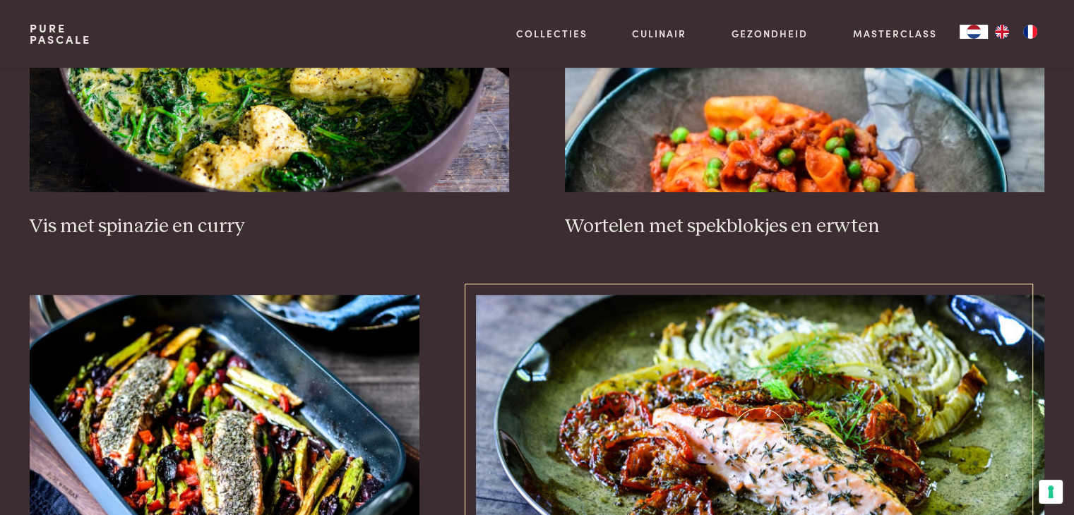
scroll to position [889, 0]
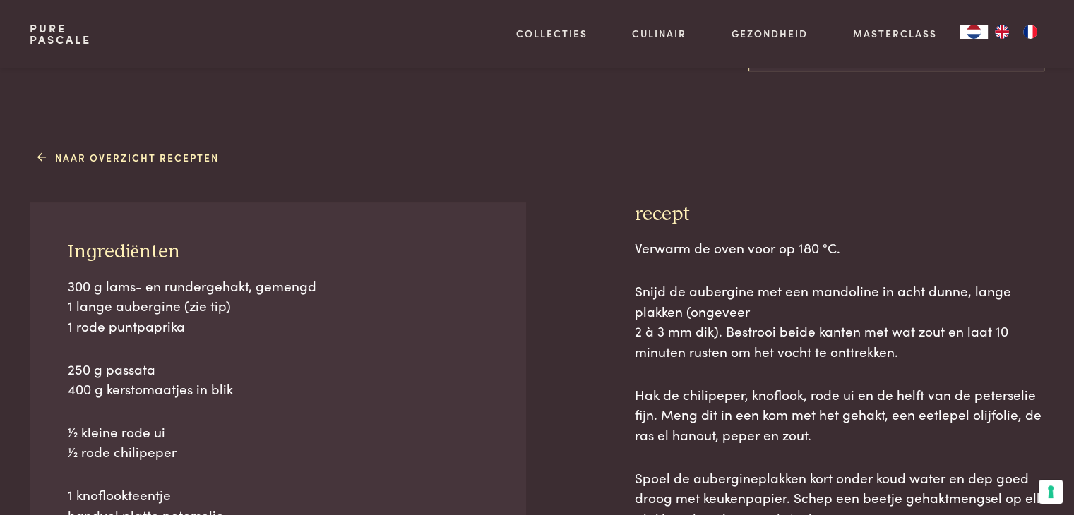
scroll to position [706, 0]
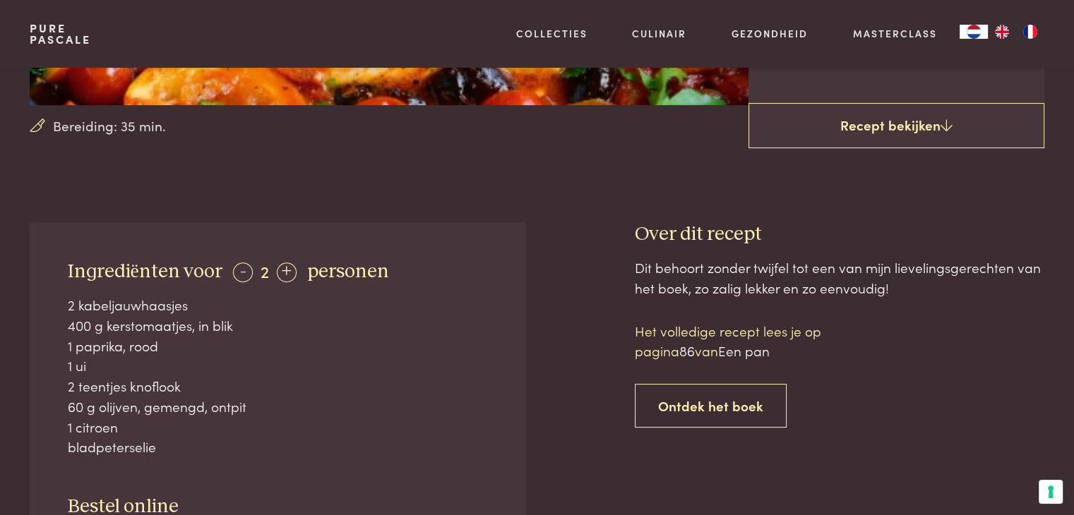
scroll to position [424, 0]
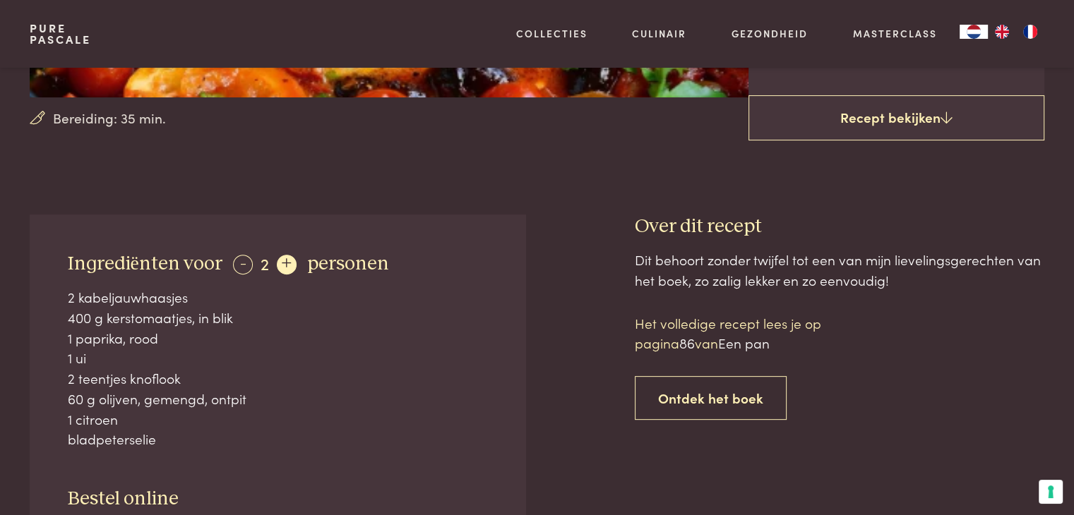
click at [277, 266] on div "+" at bounding box center [287, 265] width 20 height 20
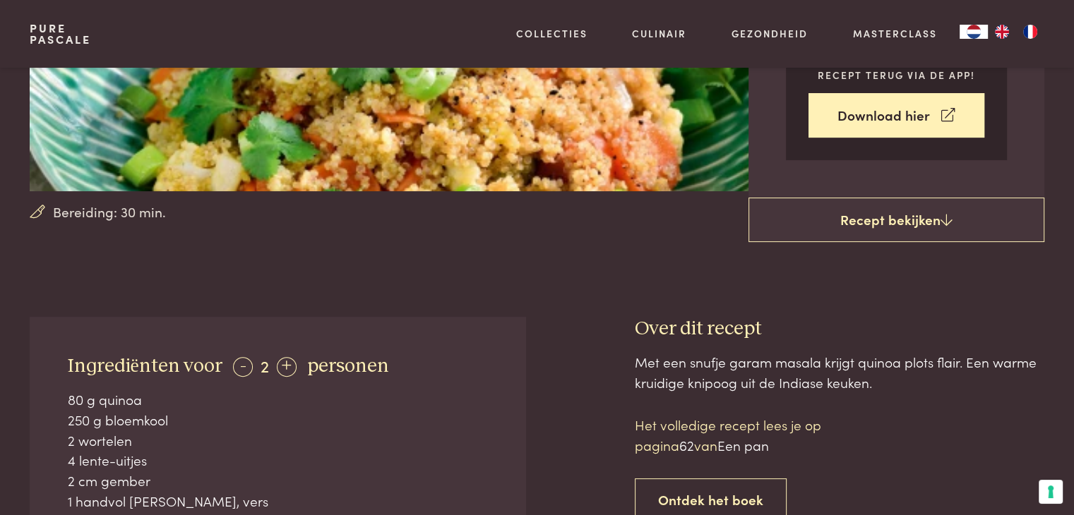
scroll to position [353, 0]
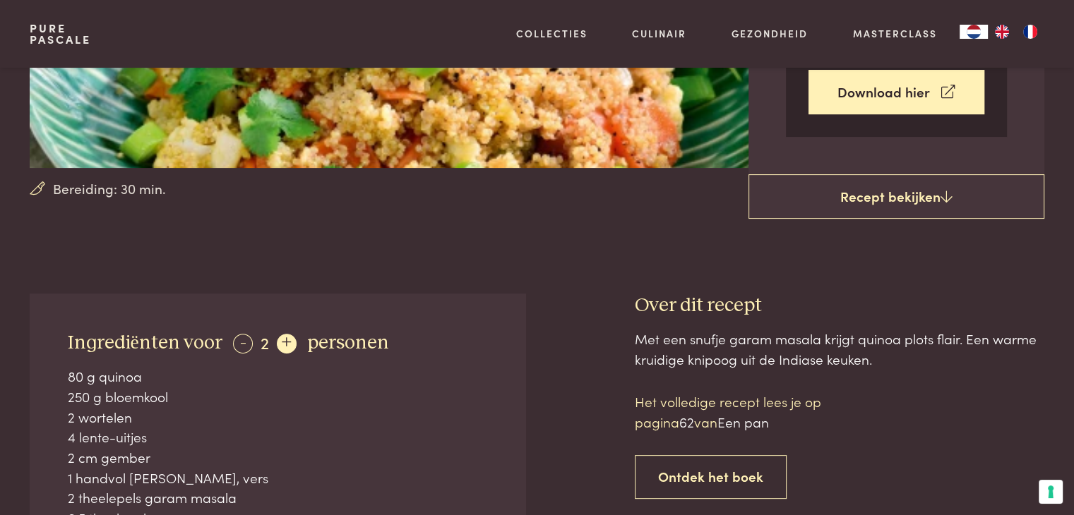
click at [277, 345] on div "+" at bounding box center [287, 344] width 20 height 20
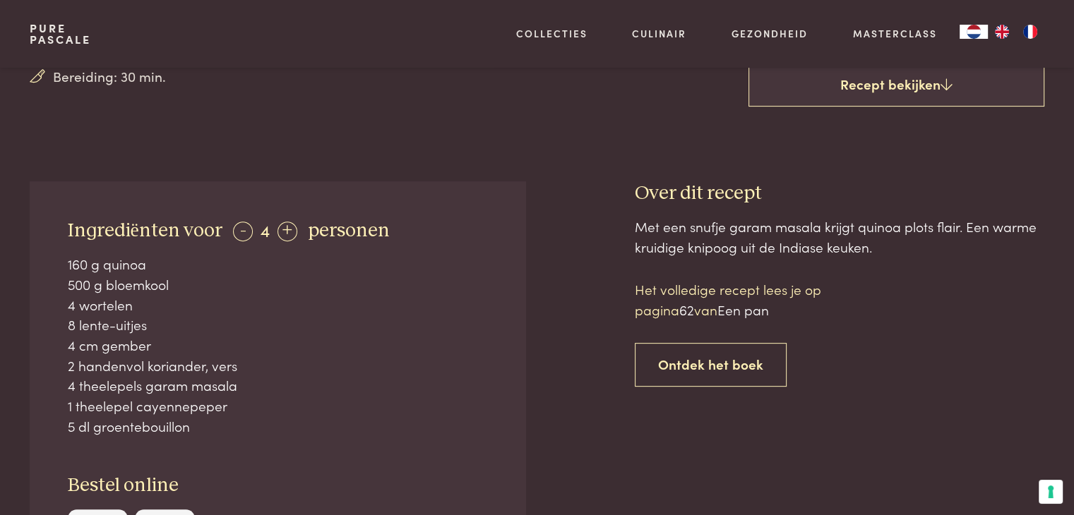
scroll to position [565, 0]
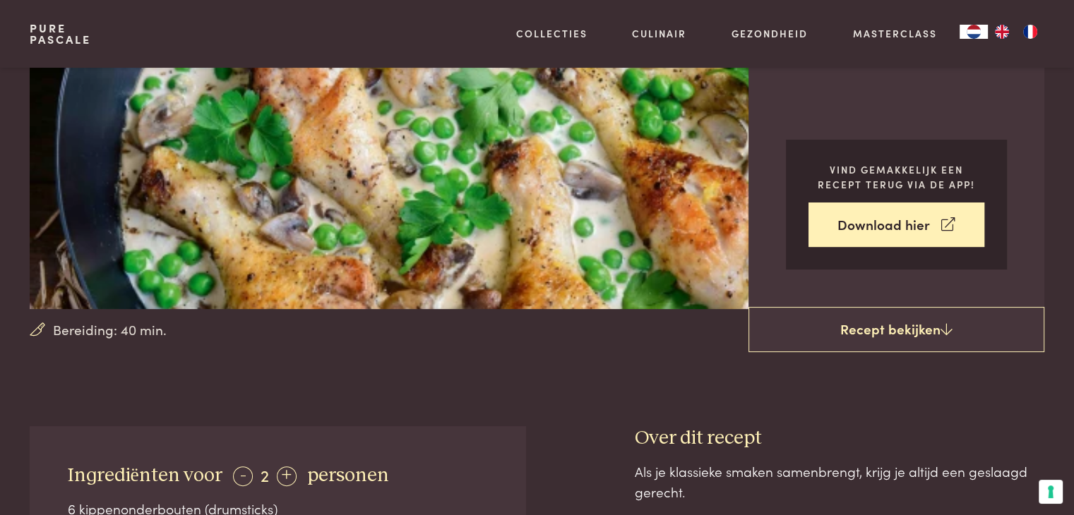
scroll to position [353, 0]
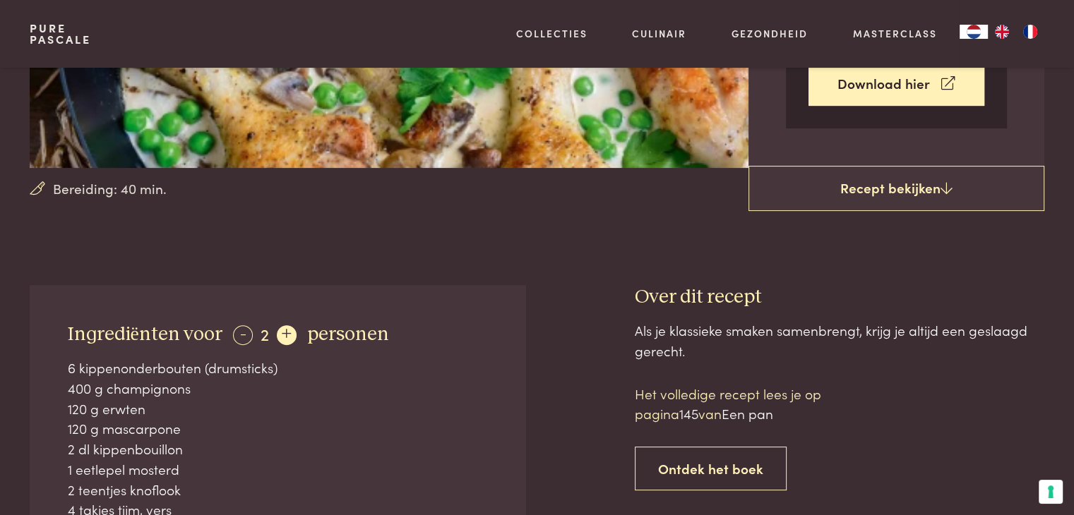
click at [285, 330] on div "+" at bounding box center [287, 335] width 20 height 20
click at [285, 329] on div "+" at bounding box center [287, 335] width 20 height 20
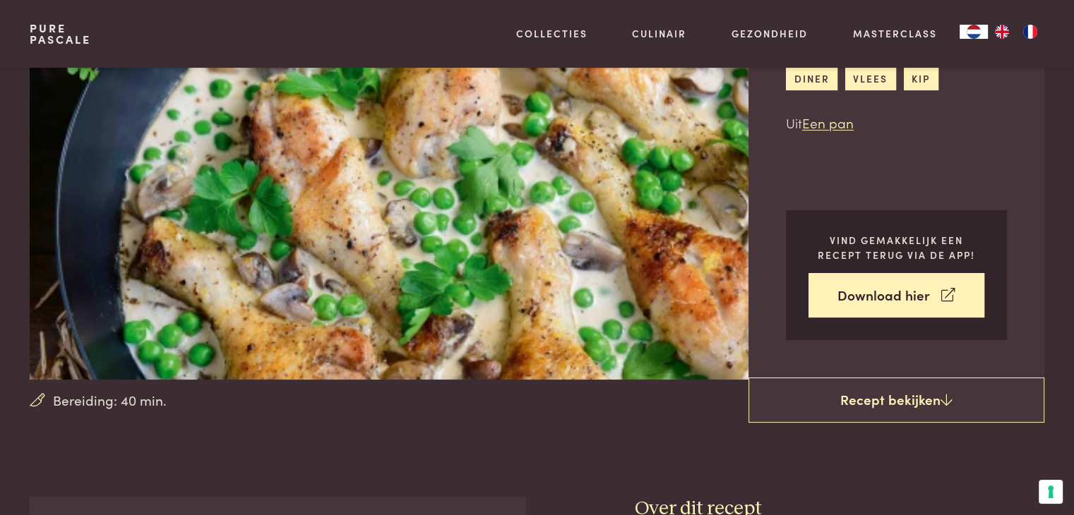
scroll to position [0, 0]
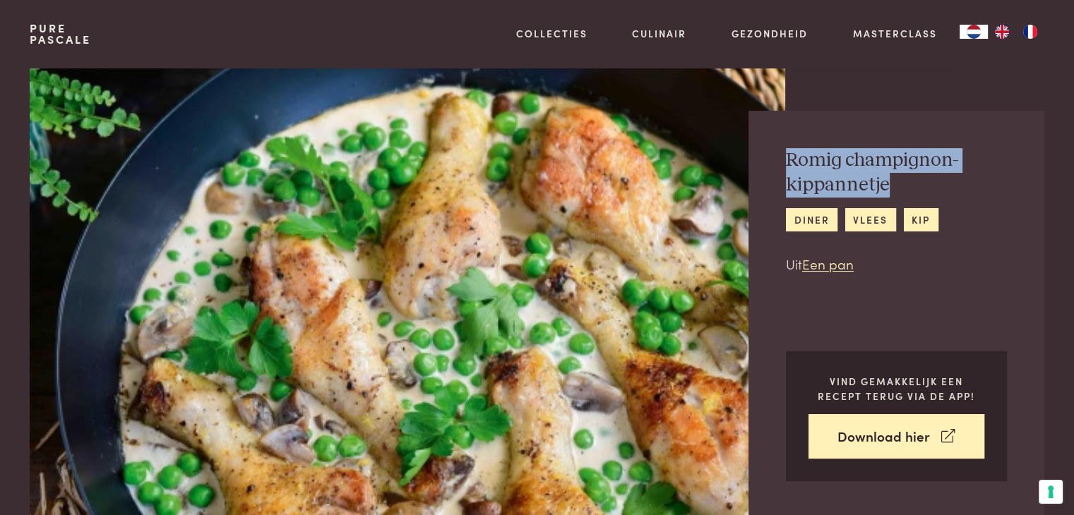
drag, startPoint x: 896, startPoint y: 183, endPoint x: 788, endPoint y: 156, distance: 111.3
click at [788, 156] on h2 "Romig champignon-kippannetje" at bounding box center [896, 172] width 221 height 49
copy h2 "Romig champignon-kippannetje"
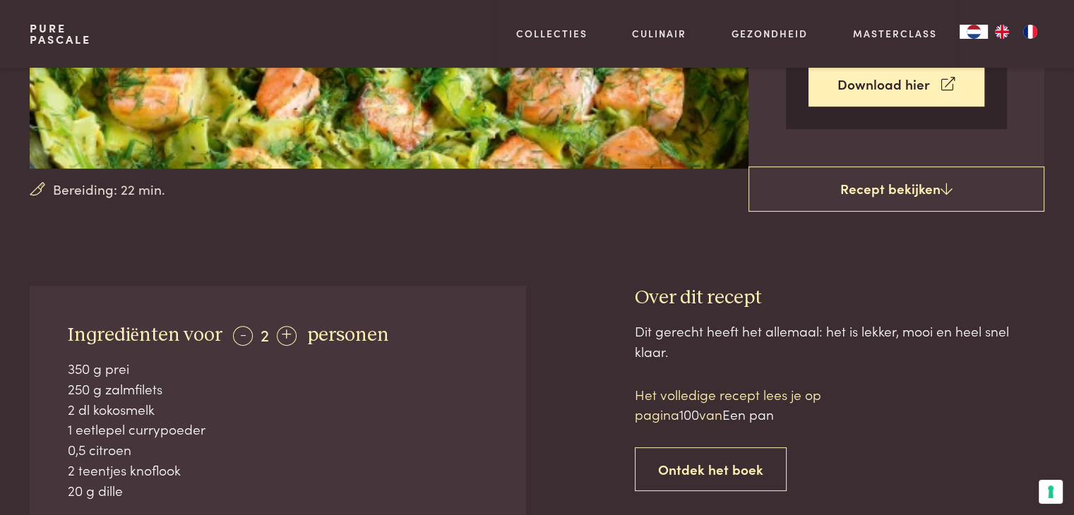
scroll to position [353, 0]
click at [282, 330] on div "+" at bounding box center [287, 335] width 20 height 20
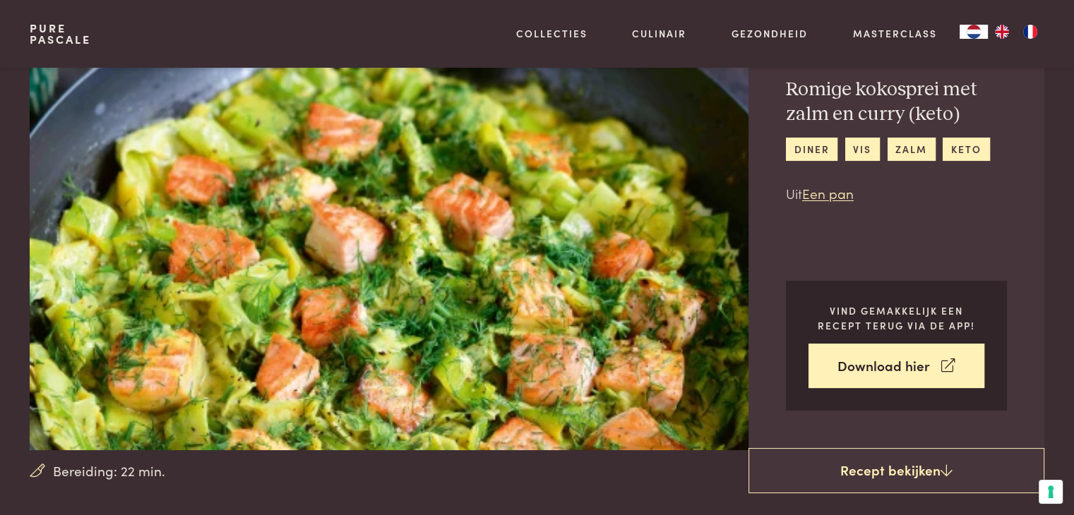
scroll to position [71, 0]
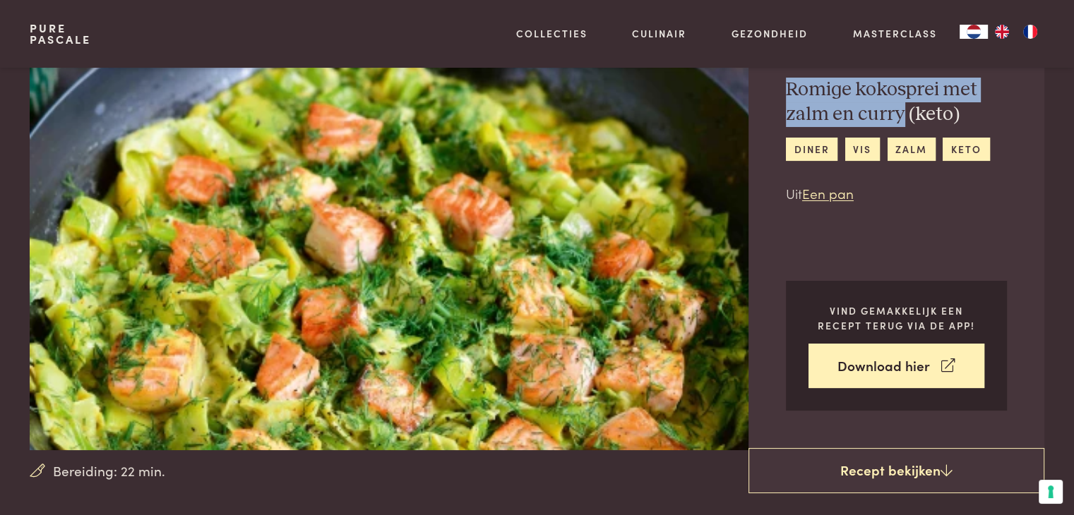
drag, startPoint x: 901, startPoint y: 113, endPoint x: 779, endPoint y: 94, distance: 122.9
click at [779, 92] on div "Romige kokosprei met zalm en curry (keto) diner vis zalm keto Uit Een pan Vind …" at bounding box center [896, 244] width 296 height 408
copy h2 "Romige kokosprei met zalm en curry"
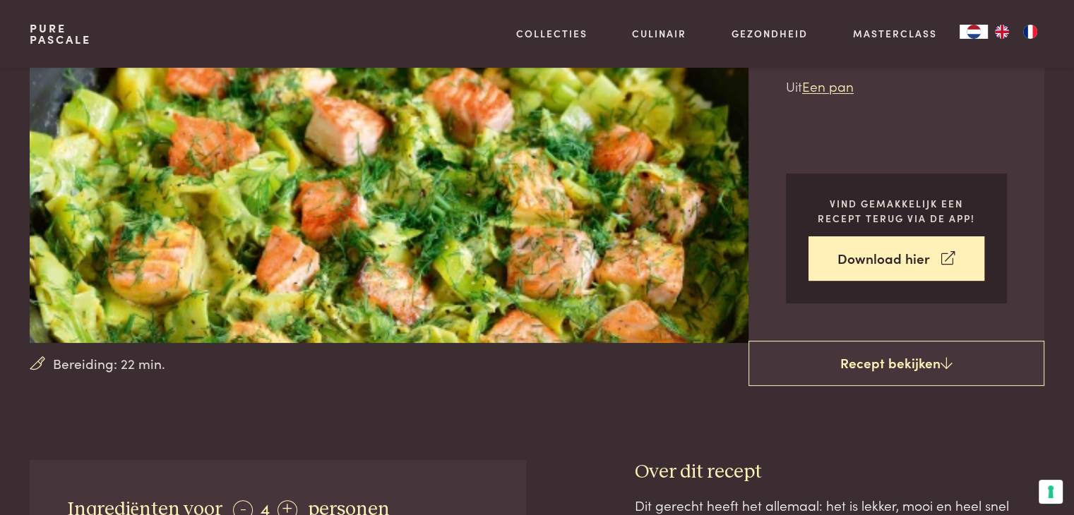
scroll to position [424, 0]
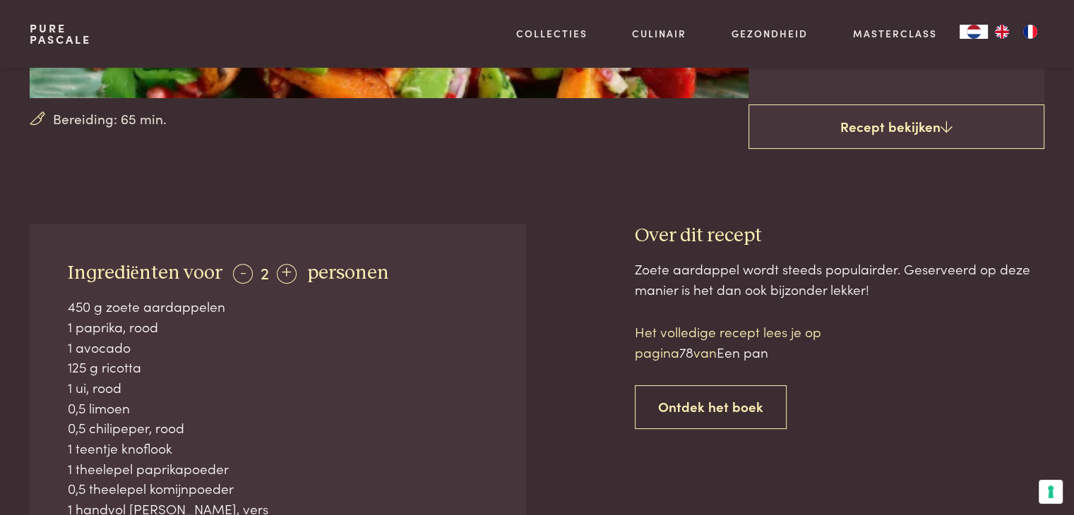
scroll to position [424, 0]
click at [291, 270] on div "+" at bounding box center [287, 273] width 20 height 20
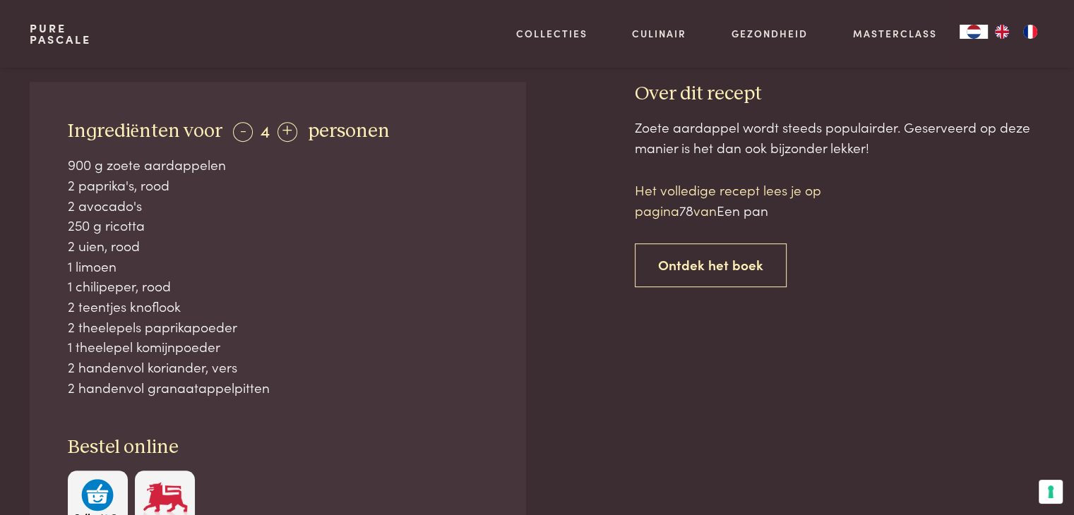
scroll to position [282, 0]
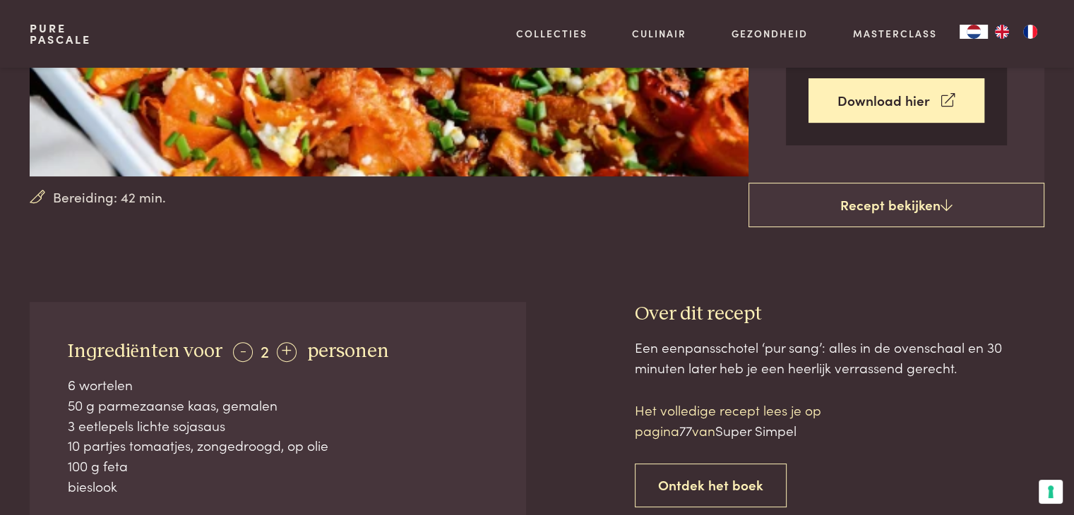
scroll to position [353, 0]
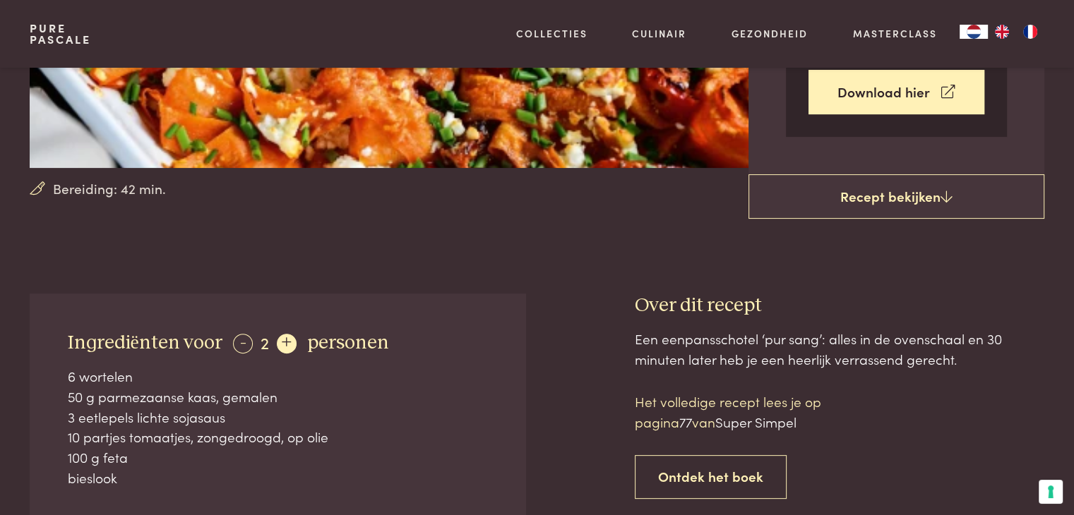
click at [290, 342] on div "+" at bounding box center [287, 344] width 20 height 20
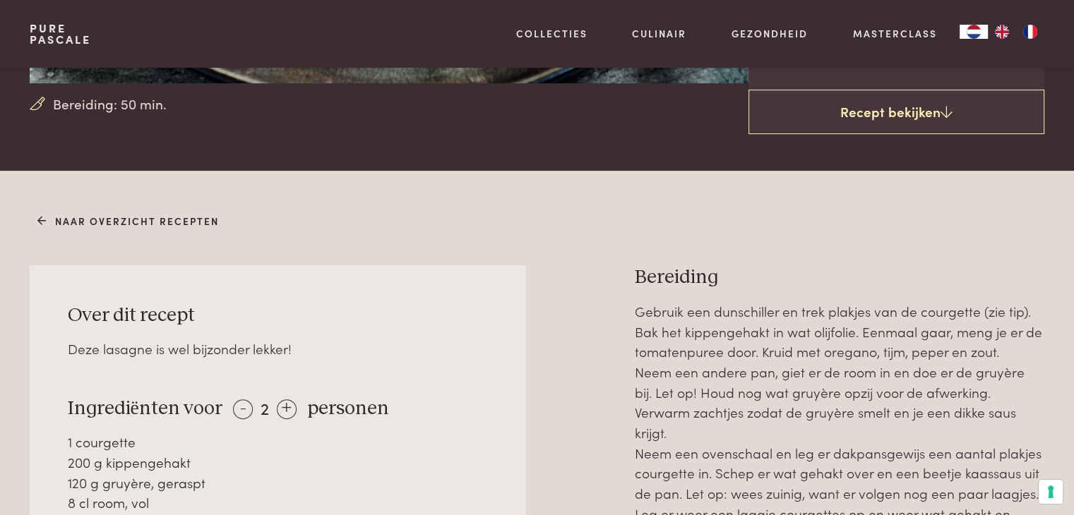
scroll to position [494, 0]
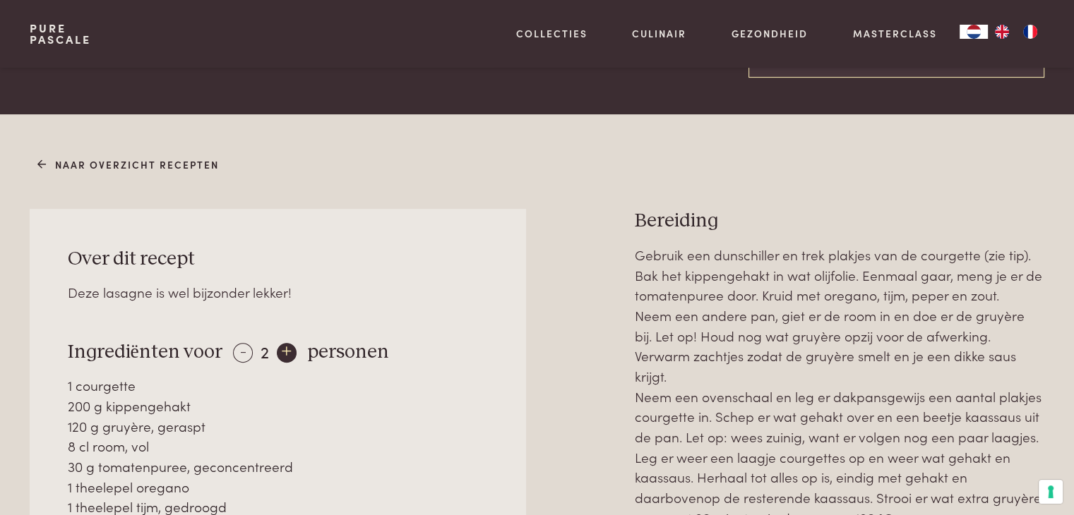
click at [281, 355] on div "+" at bounding box center [287, 353] width 20 height 20
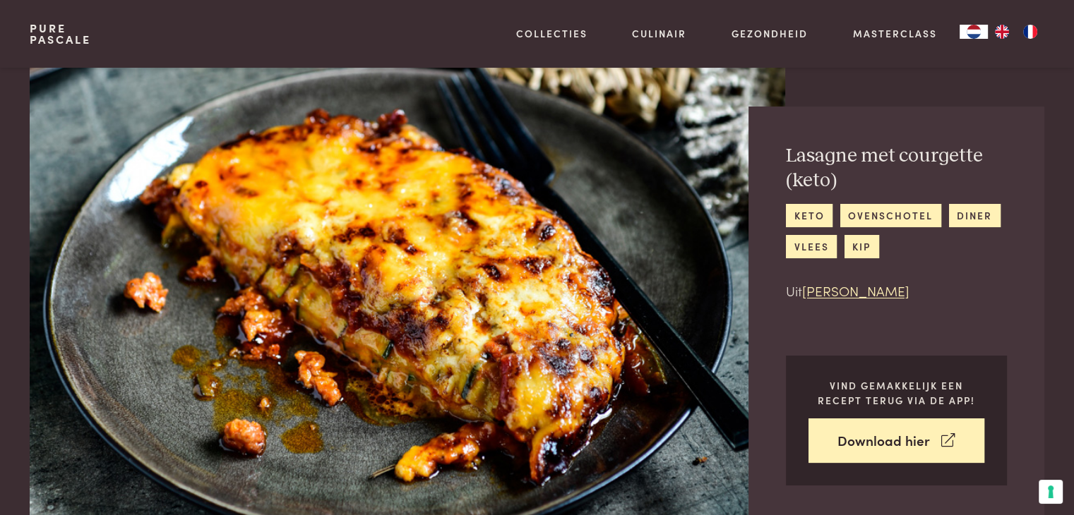
scroll to position [0, 0]
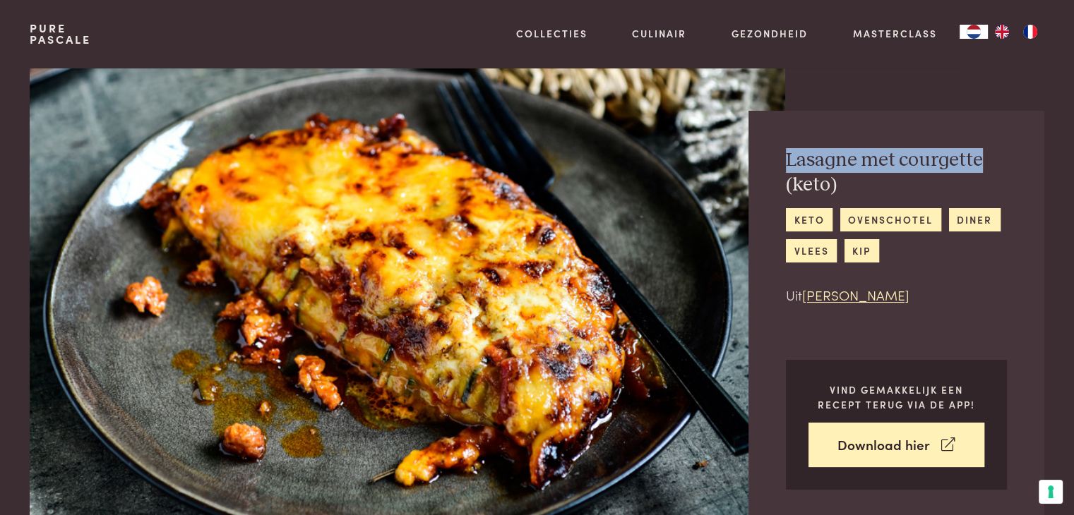
drag, startPoint x: 989, startPoint y: 158, endPoint x: 787, endPoint y: 166, distance: 202.1
click at [787, 165] on h2 "Lasagne met courgette (keto)" at bounding box center [896, 172] width 221 height 49
copy h2 "Lasagne met courgette"
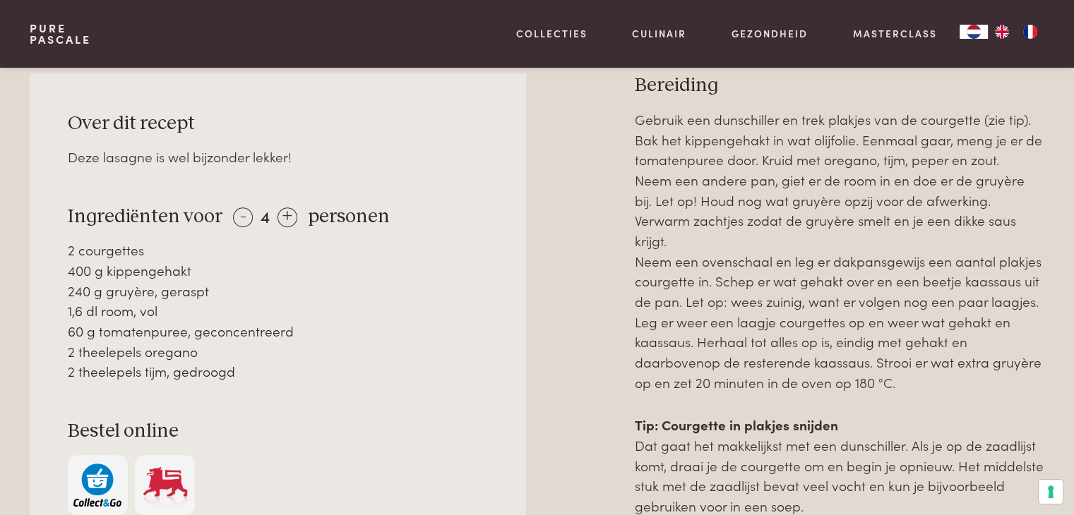
scroll to position [706, 0]
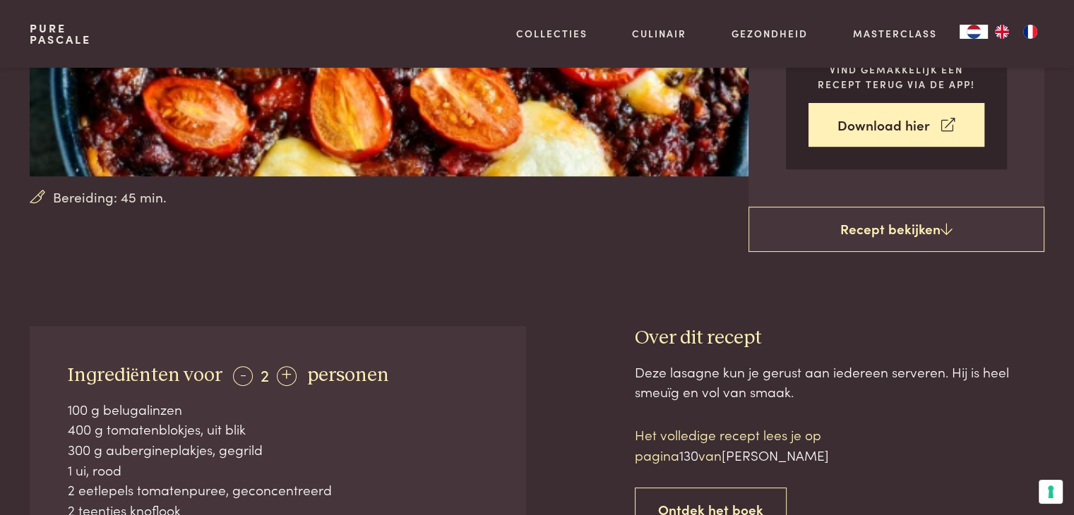
scroll to position [353, 0]
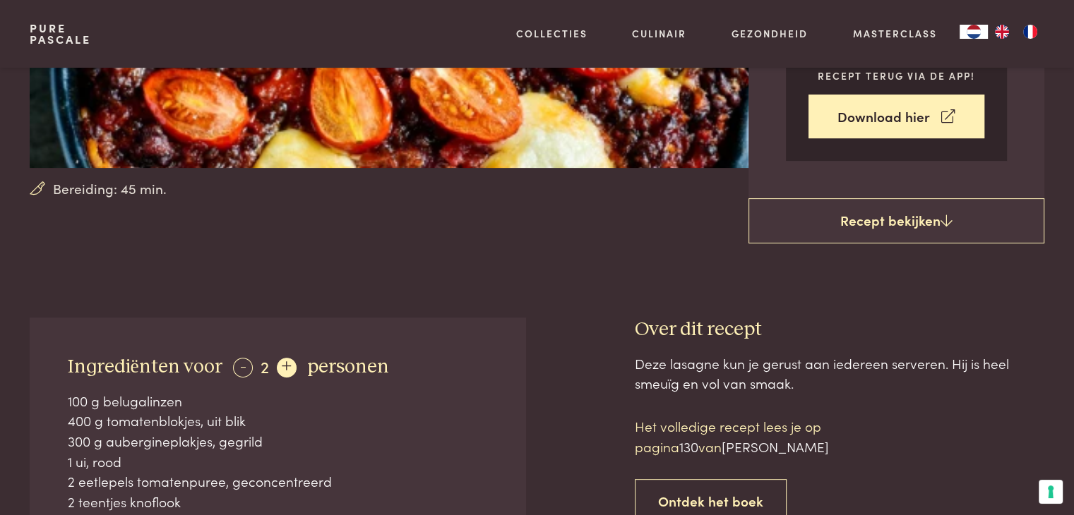
click at [286, 358] on div "+" at bounding box center [287, 368] width 20 height 20
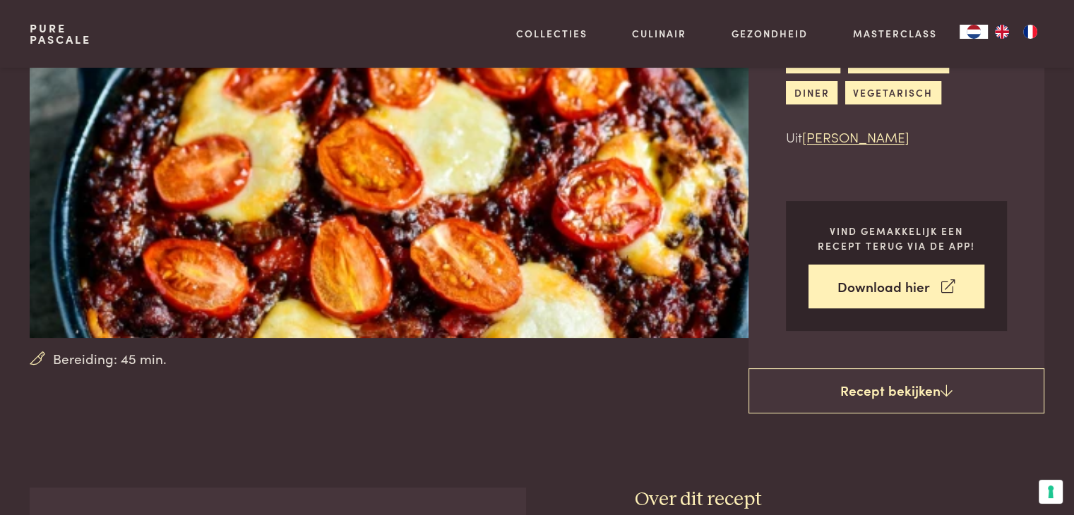
scroll to position [141, 0]
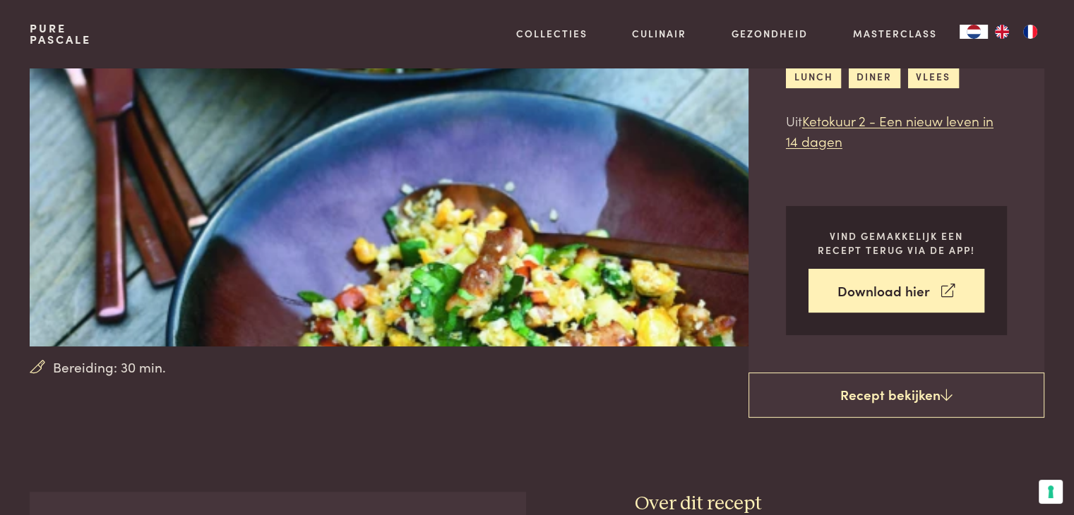
scroll to position [353, 0]
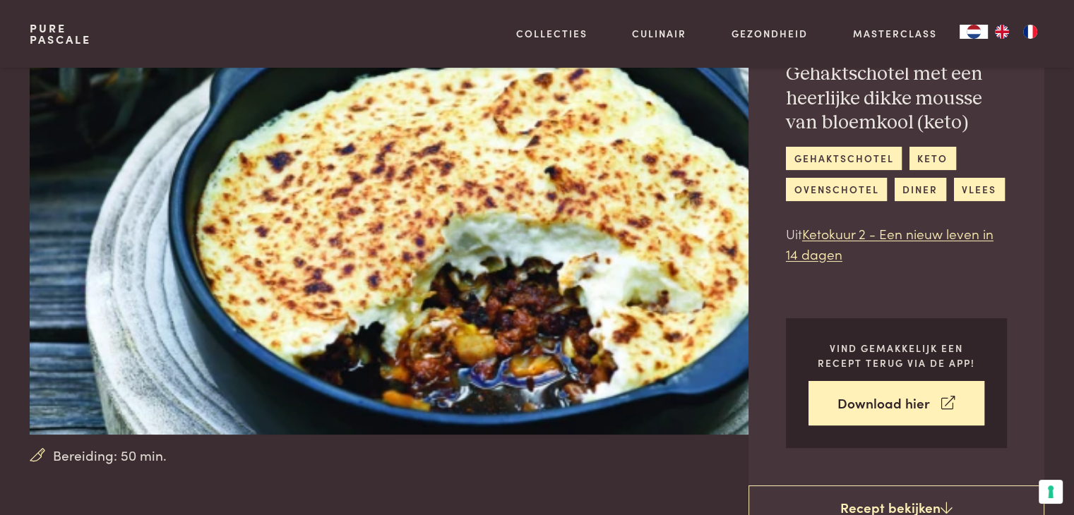
scroll to position [71, 0]
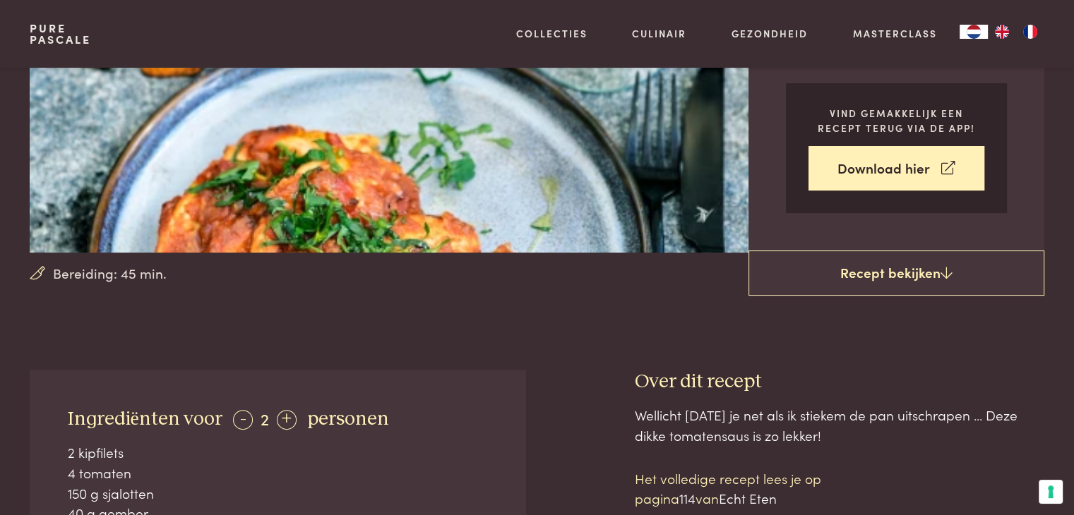
scroll to position [282, 0]
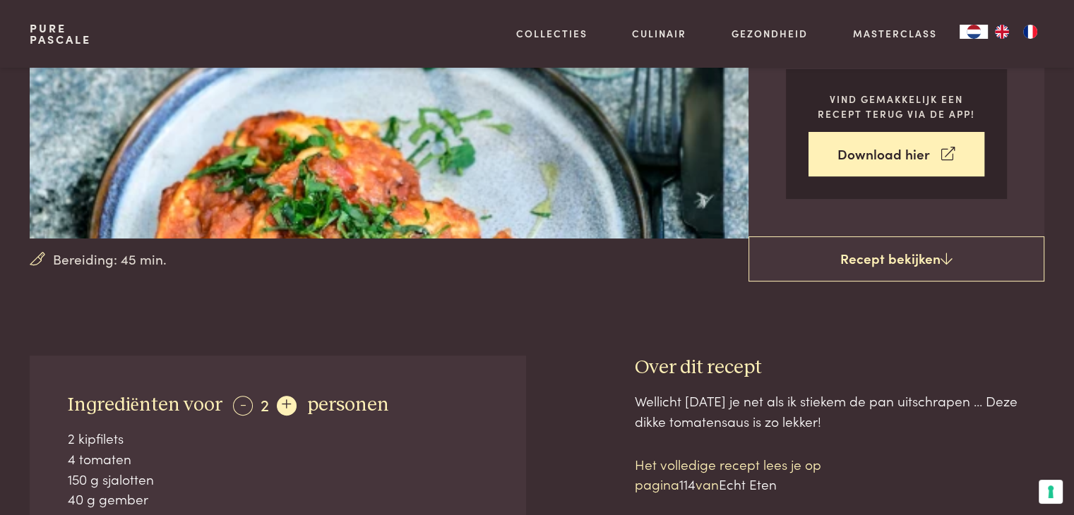
click at [287, 406] on div "+" at bounding box center [287, 406] width 20 height 20
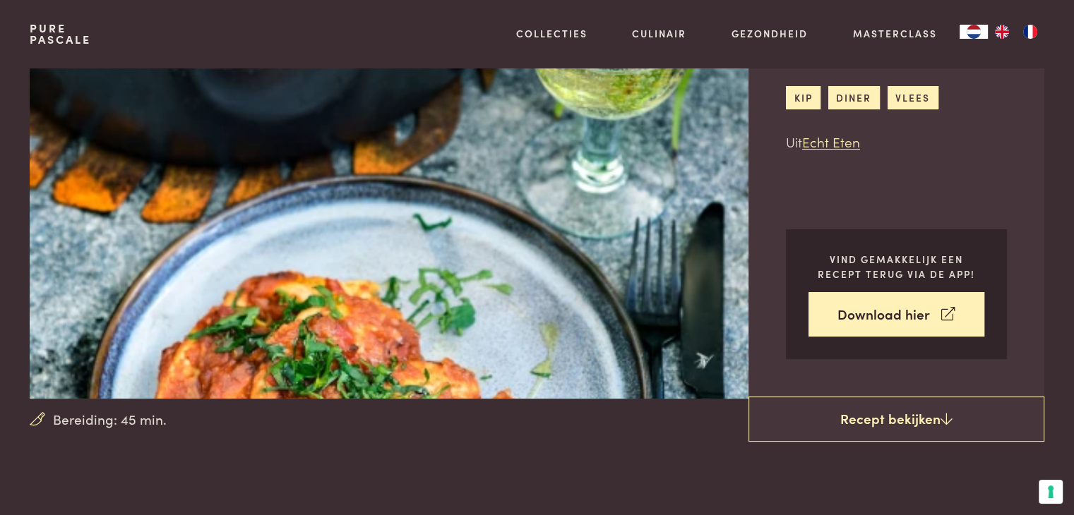
scroll to position [0, 0]
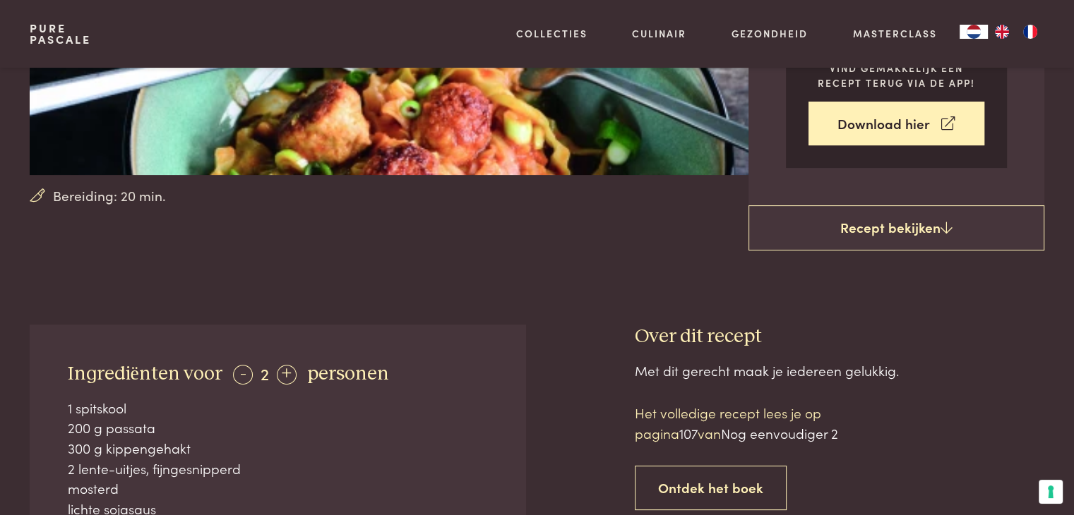
scroll to position [353, 0]
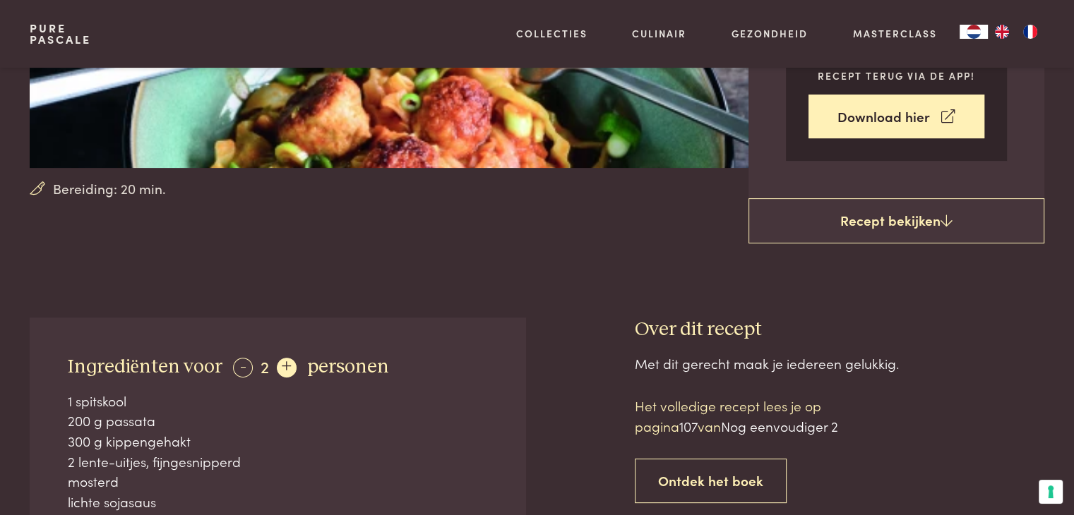
click at [287, 366] on div "+" at bounding box center [287, 368] width 20 height 20
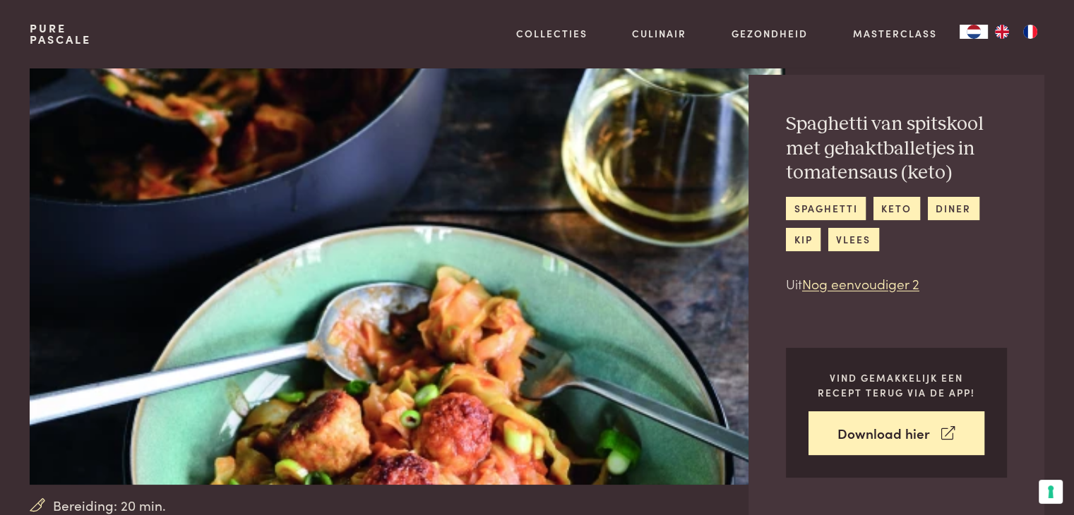
scroll to position [0, 0]
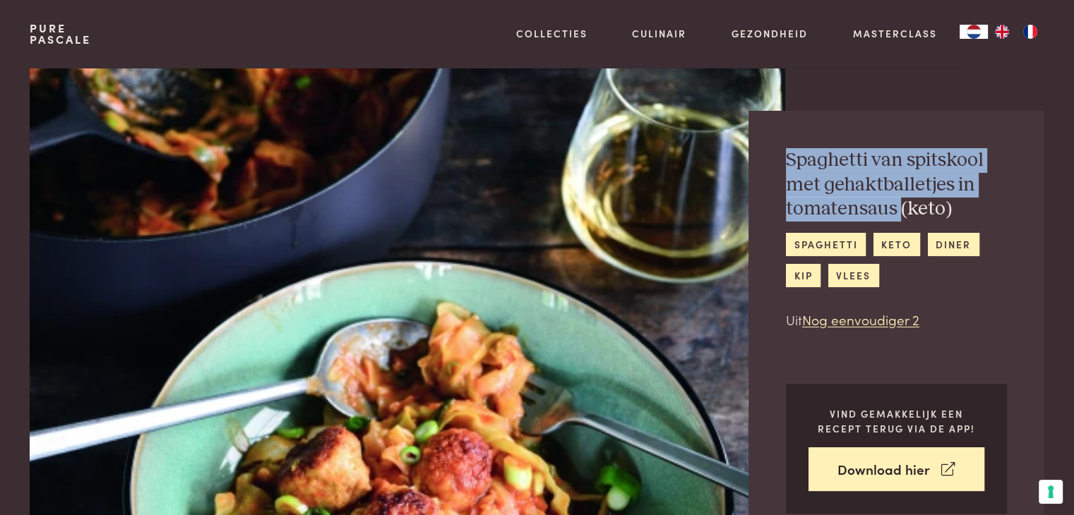
drag, startPoint x: 897, startPoint y: 210, endPoint x: 777, endPoint y: 158, distance: 130.6
click at [777, 158] on div "Spaghetti van spitskool met gehaktballetjes in tomatensaus (keto) spaghetti ket…" at bounding box center [896, 331] width 296 height 441
copy h2 "Spaghetti van spitskool met gehaktballetjes in tomatensaus"
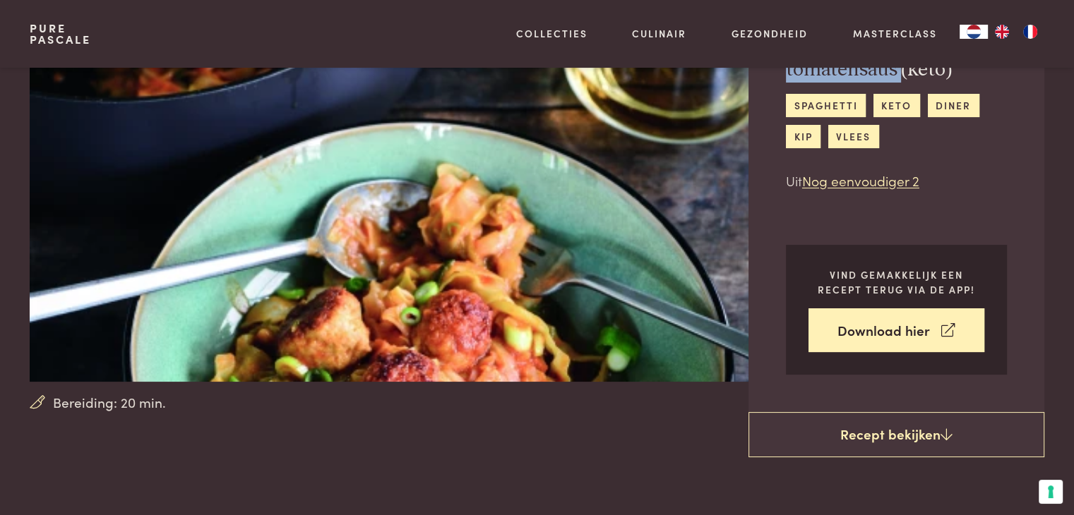
scroll to position [141, 0]
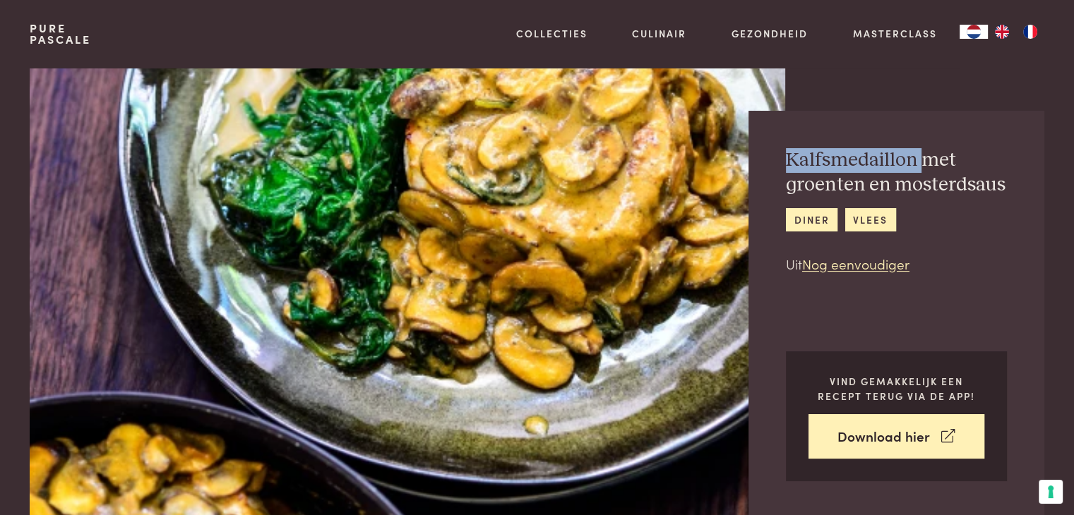
drag, startPoint x: 918, startPoint y: 155, endPoint x: 760, endPoint y: 162, distance: 157.6
click at [760, 162] on div "Kalfsmedaillon met groenten en mosterdsaus diner vlees Uit Nog eenvoudiger Vind…" at bounding box center [896, 315] width 296 height 408
copy h2 "Kalfsmedaillon"
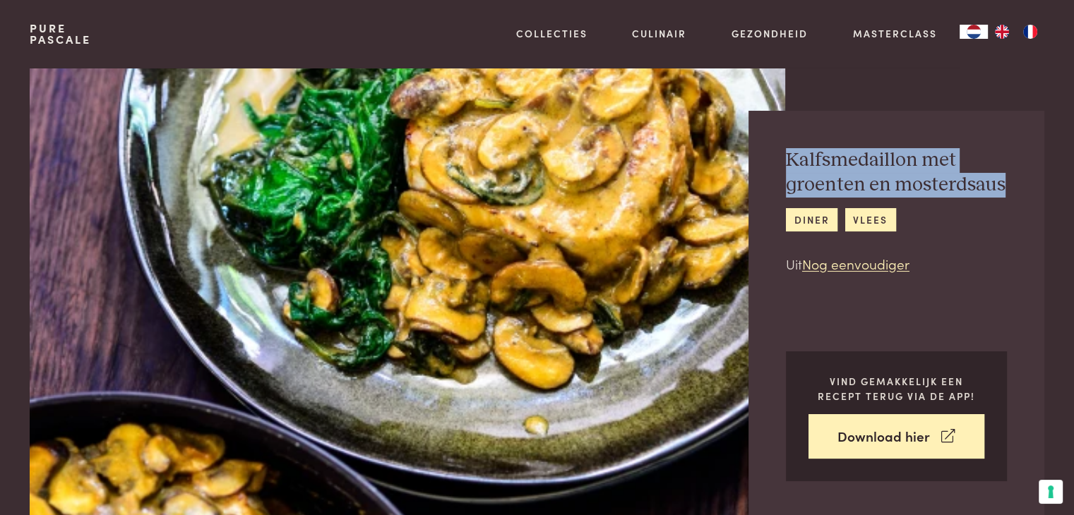
drag, startPoint x: 1015, startPoint y: 184, endPoint x: 775, endPoint y: 165, distance: 240.2
click at [775, 165] on div "Kalfsmedaillon met groenten en mosterdsaus diner vlees Uit Nog eenvoudiger Vind…" at bounding box center [896, 315] width 296 height 408
copy h2 "Kalfsmedaillon met groenten en mosterdsaus"
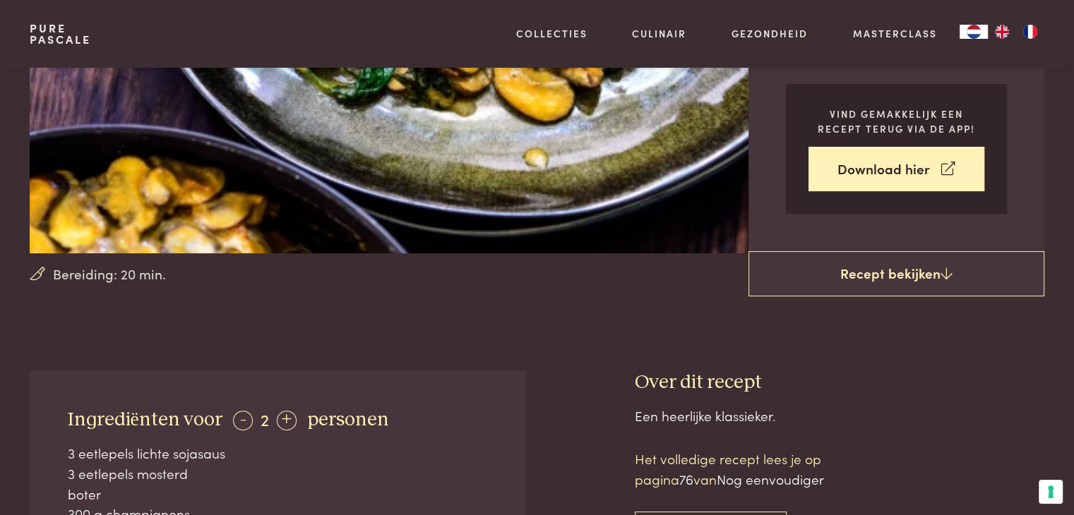
scroll to position [282, 0]
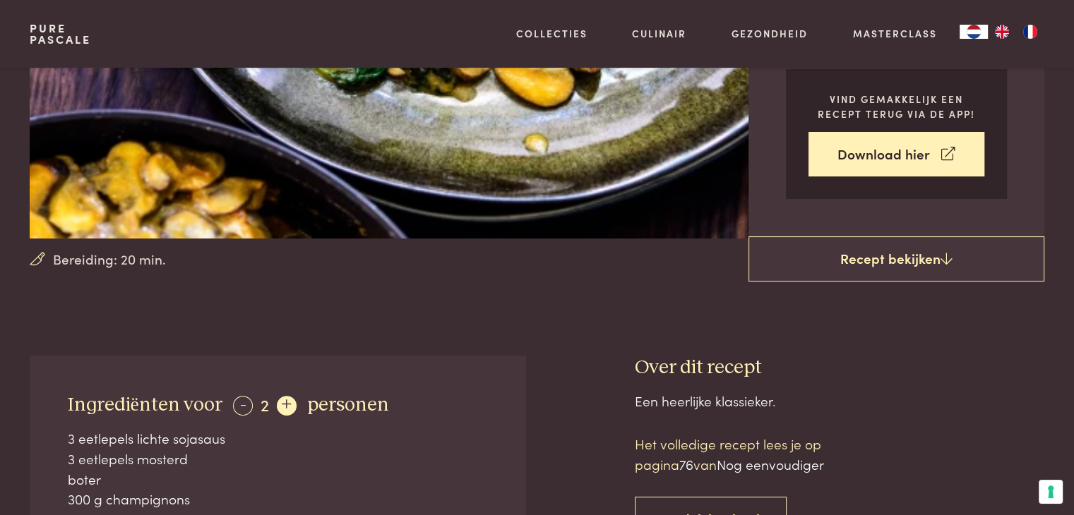
click at [288, 401] on div "+" at bounding box center [287, 406] width 20 height 20
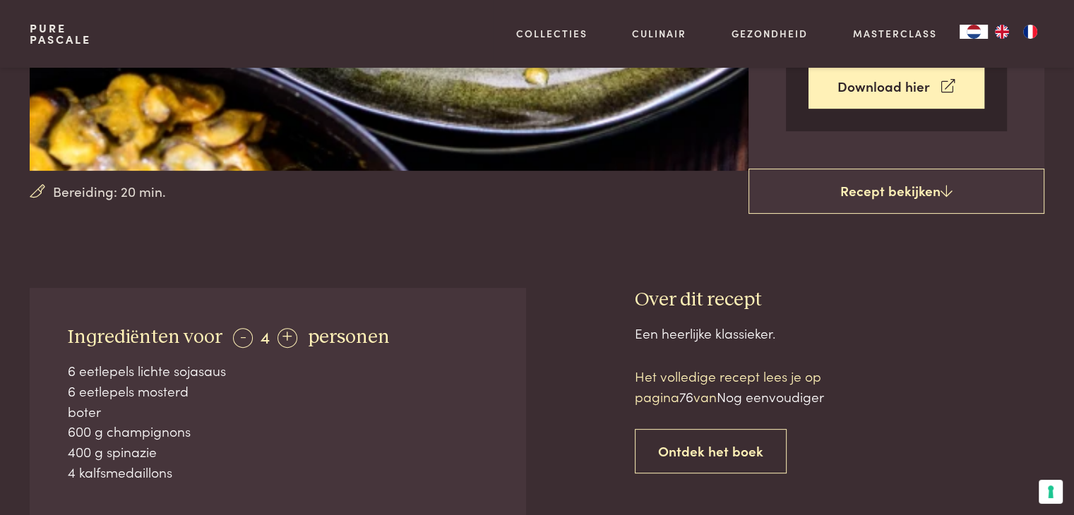
scroll to position [424, 0]
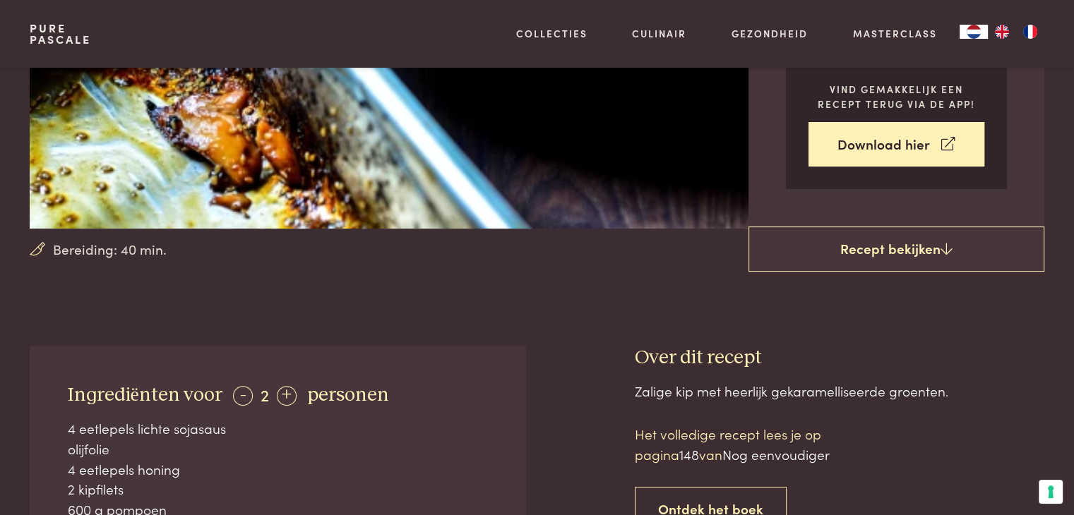
scroll to position [424, 0]
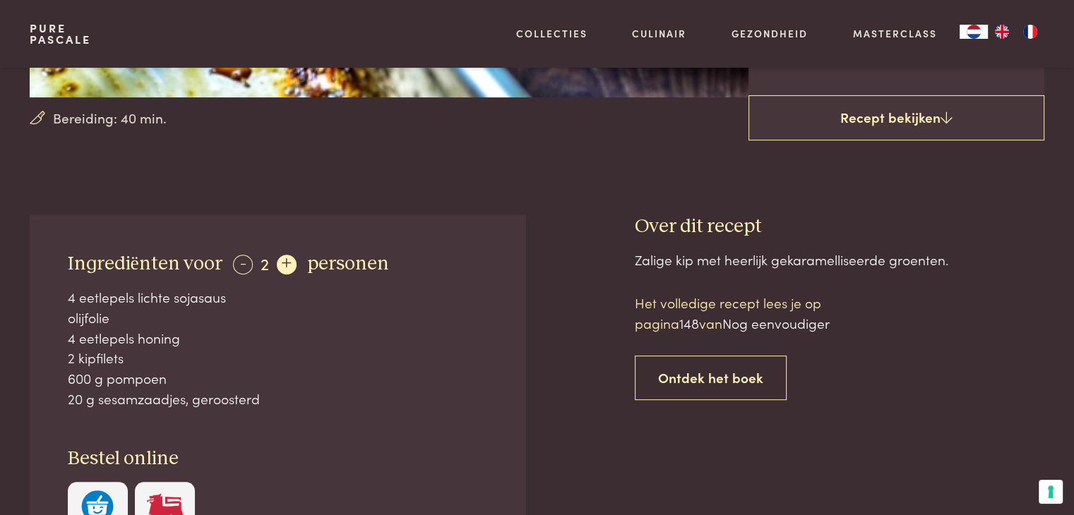
click at [280, 268] on div "+" at bounding box center [287, 265] width 20 height 20
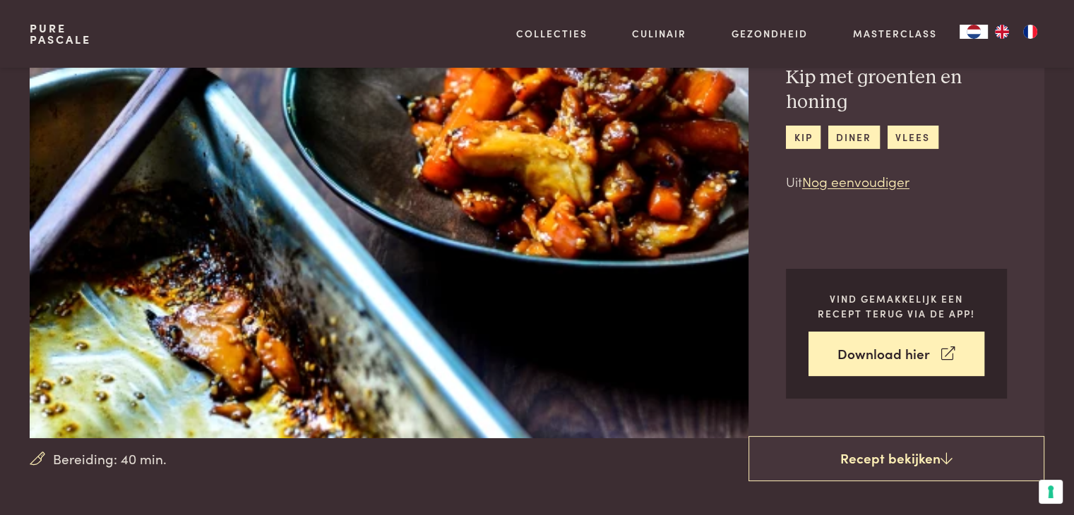
scroll to position [0, 0]
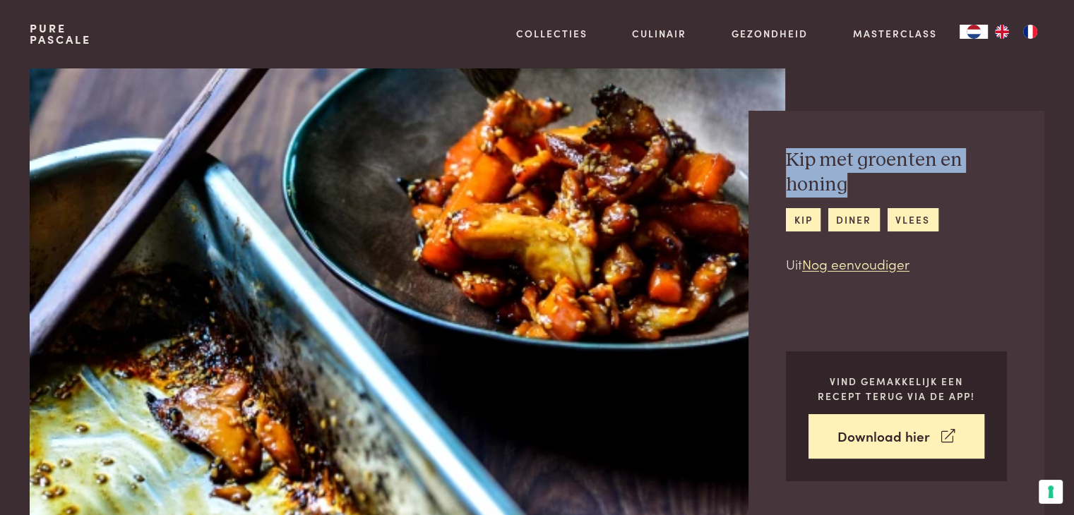
drag, startPoint x: 847, startPoint y: 189, endPoint x: 774, endPoint y: 165, distance: 77.0
click at [774, 165] on div "Kip met groenten en honing kip diner vlees Uit Nog eenvoudiger Vind gemakkelijk…" at bounding box center [896, 315] width 296 height 408
copy h2 "Kip met groenten en honing"
